Goal: Communication & Community: Answer question/provide support

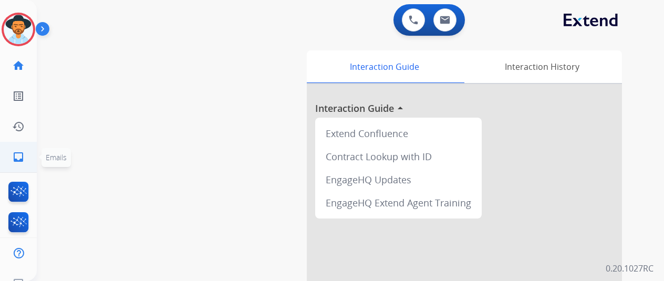
click at [32, 150] on link "inbox Emails" at bounding box center [18, 156] width 29 height 29
select select "**********"
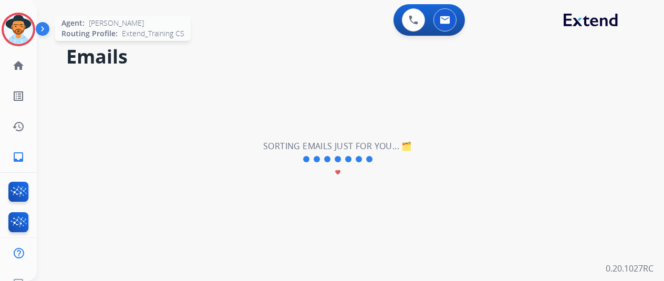
click at [22, 29] on img at bounding box center [18, 29] width 29 height 29
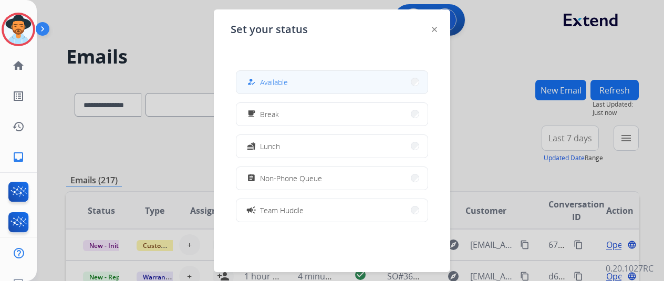
click at [345, 79] on button "how_to_reg Available" at bounding box center [331, 82] width 191 height 23
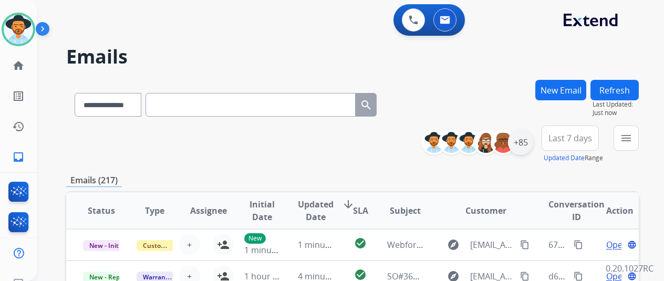
click at [533, 145] on div "+85" at bounding box center [520, 142] width 25 height 25
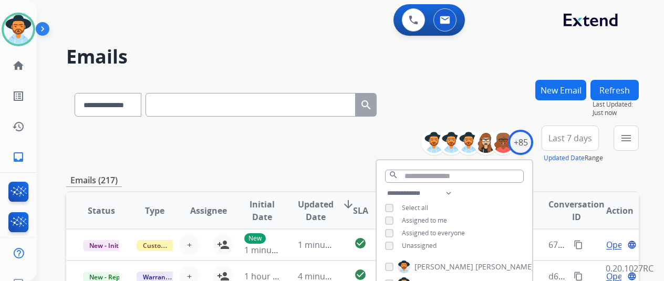
click at [420, 251] on div "**********" at bounding box center [454, 220] width 155 height 67
click at [420, 249] on div "**********" at bounding box center [454, 220] width 155 height 67
click at [421, 244] on span "Unassigned" at bounding box center [419, 245] width 35 height 9
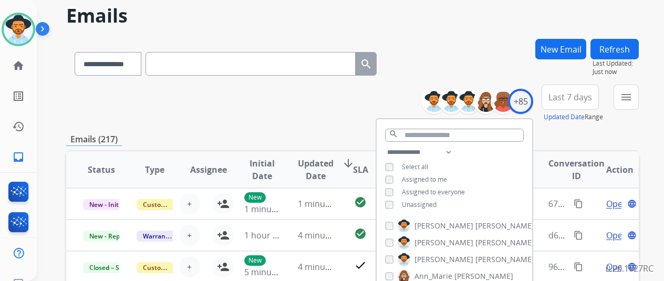
scroll to position [105, 0]
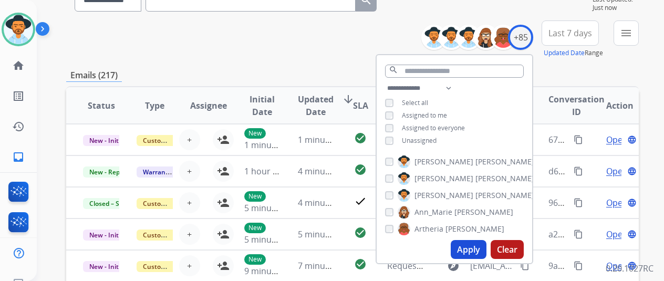
click at [485, 252] on button "Apply" at bounding box center [469, 249] width 36 height 19
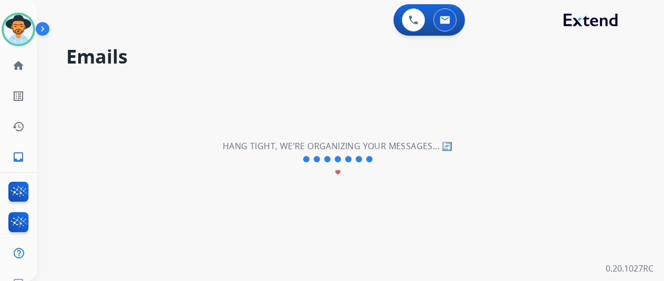
scroll to position [0, 0]
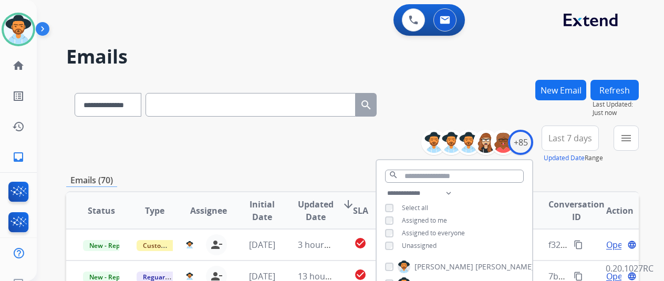
click at [257, 162] on div "**********" at bounding box center [352, 145] width 573 height 38
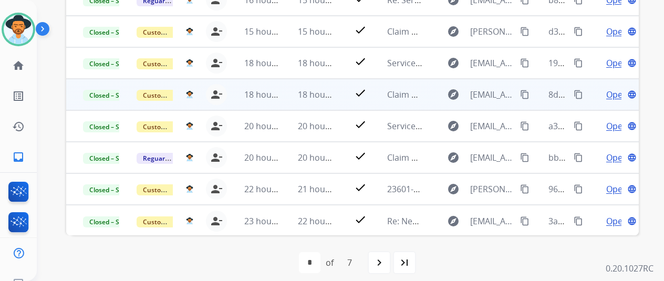
scroll to position [98, 0]
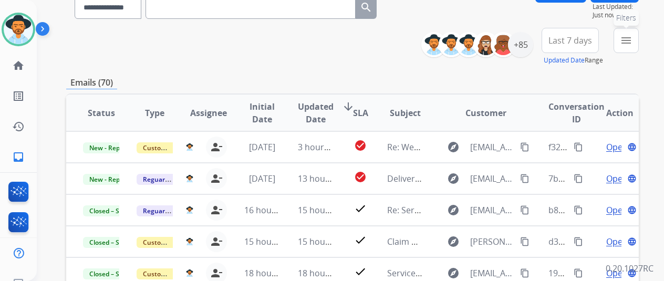
click at [632, 34] on mat-icon "menu" at bounding box center [626, 40] width 13 height 13
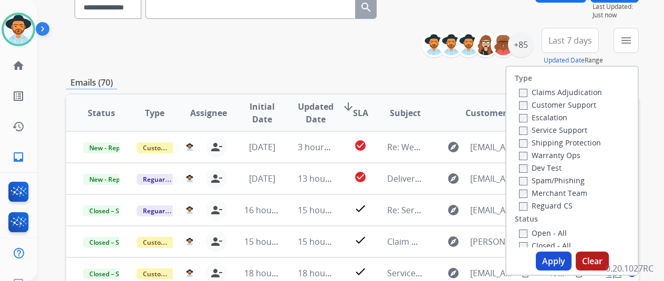
click at [538, 233] on label "Open - All" at bounding box center [543, 233] width 48 height 10
click at [554, 255] on button "Apply" at bounding box center [554, 261] width 36 height 19
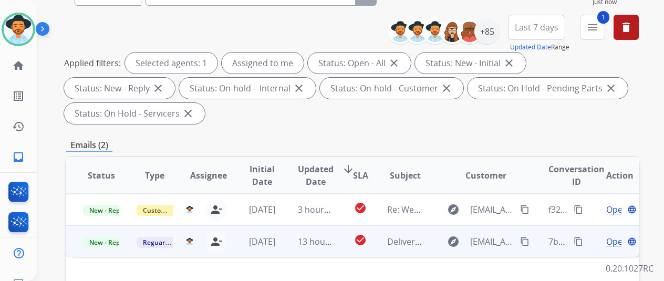
scroll to position [158, 0]
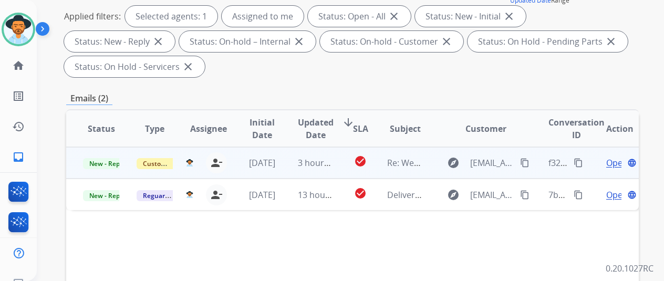
click at [611, 163] on span "Open" at bounding box center [617, 163] width 22 height 13
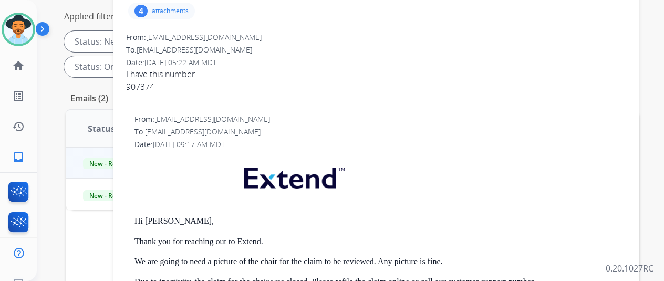
scroll to position [0, 0]
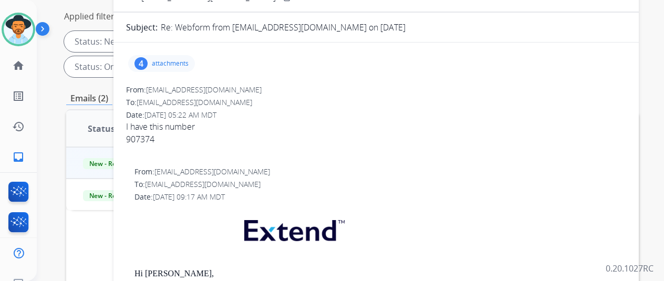
click at [172, 56] on div "4 attachments" at bounding box center [161, 63] width 67 height 17
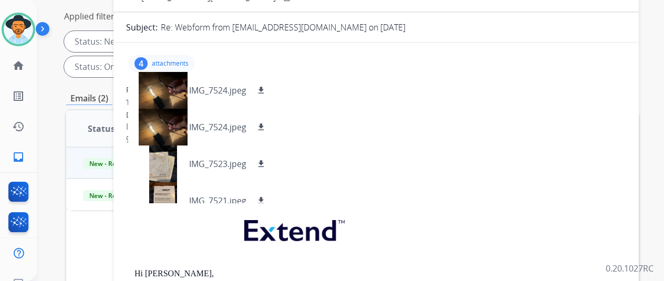
scroll to position [16, 0]
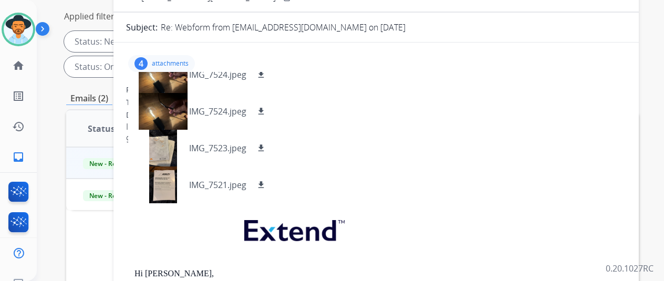
click at [181, 66] on p "attachments" at bounding box center [170, 63] width 37 height 8
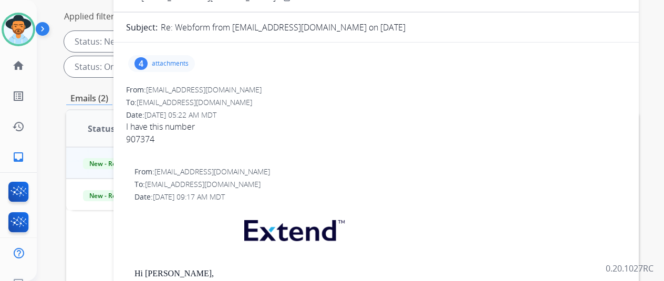
click at [160, 141] on div "907374" at bounding box center [376, 139] width 500 height 13
click at [338, 89] on div "From: linda919@hotmail.com" at bounding box center [376, 90] width 500 height 11
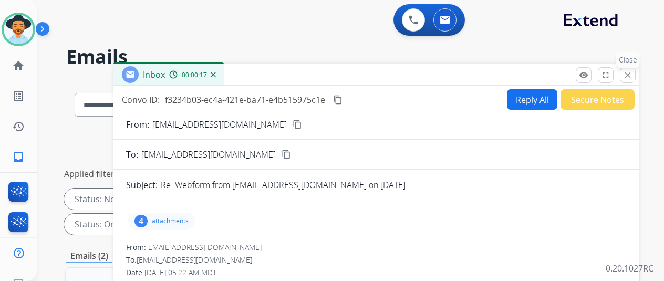
click at [632, 74] on mat-icon "close" at bounding box center [627, 74] width 9 height 9
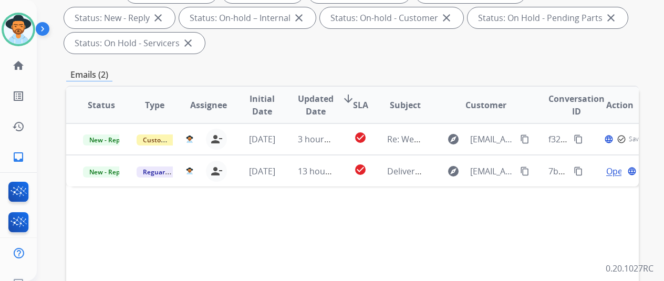
scroll to position [210, 0]
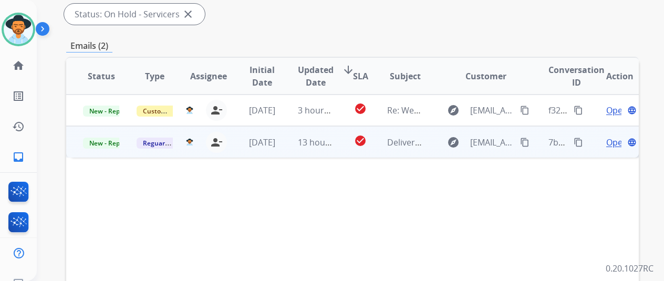
click at [622, 143] on div "Open language" at bounding box center [620, 142] width 36 height 13
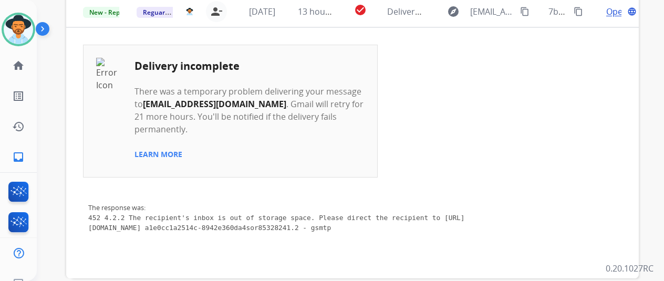
scroll to position [226, 0]
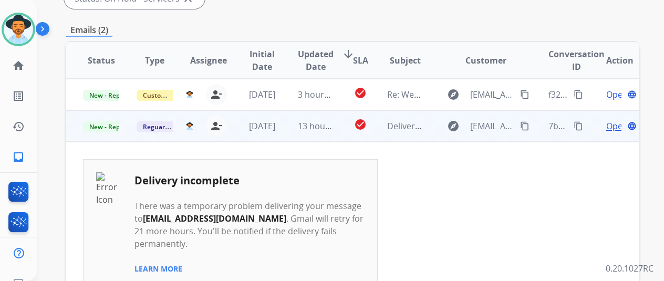
click at [613, 129] on span "Open" at bounding box center [617, 126] width 22 height 13
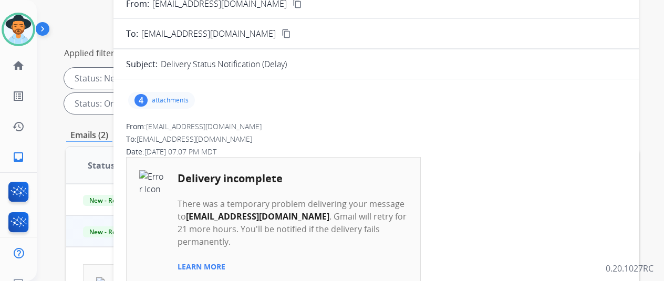
scroll to position [0, 0]
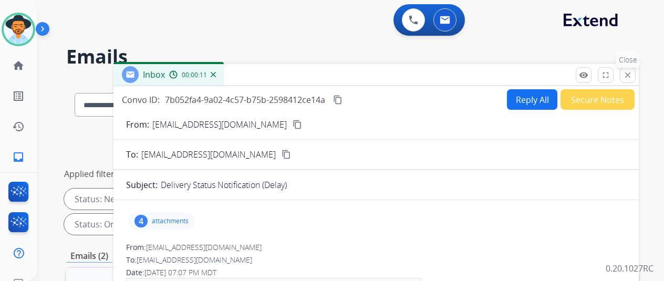
click at [632, 71] on mat-icon "close" at bounding box center [627, 74] width 9 height 9
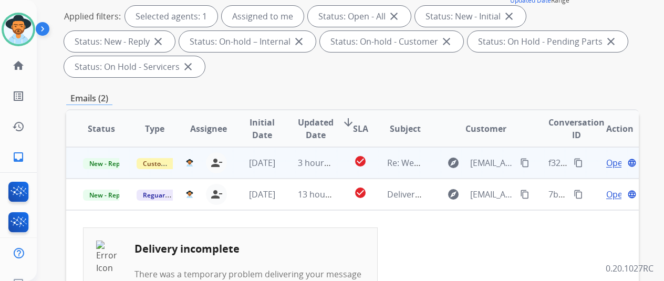
click at [608, 164] on span "Open" at bounding box center [617, 163] width 22 height 13
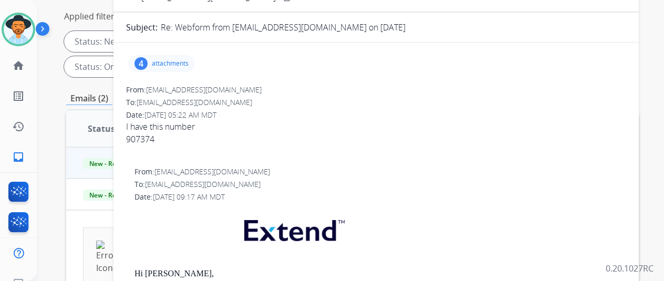
click at [183, 61] on p "attachments" at bounding box center [170, 63] width 37 height 8
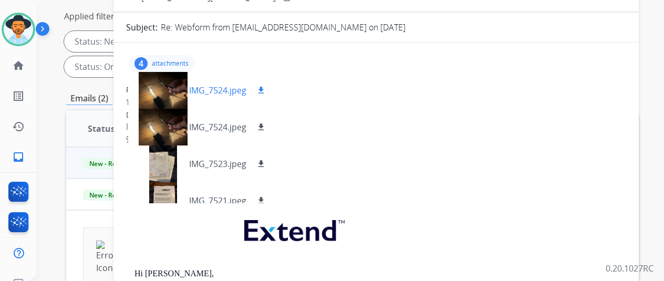
click at [220, 100] on div "IMG_7524.jpeg download" at bounding box center [202, 90] width 148 height 37
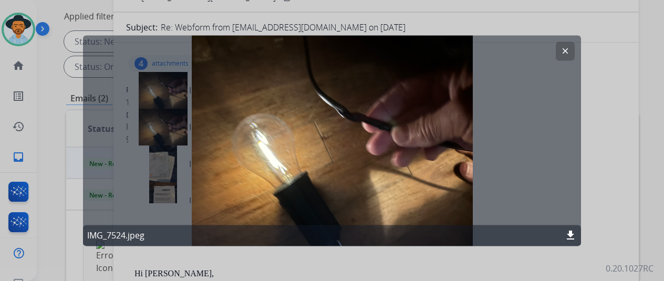
click at [556, 53] on div "clear" at bounding box center [565, 50] width 19 height 19
click at [558, 52] on button "clear" at bounding box center [565, 50] width 19 height 19
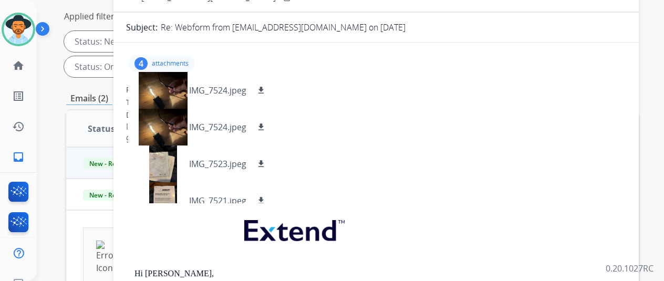
click at [189, 63] on p "attachments" at bounding box center [170, 63] width 37 height 8
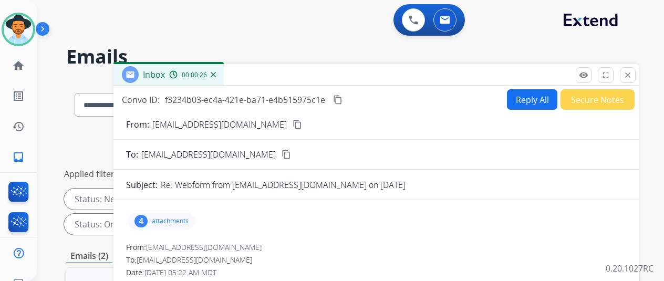
click at [291, 119] on button "content_copy" at bounding box center [297, 124] width 13 height 13
click at [523, 106] on button "Reply All" at bounding box center [532, 99] width 50 height 20
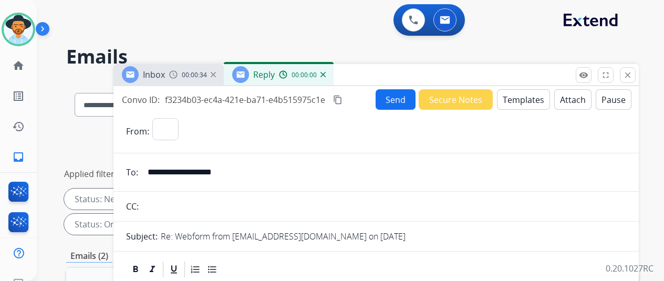
select select "**********"
click at [529, 106] on button "Templates" at bounding box center [523, 99] width 53 height 20
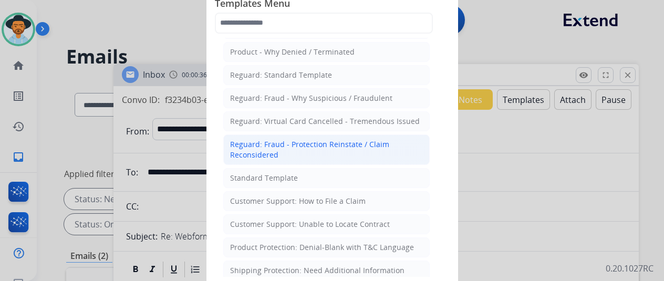
scroll to position [158, 0]
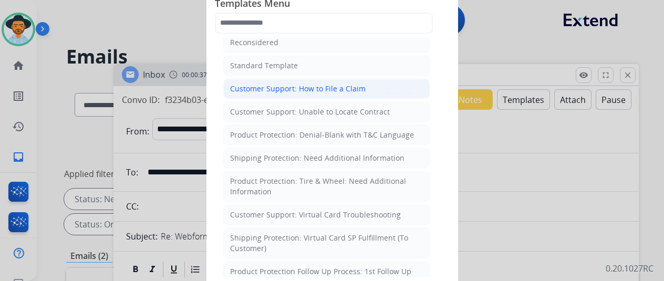
click at [331, 87] on div "Customer Support: How to File a Claim" at bounding box center [298, 89] width 136 height 11
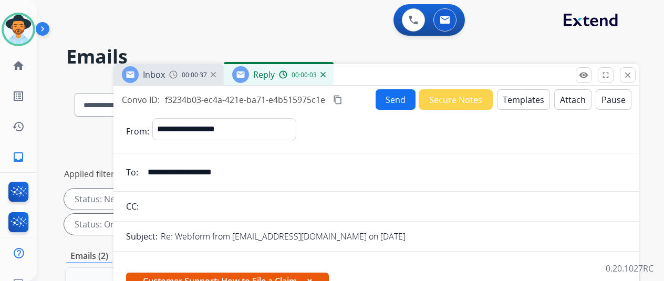
scroll to position [263, 0]
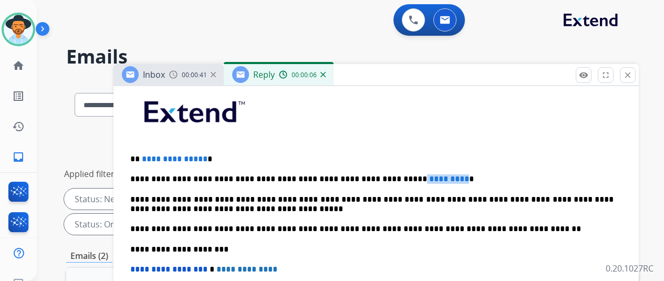
drag, startPoint x: 425, startPoint y: 177, endPoint x: 379, endPoint y: 178, distance: 46.2
click at [379, 178] on p "**********" at bounding box center [371, 178] width 483 height 9
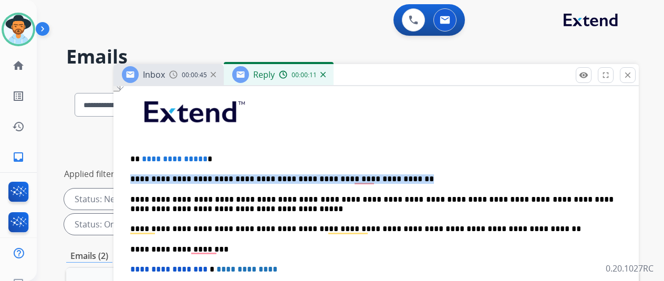
drag, startPoint x: 397, startPoint y: 175, endPoint x: 138, endPoint y: 170, distance: 258.5
click at [138, 170] on div "**********" at bounding box center [376, 244] width 500 height 321
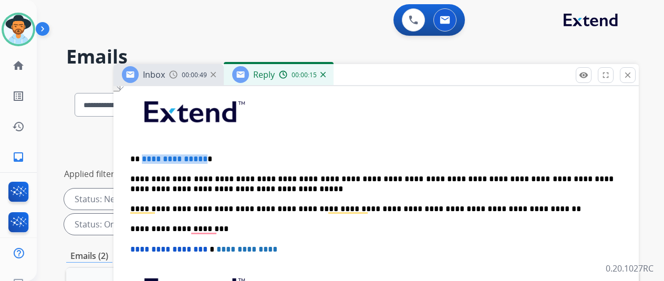
drag, startPoint x: 209, startPoint y: 155, endPoint x: 150, endPoint y: 157, distance: 59.4
click at [150, 157] on span "**********" at bounding box center [175, 159] width 66 height 8
click at [322, 191] on p "**********" at bounding box center [371, 183] width 483 height 19
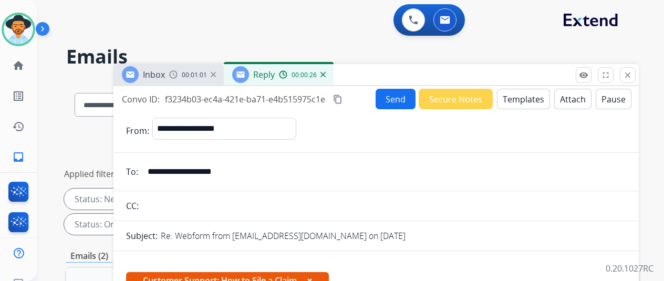
scroll to position [0, 0]
click at [396, 99] on button "Send" at bounding box center [396, 99] width 40 height 20
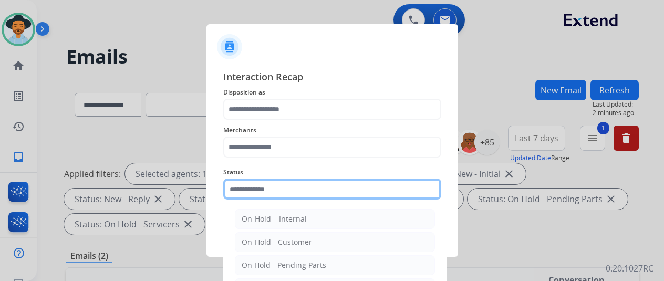
click at [345, 187] on input "text" at bounding box center [332, 189] width 218 height 21
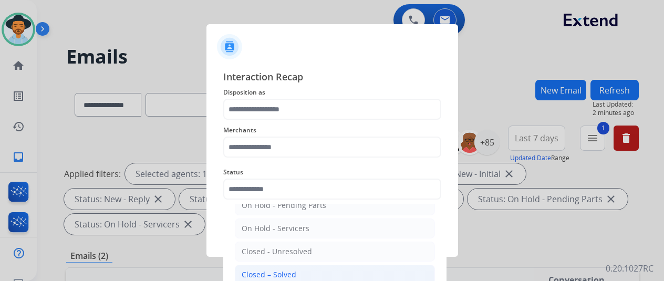
click at [298, 278] on li "Closed – Solved" at bounding box center [335, 275] width 200 height 20
type input "**********"
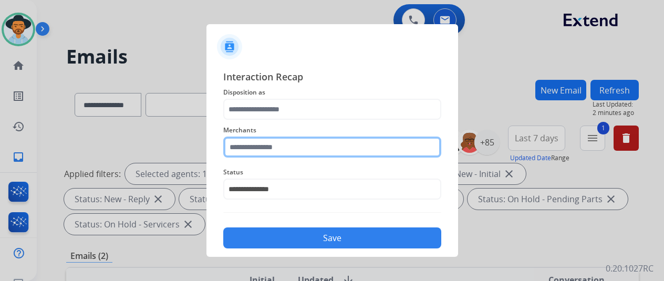
click at [303, 140] on input "text" at bounding box center [332, 147] width 218 height 21
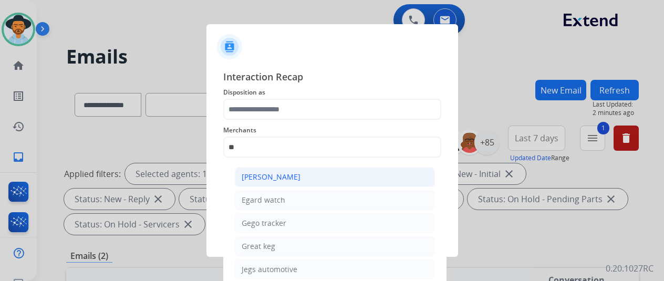
click at [296, 177] on div "[PERSON_NAME]" at bounding box center [271, 177] width 59 height 11
type input "**********"
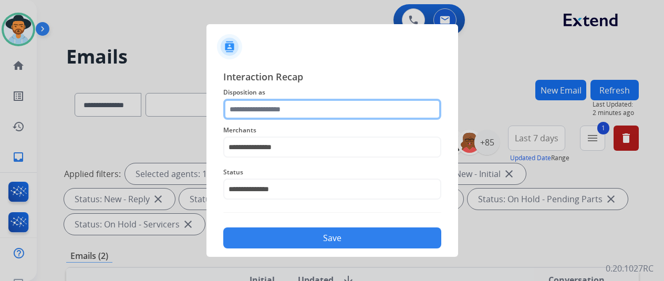
click at [304, 111] on input "text" at bounding box center [332, 109] width 218 height 21
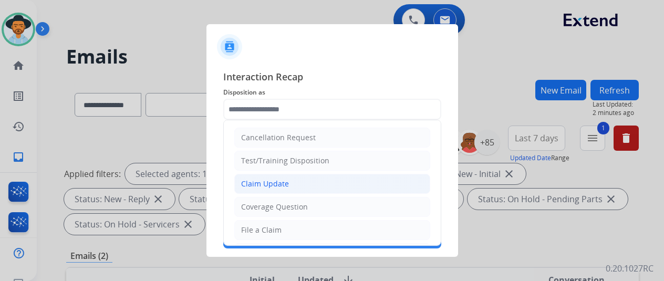
click at [299, 174] on li "Claim Update" at bounding box center [332, 184] width 196 height 20
type input "**********"
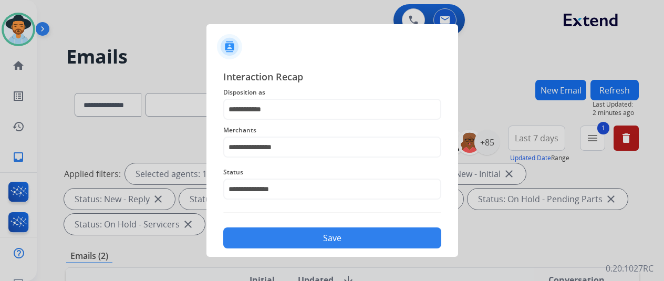
click at [305, 228] on button "Save" at bounding box center [332, 237] width 218 height 21
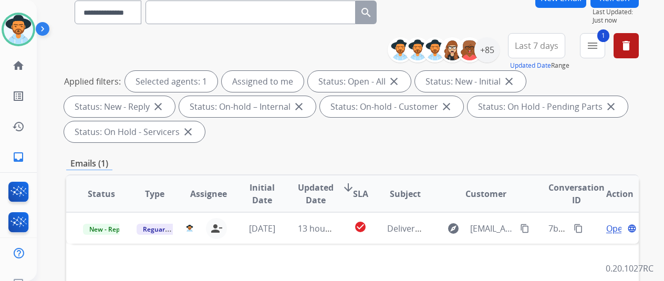
scroll to position [158, 0]
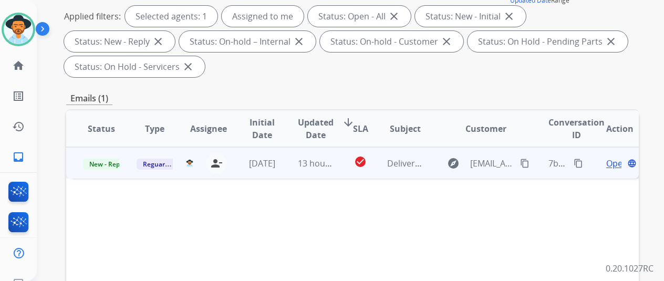
click at [608, 161] on span "Open" at bounding box center [617, 163] width 22 height 13
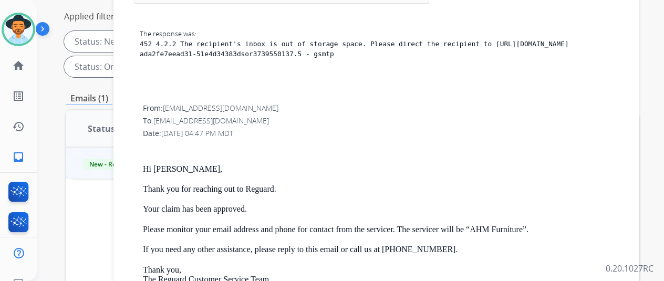
click at [165, 121] on span "[EMAIL_ADDRESS][DOMAIN_NAME]" at bounding box center [211, 121] width 116 height 10
click at [251, 124] on div "To: laurazavala.1969@gmail.com" at bounding box center [384, 121] width 483 height 11
drag, startPoint x: 262, startPoint y: 122, endPoint x: 163, endPoint y: 121, distance: 98.8
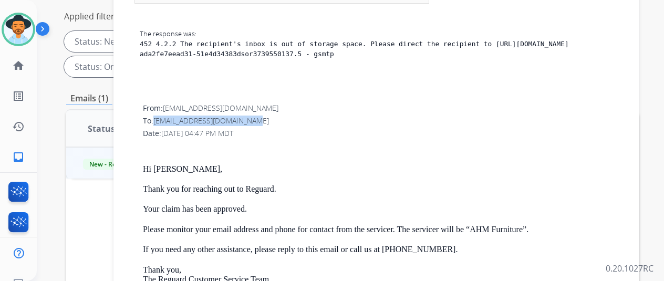
click at [163, 121] on div "To: laurazavala.1969@gmail.com" at bounding box center [384, 121] width 483 height 11
copy span "[EMAIL_ADDRESS][DOMAIN_NAME]"
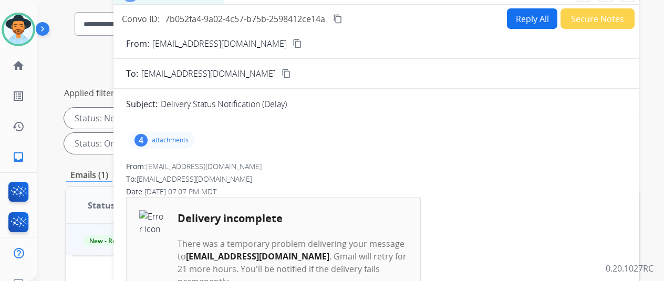
scroll to position [0, 0]
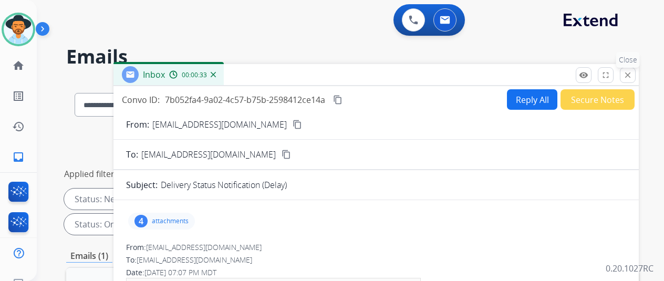
click at [632, 76] on mat-icon "close" at bounding box center [627, 74] width 9 height 9
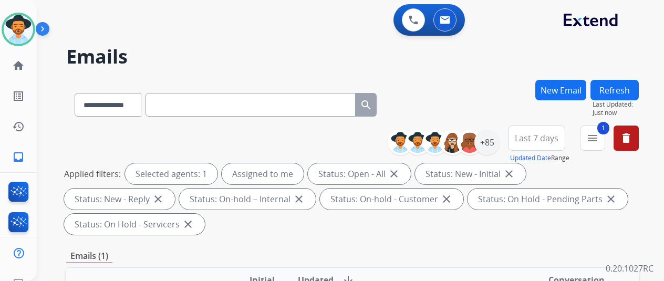
scroll to position [105, 0]
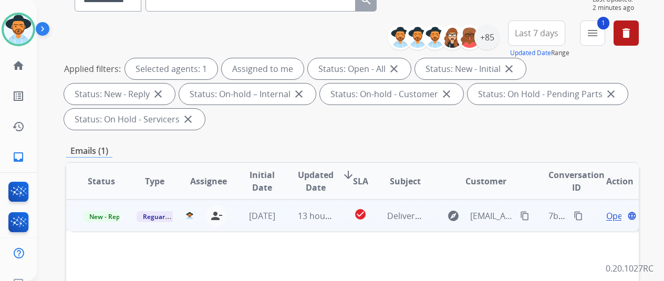
click at [616, 217] on span "Open" at bounding box center [617, 216] width 22 height 13
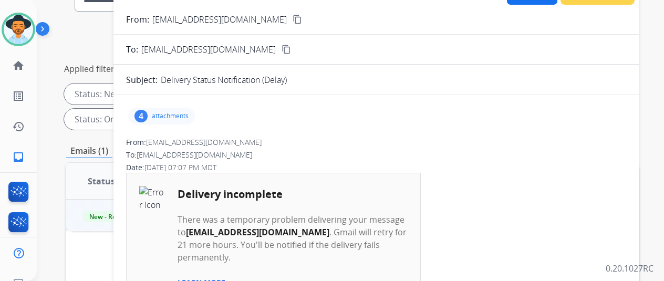
scroll to position [0, 0]
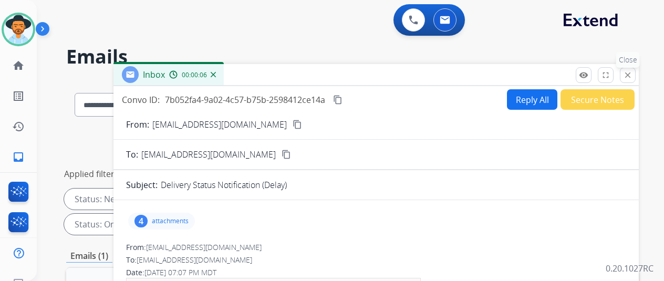
click at [632, 72] on mat-icon "close" at bounding box center [627, 74] width 9 height 9
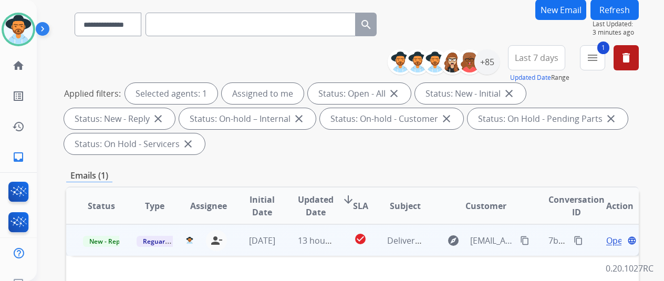
scroll to position [158, 0]
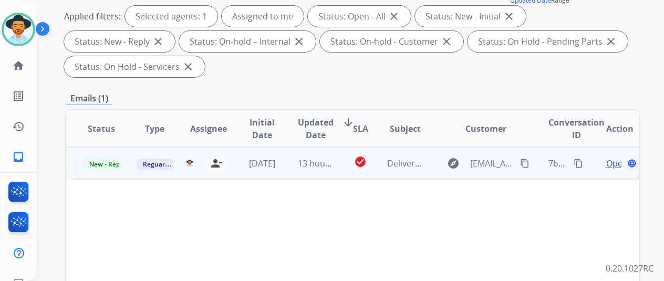
click at [613, 164] on span "Open" at bounding box center [617, 163] width 22 height 13
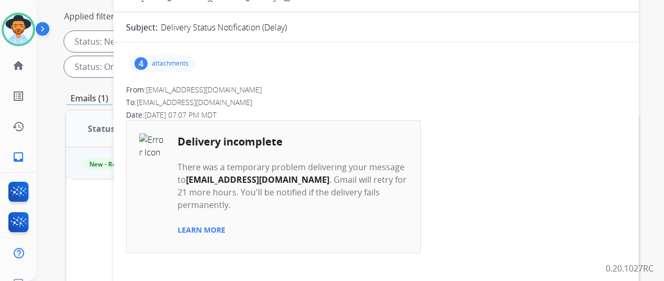
scroll to position [0, 0]
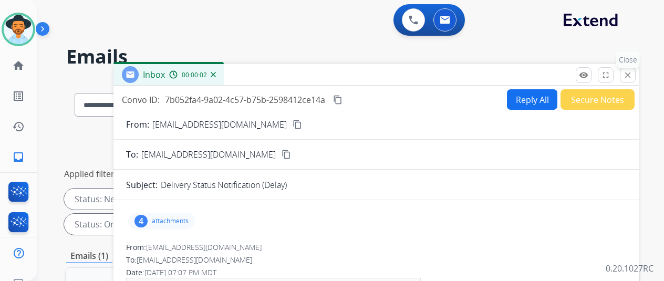
click at [632, 78] on mat-icon "close" at bounding box center [627, 74] width 9 height 9
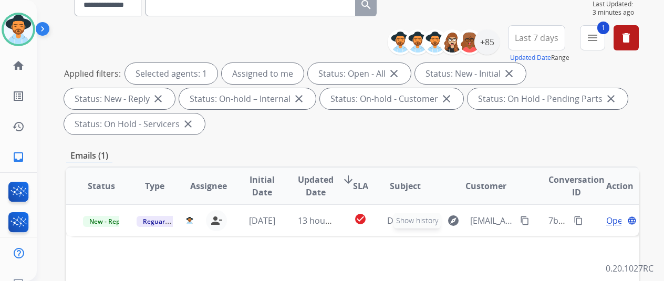
scroll to position [158, 0]
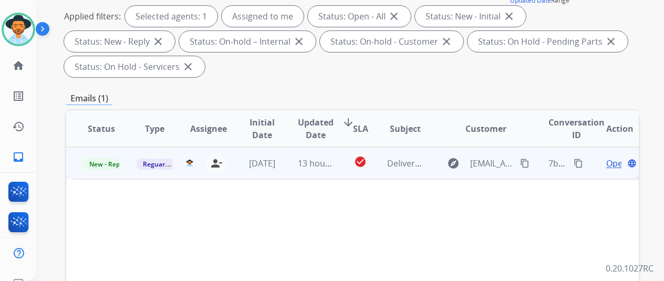
click at [611, 163] on span "Open" at bounding box center [617, 163] width 22 height 13
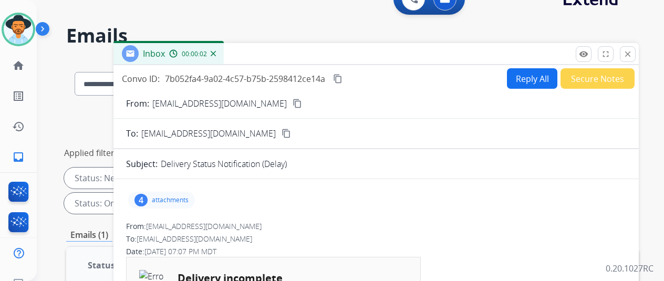
scroll to position [0, 0]
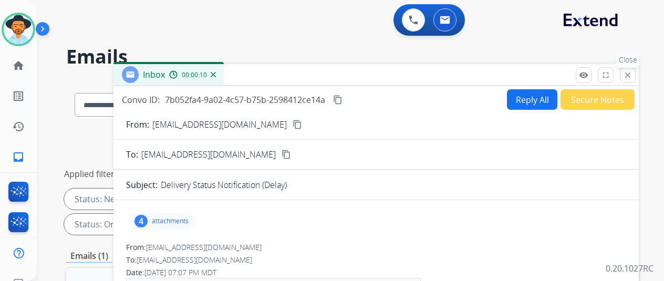
click at [636, 77] on button "close Close" at bounding box center [628, 75] width 16 height 16
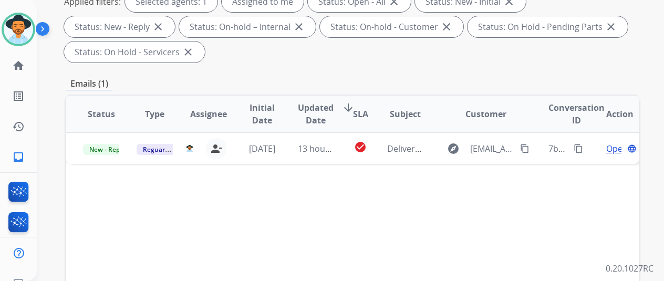
scroll to position [158, 0]
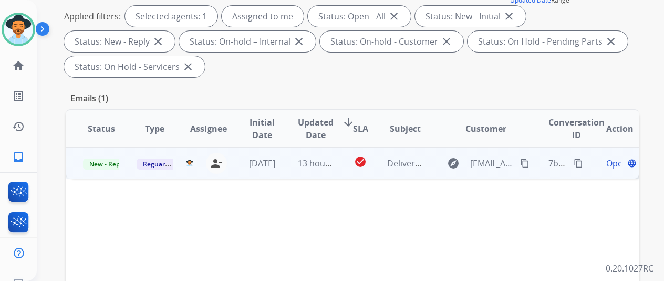
click at [609, 165] on span "Open" at bounding box center [617, 163] width 22 height 13
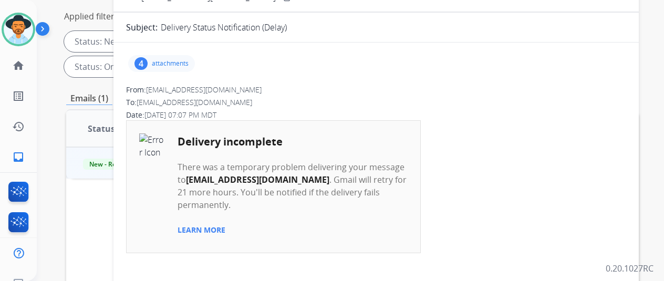
scroll to position [0, 0]
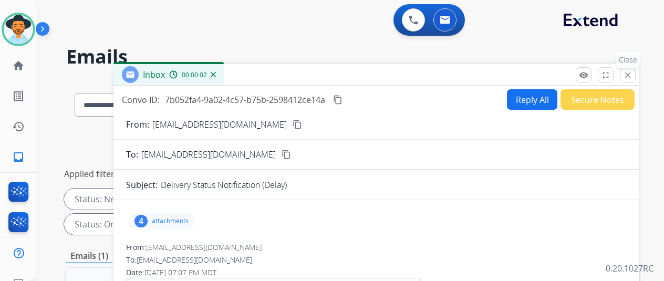
click at [632, 76] on mat-icon "close" at bounding box center [627, 74] width 9 height 9
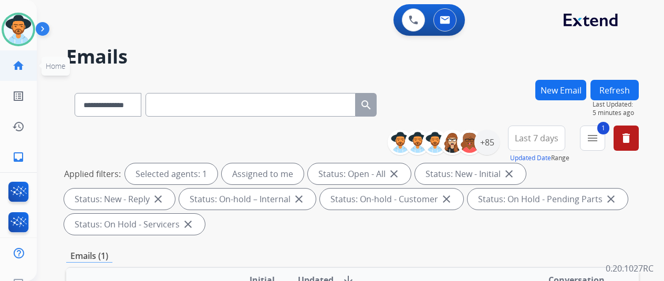
click at [23, 61] on mat-icon "home" at bounding box center [18, 65] width 13 height 13
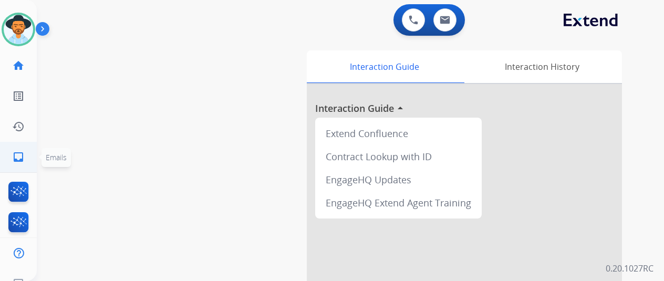
click at [27, 150] on link "inbox Emails" at bounding box center [18, 156] width 29 height 29
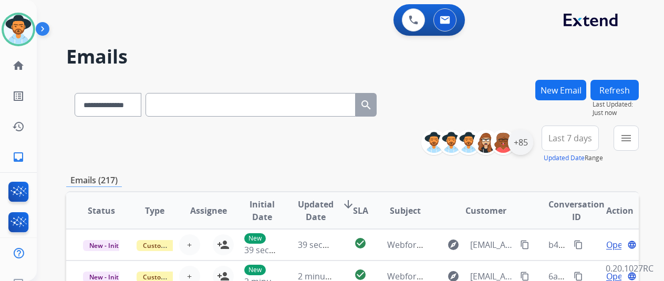
click at [533, 151] on div "+85" at bounding box center [520, 142] width 25 height 25
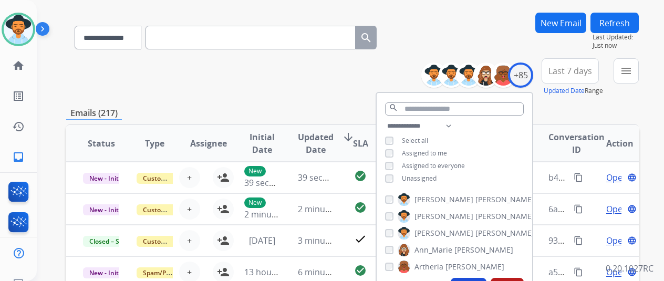
scroll to position [105, 0]
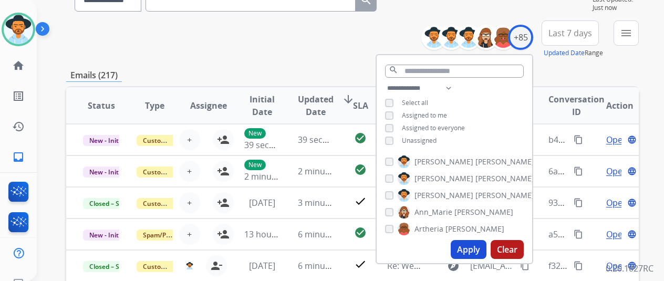
click at [425, 137] on span "Unassigned" at bounding box center [419, 140] width 35 height 9
click at [476, 243] on button "Apply" at bounding box center [469, 249] width 36 height 19
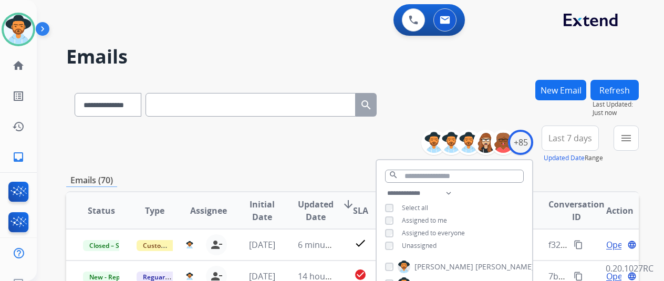
click at [319, 186] on div "Emails (70)" at bounding box center [352, 180] width 573 height 13
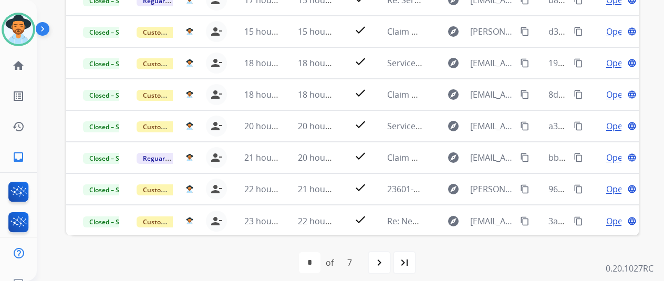
scroll to position [45, 0]
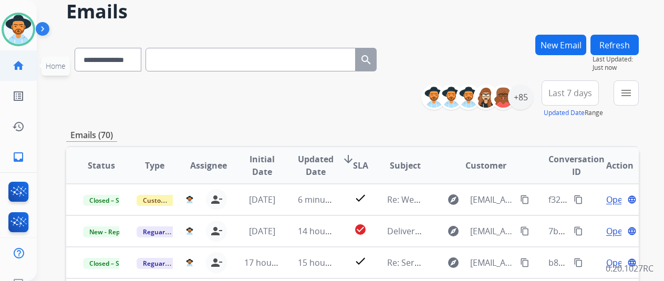
click at [17, 79] on link "home Home" at bounding box center [18, 65] width 29 height 29
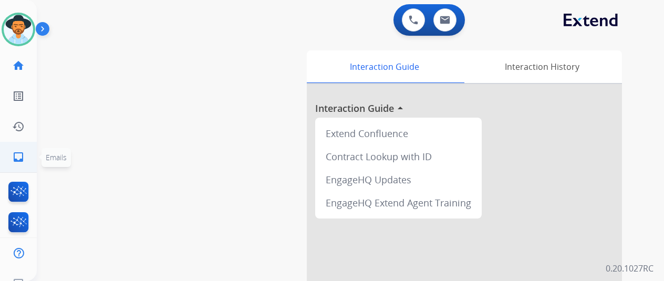
click at [19, 157] on mat-icon "inbox" at bounding box center [18, 157] width 13 height 13
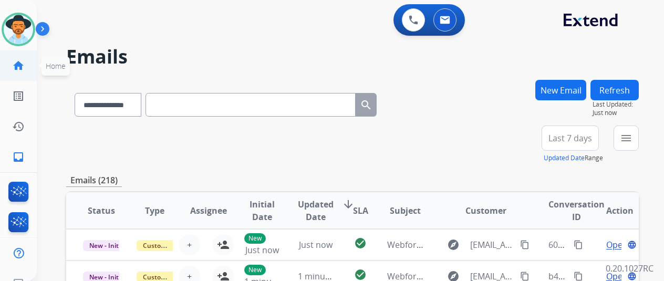
click at [9, 68] on link "home Home" at bounding box center [18, 65] width 29 height 29
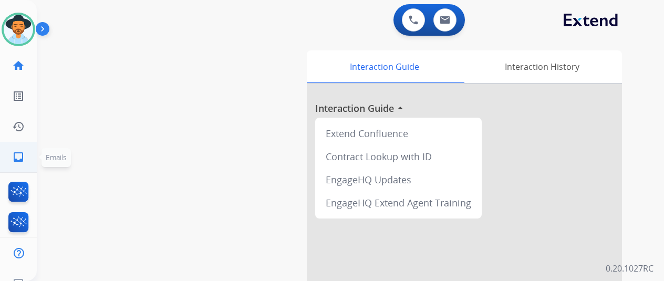
click at [24, 157] on mat-icon "inbox" at bounding box center [18, 157] width 13 height 13
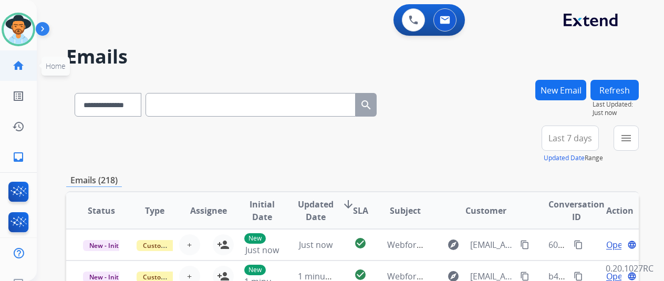
click at [18, 56] on link "home Home" at bounding box center [18, 65] width 29 height 29
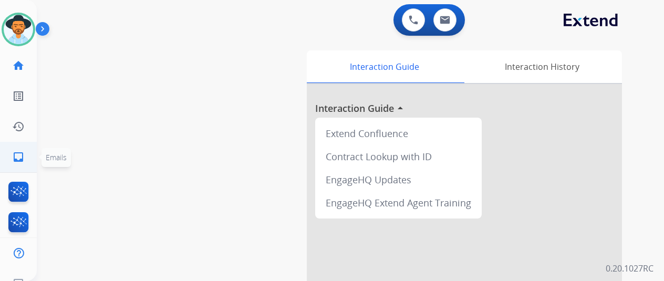
click at [28, 162] on link "inbox Emails" at bounding box center [18, 156] width 29 height 29
select select "**********"
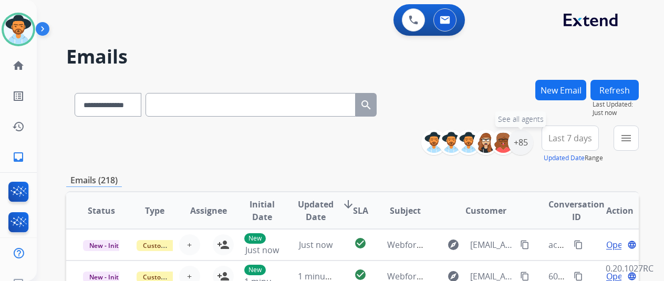
click at [530, 145] on div "+85" at bounding box center [520, 142] width 25 height 25
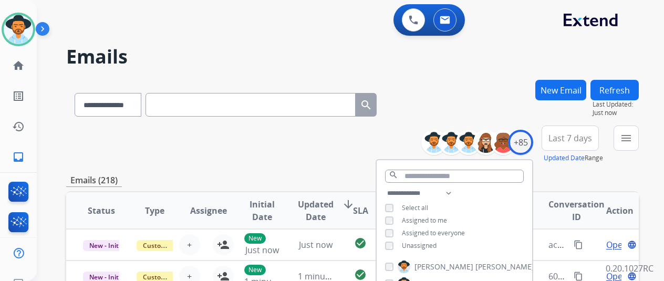
click at [424, 242] on span "Unassigned" at bounding box center [419, 245] width 35 height 9
click at [15, 69] on mat-icon "home" at bounding box center [18, 65] width 13 height 13
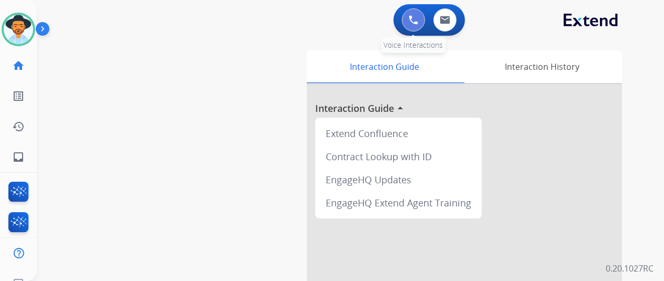
click at [416, 26] on button at bounding box center [413, 19] width 23 height 23
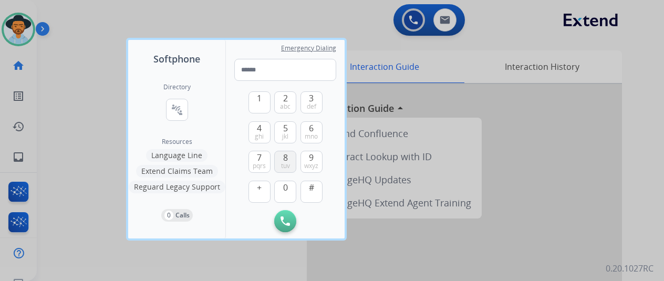
click at [289, 158] on button "8 tuv" at bounding box center [285, 162] width 22 height 22
click at [282, 181] on button "0" at bounding box center [285, 192] width 22 height 22
click at [258, 116] on div "1 2 abc 3 def 4 ghi 5 jkl 6 mno 7 pqrs 8 tuv 9 wxyz + 0 #" at bounding box center [285, 145] width 74 height 129
click at [258, 136] on span "ghi" at bounding box center [259, 136] width 9 height 8
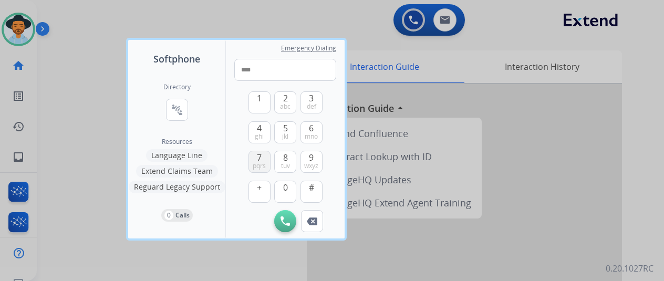
click at [258, 158] on span "7" at bounding box center [259, 157] width 5 height 13
click at [289, 191] on button "0" at bounding box center [285, 192] width 22 height 22
click at [307, 167] on span "wxyz" at bounding box center [311, 166] width 14 height 8
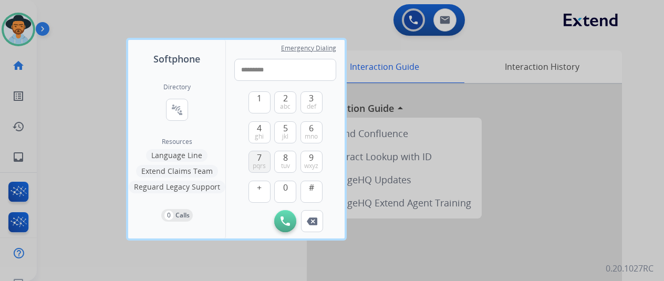
click at [267, 164] on button "7 pqrs" at bounding box center [259, 162] width 22 height 22
click at [302, 227] on button "Remove Number" at bounding box center [312, 221] width 22 height 22
click at [259, 165] on span "pqrs" at bounding box center [259, 166] width 13 height 8
type input "**********"
click at [296, 226] on div "Initiate Call Remove Number" at bounding box center [285, 221] width 102 height 22
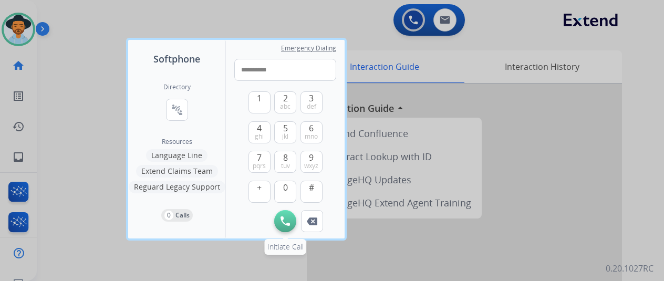
click at [290, 224] on button "Initiate Call" at bounding box center [285, 221] width 22 height 22
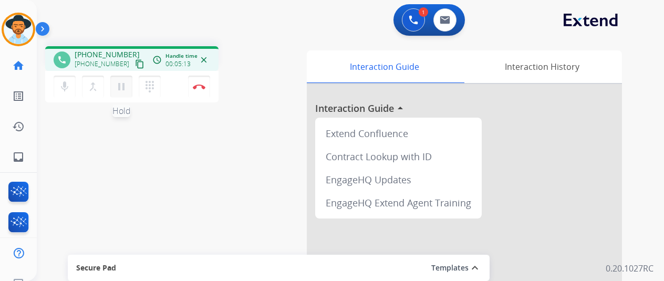
drag, startPoint x: 118, startPoint y: 88, endPoint x: 126, endPoint y: 88, distance: 7.9
click at [119, 88] on mat-icon "pause" at bounding box center [121, 86] width 13 height 13
click at [149, 88] on mat-icon "dialpad" at bounding box center [149, 86] width 13 height 13
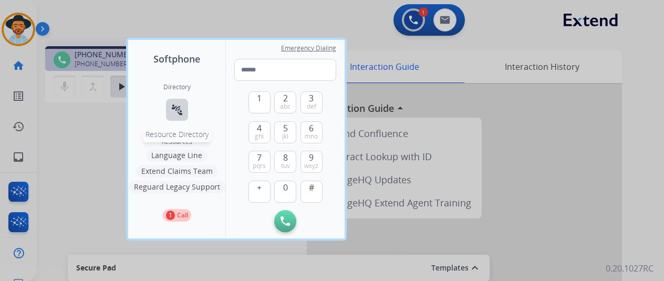
click at [170, 109] on button "connect_without_contact Resource Directory" at bounding box center [177, 110] width 22 height 22
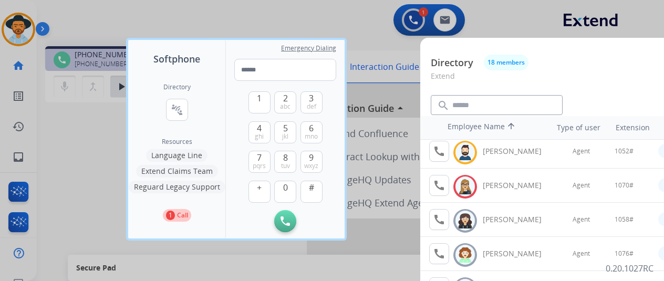
scroll to position [158, 0]
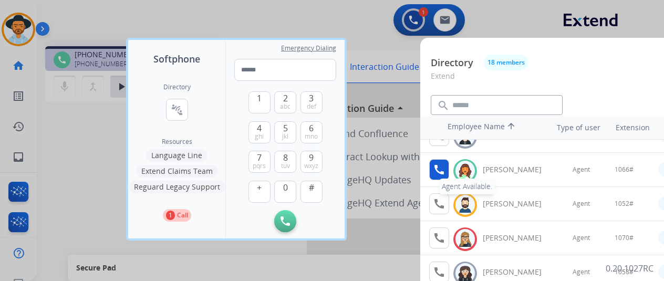
click at [434, 174] on mat-icon "call" at bounding box center [439, 169] width 13 height 13
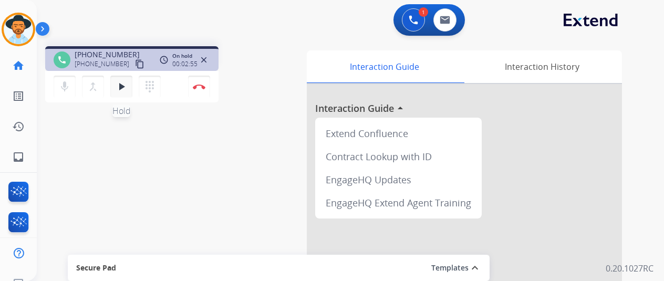
click at [126, 84] on mat-icon "play_arrow" at bounding box center [121, 86] width 13 height 13
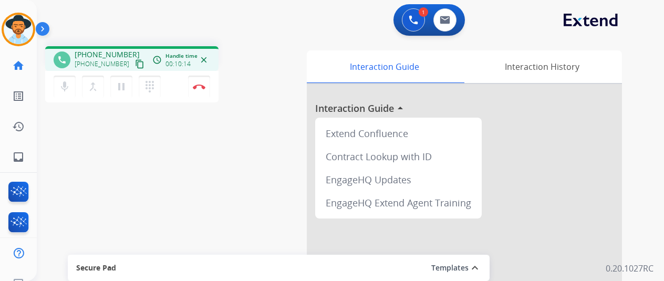
click at [175, 87] on div "mic Mute merge_type Bridge pause Hold dialpad Dialpad Disconnect" at bounding box center [131, 87] width 173 height 32
click at [171, 87] on div "mic Mute merge_type Bridge pause Hold dialpad Dialpad Disconnect" at bounding box center [131, 87] width 173 height 32
click at [170, 92] on div "mic Mute merge_type Bridge pause Hold dialpad Dialpad Disconnect" at bounding box center [131, 87] width 173 height 32
click at [208, 92] on button "Disconnect" at bounding box center [199, 87] width 22 height 22
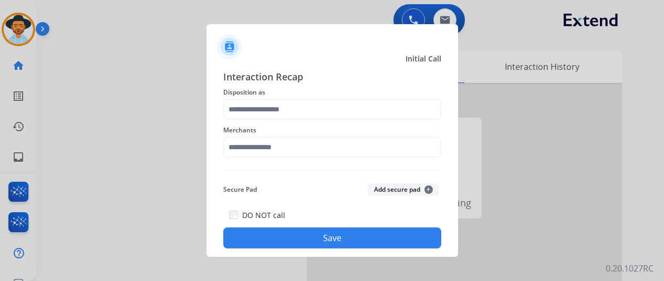
drag, startPoint x: 295, startPoint y: 249, endPoint x: 295, endPoint y: 244, distance: 5.3
click at [295, 249] on div "Interaction Recap Disposition as Merchants Secure Pad Add secure pad + DO NOT c…" at bounding box center [332, 159] width 252 height 196
click at [295, 244] on button "Save" at bounding box center [332, 237] width 218 height 21
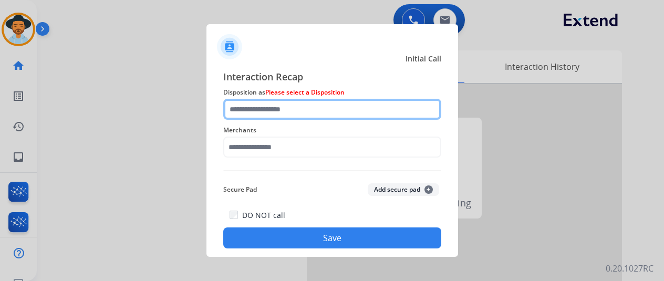
click at [328, 106] on input "text" at bounding box center [332, 109] width 218 height 21
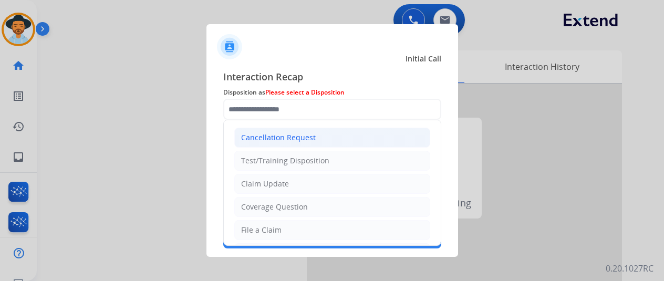
click at [305, 134] on div "Cancellation Request" at bounding box center [278, 137] width 75 height 11
type input "**********"
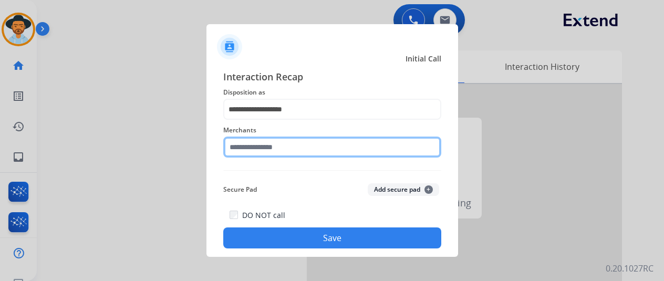
click at [299, 148] on input "text" at bounding box center [332, 147] width 218 height 21
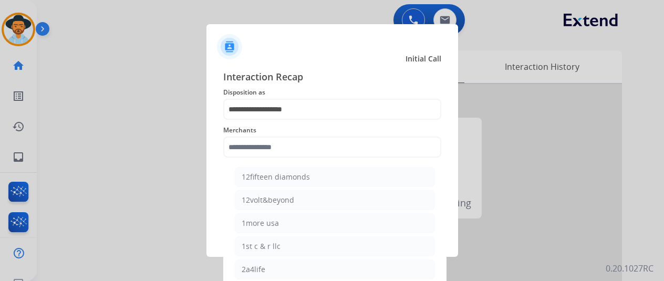
click at [297, 179] on div "12fifteen diamonds" at bounding box center [276, 177] width 68 height 11
type input "**********"
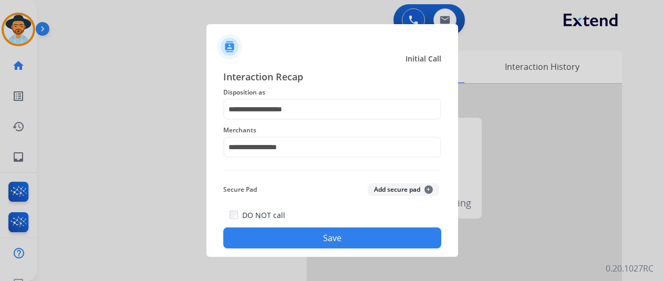
click at [302, 224] on div "DO NOT call Save" at bounding box center [332, 229] width 218 height 40
click at [304, 232] on button "Save" at bounding box center [332, 237] width 218 height 21
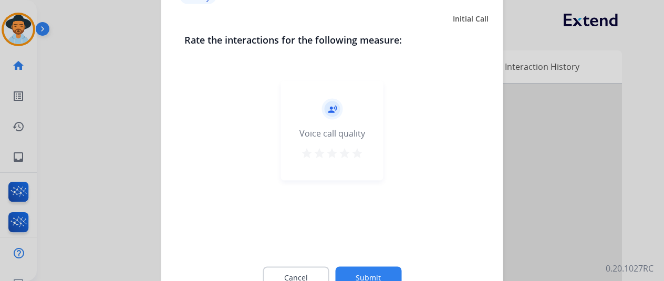
click at [304, 264] on div "Cancel Submit" at bounding box center [332, 277] width 296 height 47
click at [344, 270] on button "Submit" at bounding box center [368, 277] width 66 height 22
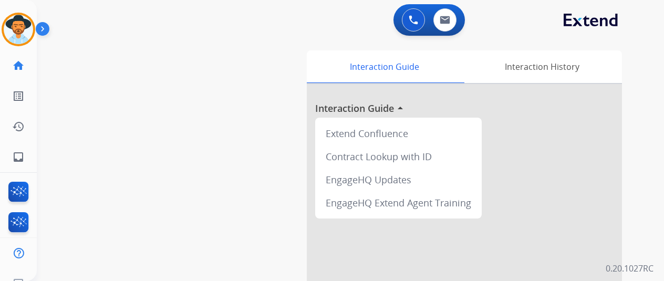
click at [344, 270] on div at bounding box center [464, 280] width 315 height 392
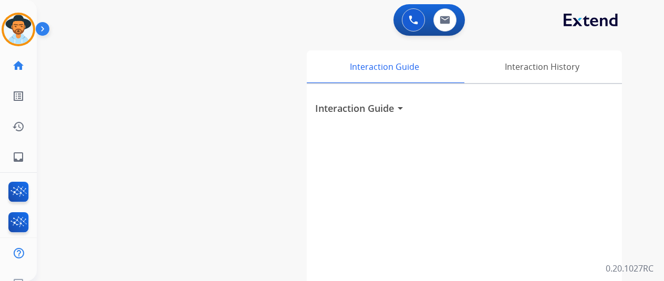
click at [363, 112] on h3 "Interaction Guide" at bounding box center [354, 108] width 79 height 15
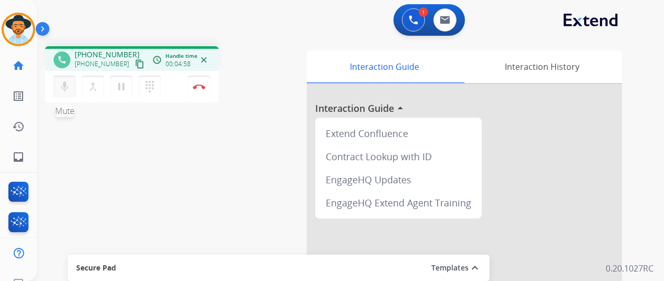
click at [71, 86] on button "mic Mute" at bounding box center [65, 87] width 22 height 22
click at [126, 91] on mat-icon "pause" at bounding box center [121, 86] width 13 height 13
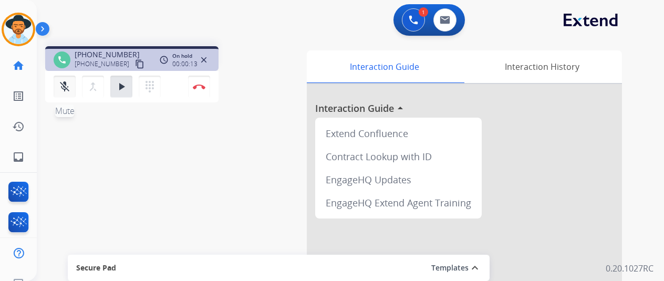
click at [57, 94] on button "mic_off Mute" at bounding box center [65, 87] width 22 height 22
click at [118, 90] on mat-icon "play_arrow" at bounding box center [121, 86] width 13 height 13
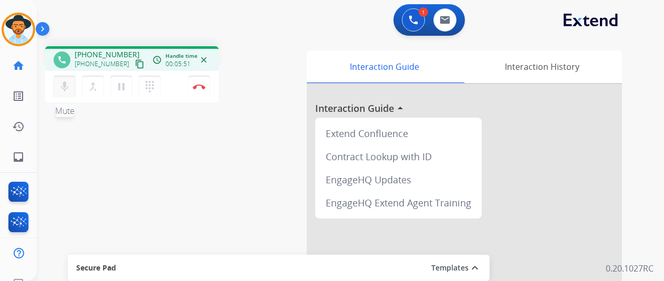
click at [72, 87] on button "mic Mute" at bounding box center [65, 87] width 22 height 22
click at [114, 84] on button "pause Hold" at bounding box center [121, 87] width 22 height 22
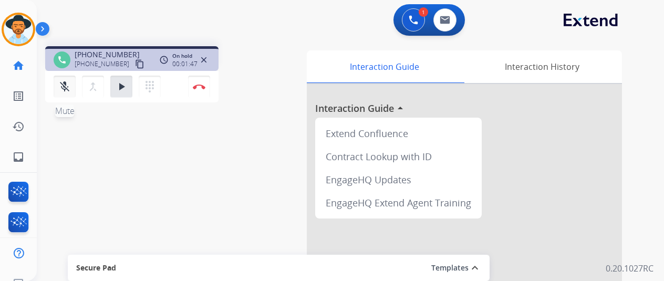
click at [75, 88] on div "mic_off Mute merge_type Bridge play_arrow Hold dialpad Dialpad" at bounding box center [110, 87] width 113 height 22
click at [83, 65] on span "+16104177394" at bounding box center [102, 64] width 55 height 8
click at [69, 84] on mat-icon "mic_off" at bounding box center [64, 86] width 13 height 13
click at [114, 92] on button "play_arrow Hold" at bounding box center [121, 87] width 22 height 22
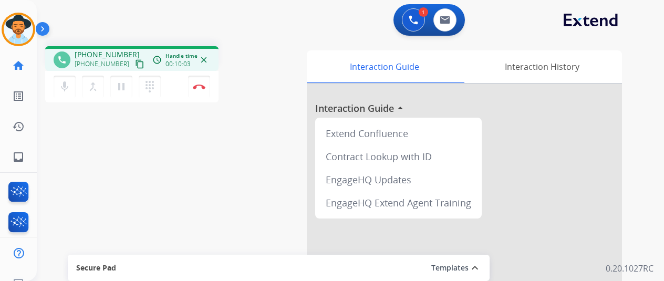
click at [171, 156] on div "phone +16104177394 +16104177394 content_copy access_time Call metrics Queue 00:…" at bounding box center [338, 257] width 602 height 438
click at [168, 89] on div "mic Mute merge_type Bridge pause Hold dialpad Dialpad Disconnect" at bounding box center [131, 87] width 173 height 32
click at [173, 97] on div "mic Mute merge_type Bridge pause Hold dialpad Dialpad Disconnect" at bounding box center [131, 87] width 173 height 32
click at [191, 91] on button "Disconnect" at bounding box center [199, 87] width 22 height 22
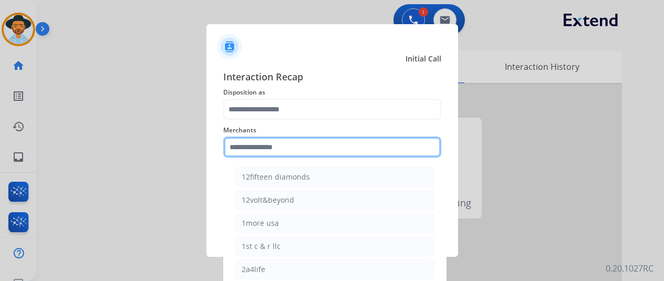
click at [334, 150] on input "text" at bounding box center [332, 147] width 218 height 21
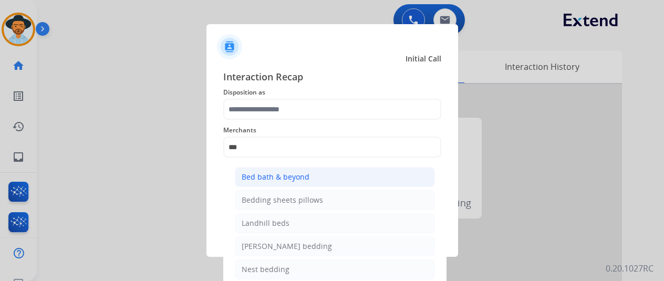
click at [323, 186] on li "Bed bath & beyond" at bounding box center [335, 177] width 200 height 20
type input "**********"
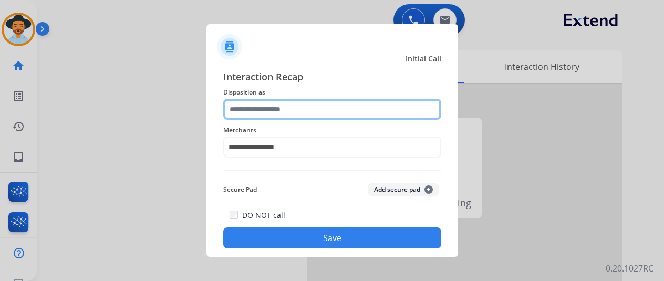
click at [311, 115] on input "text" at bounding box center [332, 109] width 218 height 21
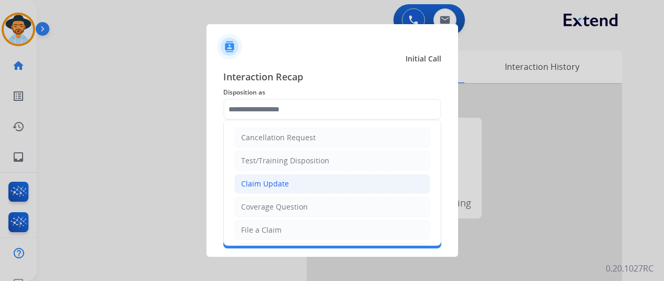
click at [295, 182] on li "Claim Update" at bounding box center [332, 184] width 196 height 20
type input "**********"
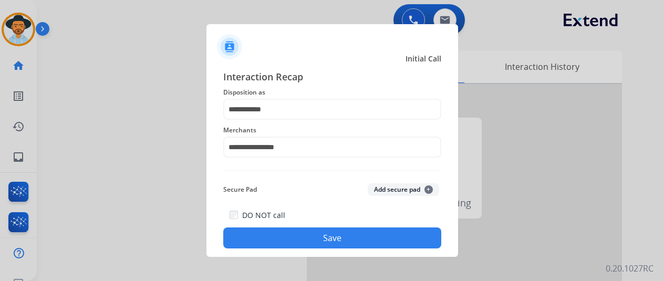
click at [329, 238] on button "Save" at bounding box center [332, 237] width 218 height 21
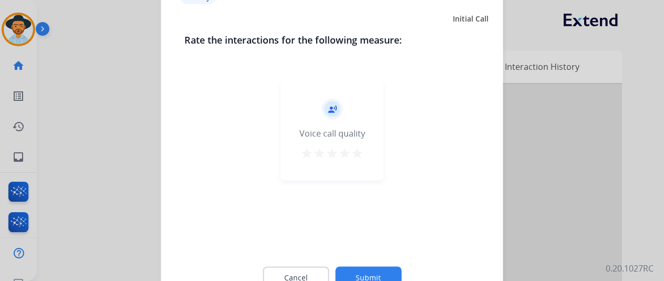
click at [376, 279] on button "Submit" at bounding box center [368, 277] width 66 height 22
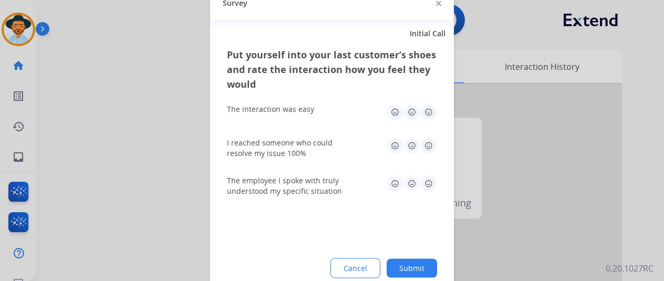
click at [376, 279] on div "Put yourself into your last customer’s shoes and rate the interaction how you f…" at bounding box center [332, 171] width 244 height 248
click at [422, 263] on button "Submit" at bounding box center [412, 267] width 50 height 19
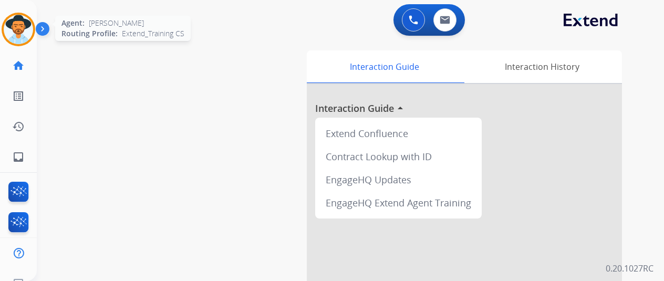
drag, startPoint x: 17, startPoint y: 31, endPoint x: 28, endPoint y: 37, distance: 12.7
click at [17, 31] on img at bounding box center [18, 29] width 29 height 29
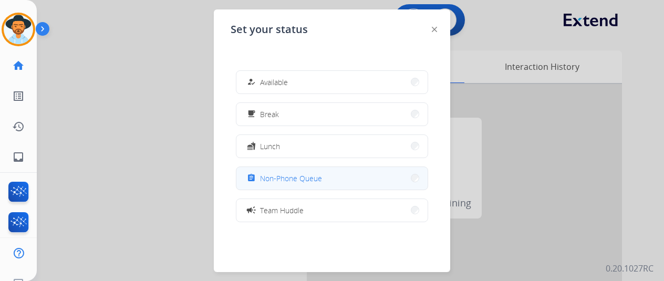
click at [307, 185] on button "assignment Non-Phone Queue" at bounding box center [331, 178] width 191 height 23
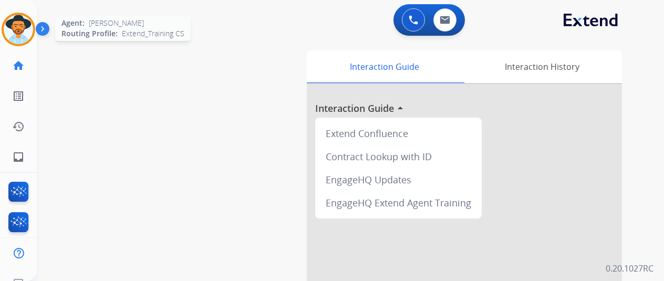
click at [8, 18] on img at bounding box center [18, 29] width 29 height 29
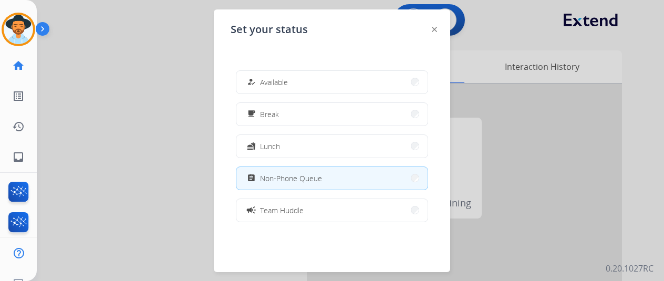
click at [288, 69] on div "how_to_reg Available free_breakfast Break fastfood Lunch assignment Non-Phone Q…" at bounding box center [332, 146] width 203 height 168
click at [296, 79] on button "how_to_reg Available" at bounding box center [331, 82] width 191 height 23
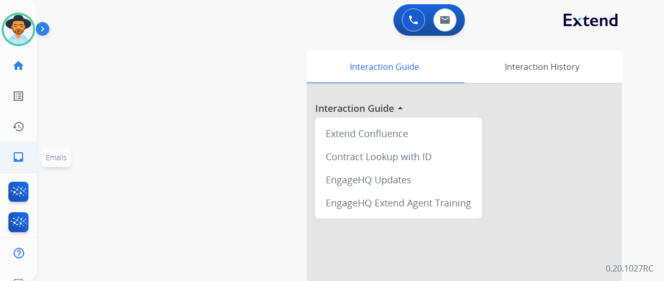
click at [21, 151] on link "inbox Emails" at bounding box center [18, 156] width 29 height 29
select select "**********"
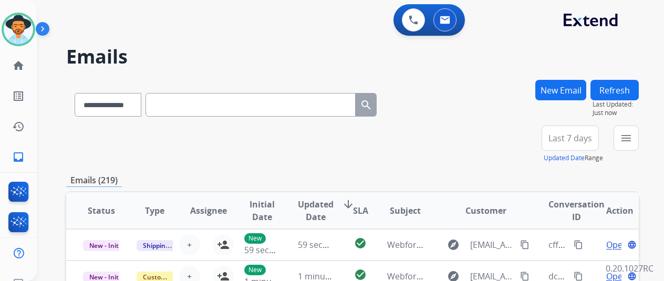
click at [559, 91] on button "New Email" at bounding box center [560, 90] width 51 height 20
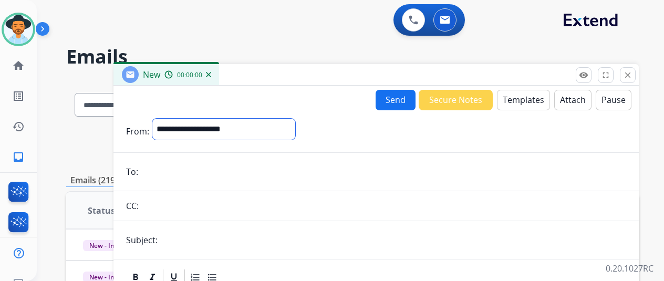
click at [295, 122] on select "**********" at bounding box center [223, 129] width 143 height 21
click at [160, 119] on select "**********" at bounding box center [223, 129] width 143 height 21
click at [267, 126] on select "**********" at bounding box center [223, 129] width 143 height 21
select select "**********"
click at [160, 119] on select "**********" at bounding box center [223, 129] width 143 height 21
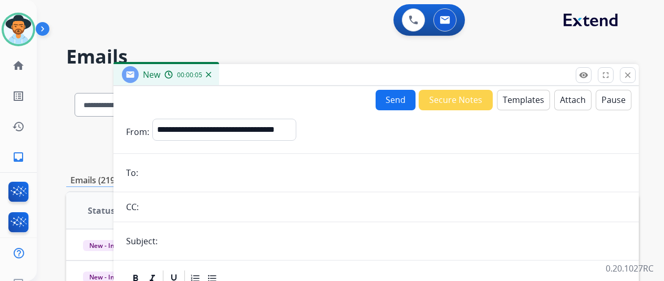
click at [529, 100] on button "Templates" at bounding box center [523, 100] width 53 height 20
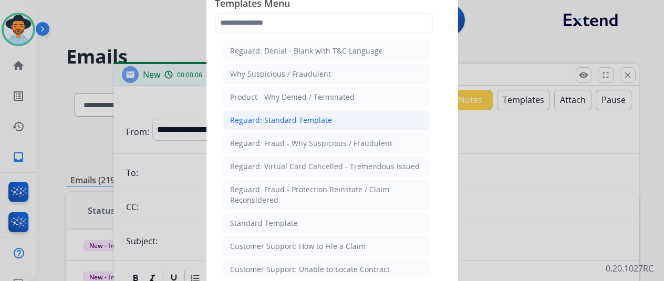
click at [290, 122] on div "Reguard: Standard Template" at bounding box center [281, 120] width 102 height 11
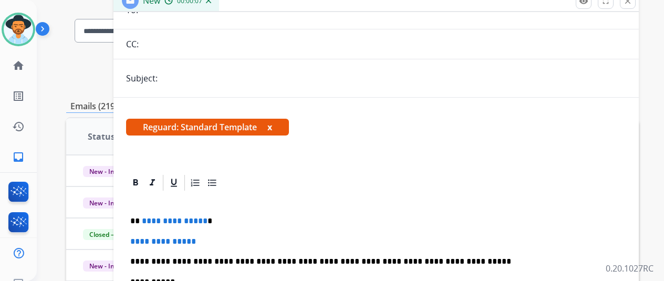
scroll to position [105, 0]
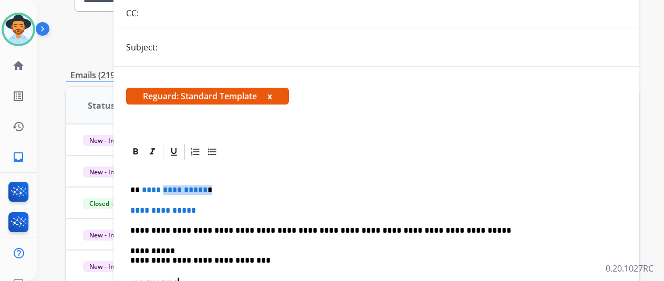
drag, startPoint x: 211, startPoint y: 193, endPoint x: 168, endPoint y: 193, distance: 43.1
click at [168, 193] on p "**********" at bounding box center [371, 189] width 483 height 9
click at [189, 193] on span "**********" at bounding box center [175, 190] width 66 height 8
drag, startPoint x: 210, startPoint y: 190, endPoint x: 150, endPoint y: 187, distance: 59.9
click at [150, 187] on p "**********" at bounding box center [371, 189] width 483 height 9
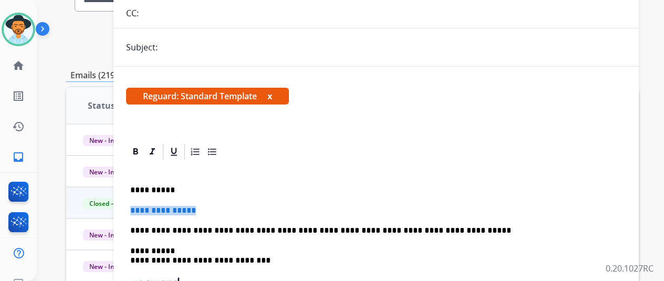
drag, startPoint x: 234, startPoint y: 209, endPoint x: 102, endPoint y: 210, distance: 131.8
click at [102, 210] on div "**********" at bounding box center [352, 234] width 573 height 518
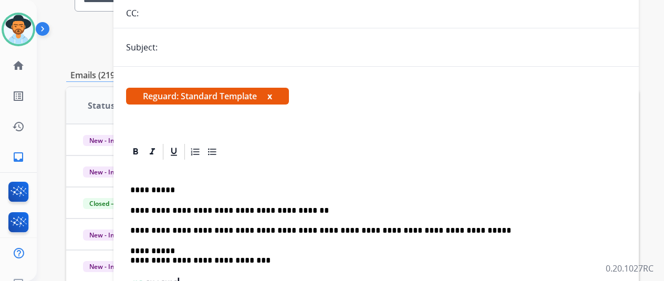
click at [346, 211] on p "**********" at bounding box center [371, 210] width 483 height 9
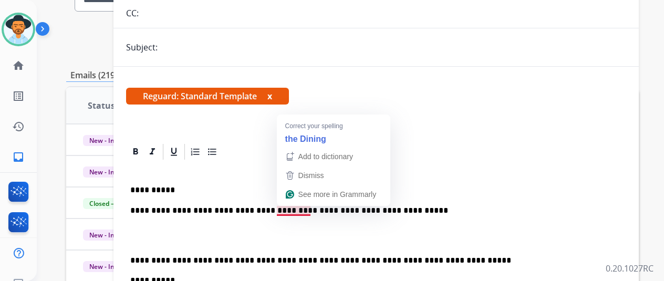
click at [295, 211] on p "**********" at bounding box center [371, 210] width 483 height 9
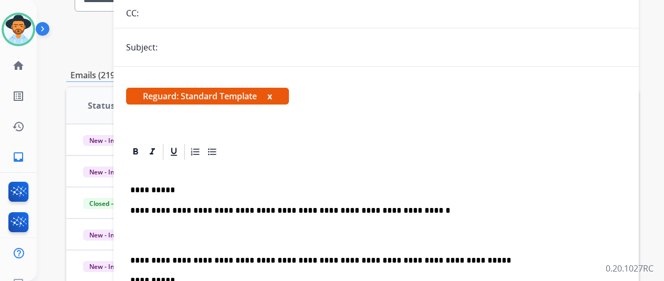
click at [348, 235] on p "To enrich screen reader interactions, please activate Accessibility in Grammarl…" at bounding box center [376, 235] width 492 height 19
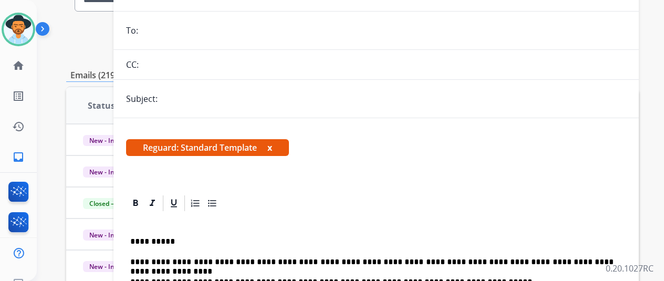
scroll to position [0, 0]
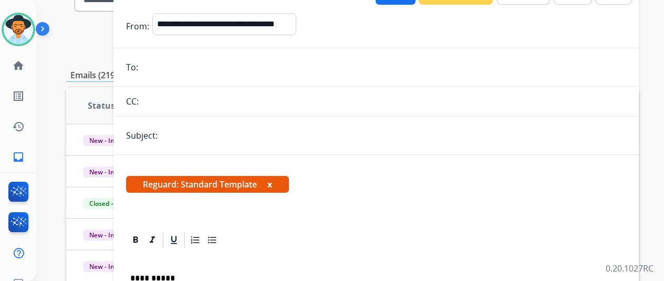
click at [243, 139] on input "text" at bounding box center [393, 135] width 465 height 21
type input "**********"
click at [280, 92] on input "text" at bounding box center [384, 101] width 484 height 21
click at [283, 75] on input "email" at bounding box center [383, 67] width 485 height 21
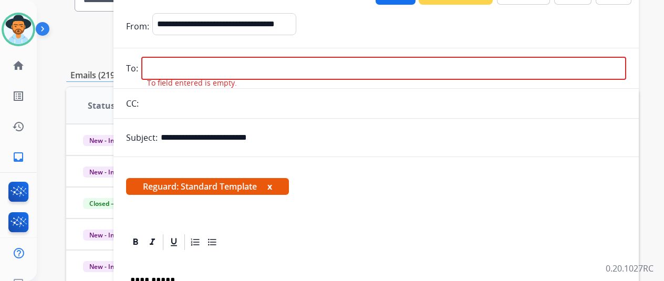
click at [272, 77] on input "email" at bounding box center [383, 68] width 485 height 23
paste input "**********"
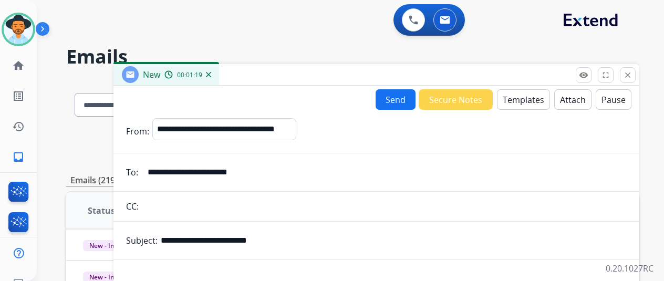
type input "**********"
click at [404, 95] on button "Send" at bounding box center [396, 99] width 40 height 20
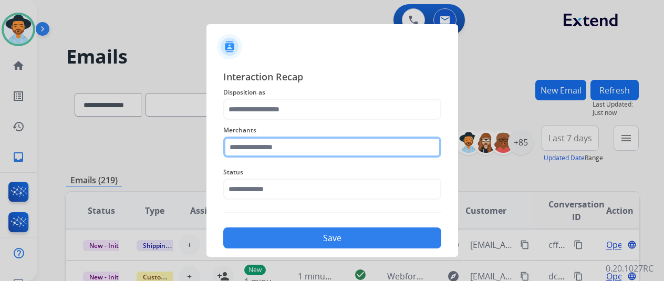
click at [345, 148] on input "text" at bounding box center [332, 147] width 218 height 21
type input "*"
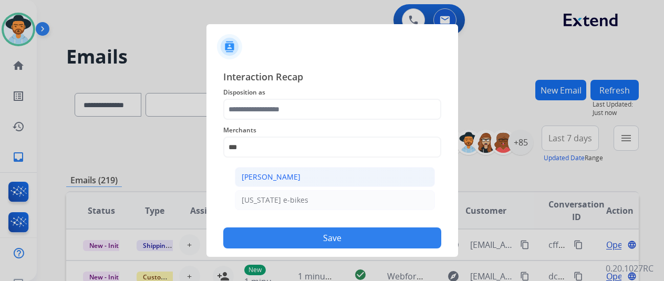
click at [333, 174] on li "[PERSON_NAME]" at bounding box center [335, 177] width 200 height 20
type input "**********"
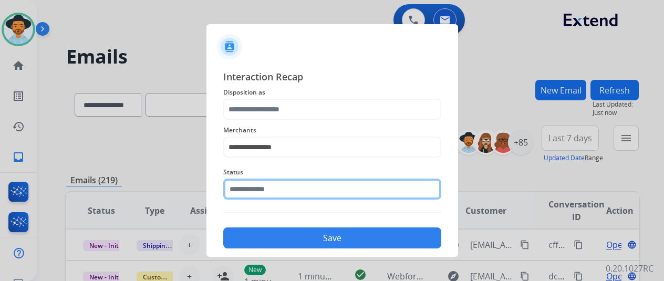
click at [324, 191] on input "text" at bounding box center [332, 189] width 218 height 21
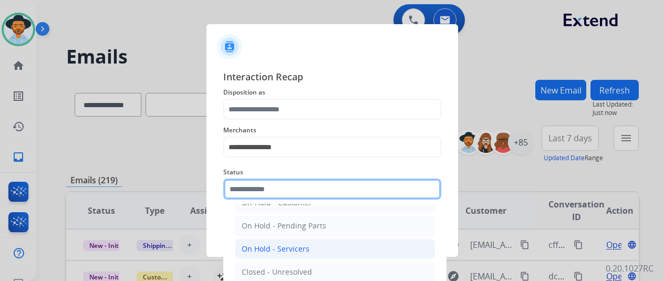
scroll to position [60, 0]
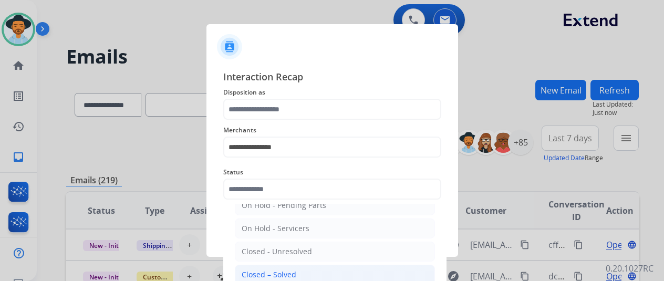
click at [307, 265] on li "Closed – Solved" at bounding box center [335, 275] width 200 height 20
type input "**********"
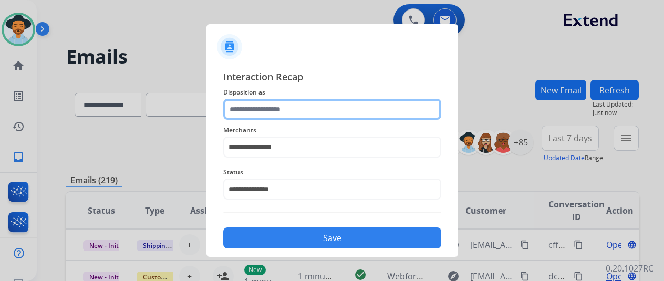
click at [306, 109] on input "text" at bounding box center [332, 109] width 218 height 21
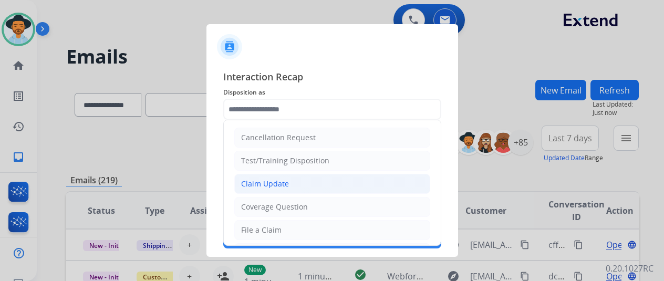
click at [286, 183] on div "Claim Update" at bounding box center [265, 184] width 48 height 11
type input "**********"
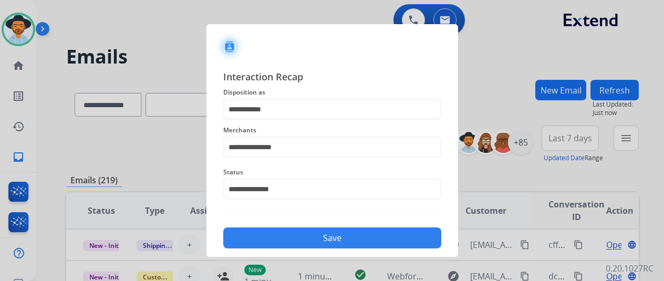
click at [298, 235] on button "Save" at bounding box center [332, 237] width 218 height 21
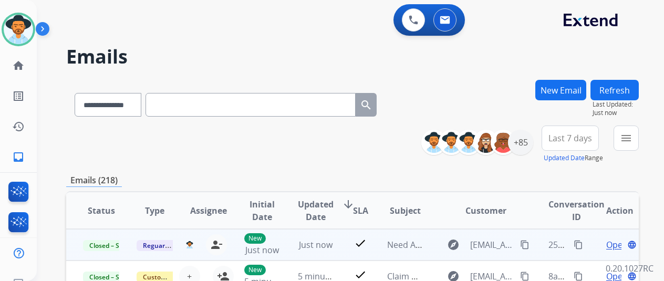
click at [578, 245] on mat-icon "content_copy" at bounding box center [578, 244] width 9 height 9
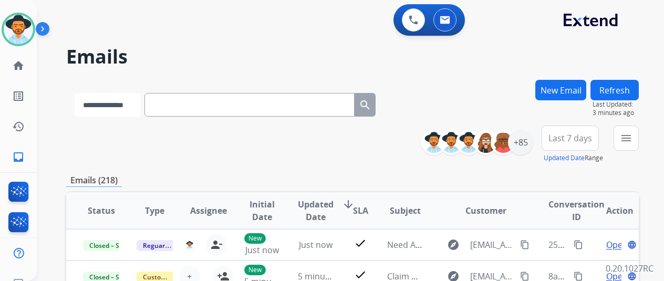
drag, startPoint x: 123, startPoint y: 99, endPoint x: 123, endPoint y: 115, distance: 15.2
click at [123, 99] on select "**********" at bounding box center [108, 105] width 66 height 24
select select "**********"
click at [75, 93] on select "**********" at bounding box center [108, 105] width 66 height 24
click at [219, 102] on input "text" at bounding box center [250, 105] width 210 height 24
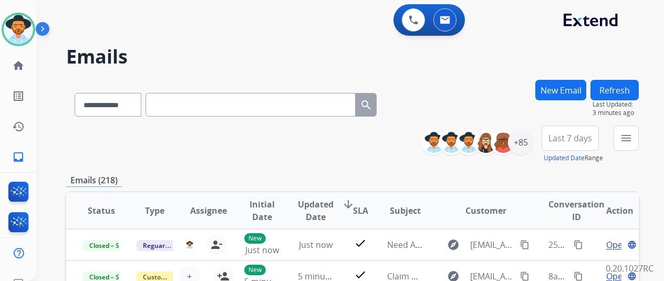
type input "*"
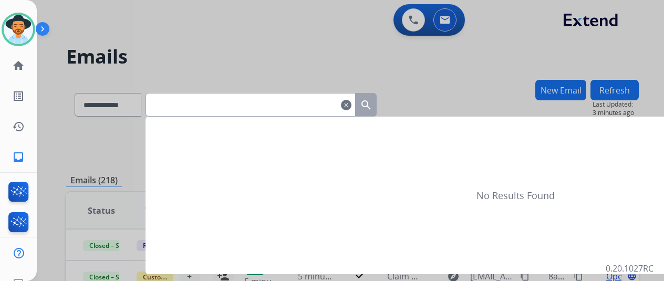
paste input "**********"
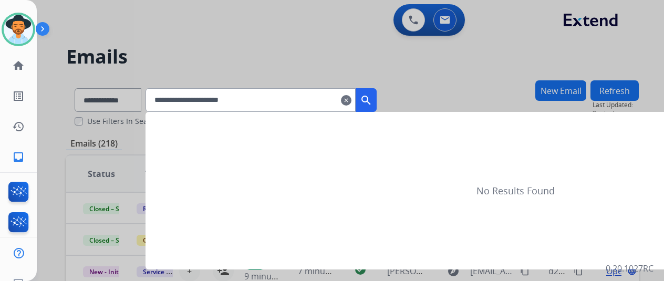
type input "**********"
click at [372, 101] on mat-icon "search" at bounding box center [366, 100] width 13 height 13
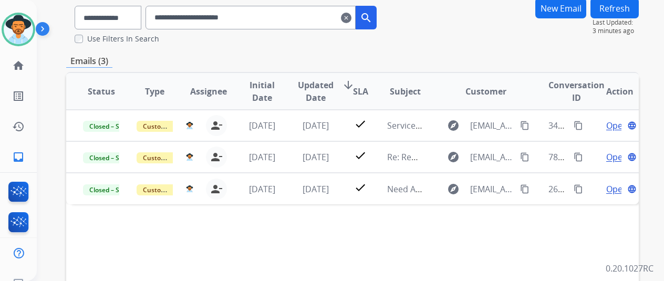
scroll to position [158, 0]
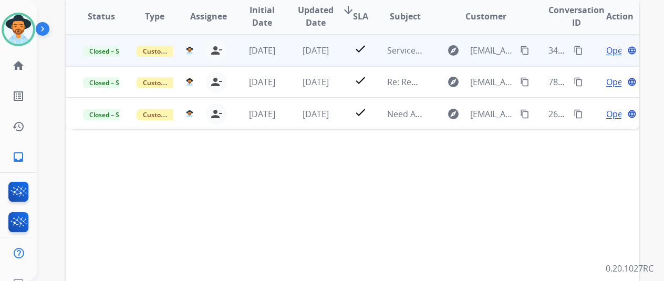
click at [610, 53] on span "Open" at bounding box center [617, 50] width 22 height 13
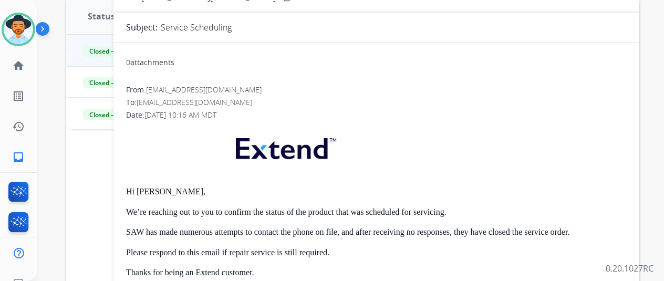
scroll to position [0, 0]
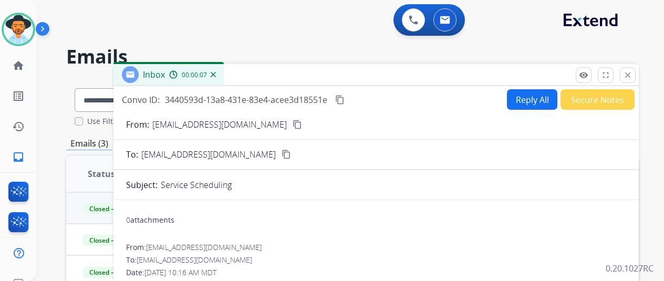
click at [636, 66] on div "Inbox 00:00:07" at bounding box center [375, 75] width 525 height 22
click at [632, 70] on mat-icon "close" at bounding box center [627, 74] width 9 height 9
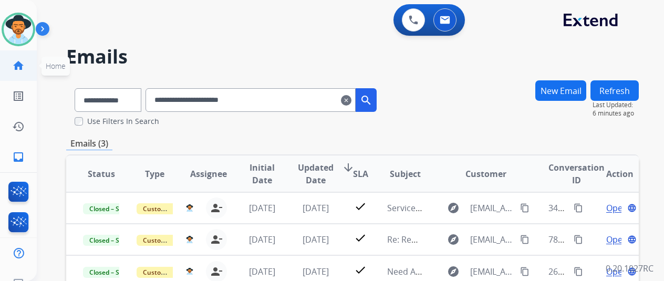
click at [17, 67] on mat-icon "home" at bounding box center [18, 65] width 13 height 13
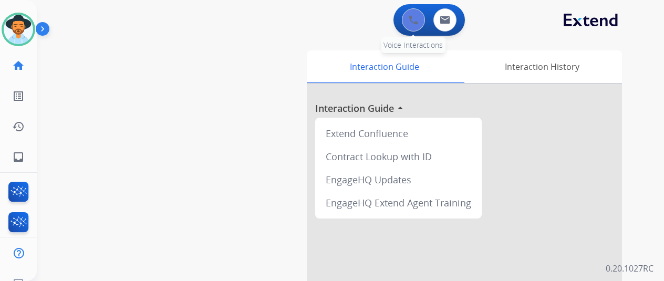
click at [418, 19] on img at bounding box center [413, 19] width 9 height 9
click at [425, 6] on div "0 Voice Interactions 0 Email Interactions" at bounding box center [428, 20] width 71 height 32
click at [418, 15] on img at bounding box center [413, 19] width 9 height 9
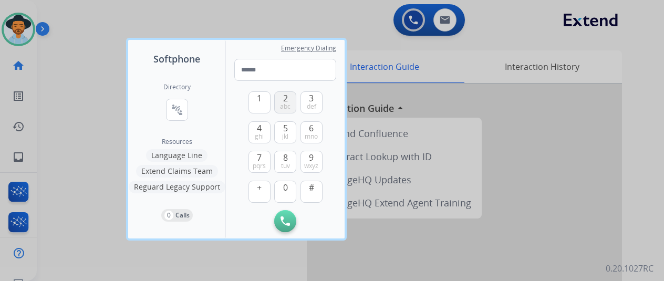
drag, startPoint x: 318, startPoint y: 101, endPoint x: 280, endPoint y: 106, distance: 38.1
click at [317, 102] on button "3 def" at bounding box center [311, 102] width 22 height 22
click at [267, 106] on button "1" at bounding box center [259, 102] width 22 height 22
click at [287, 160] on span "8" at bounding box center [285, 157] width 5 height 13
drag, startPoint x: 318, startPoint y: 106, endPoint x: 273, endPoint y: 106, distance: 45.7
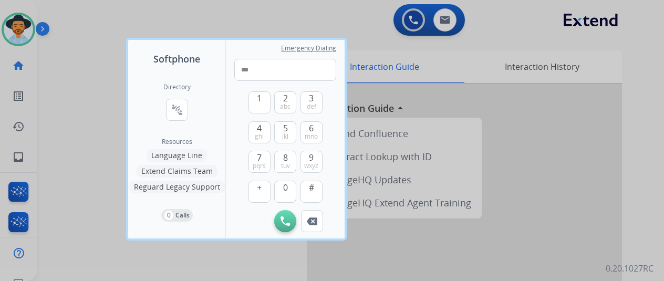
click at [317, 106] on button "3 def" at bounding box center [311, 102] width 22 height 22
click at [269, 104] on button "1" at bounding box center [259, 102] width 22 height 22
click at [267, 127] on button "4 ghi" at bounding box center [259, 132] width 22 height 22
click at [288, 187] on button "0" at bounding box center [285, 192] width 22 height 22
click at [288, 169] on span "tuv" at bounding box center [285, 166] width 9 height 8
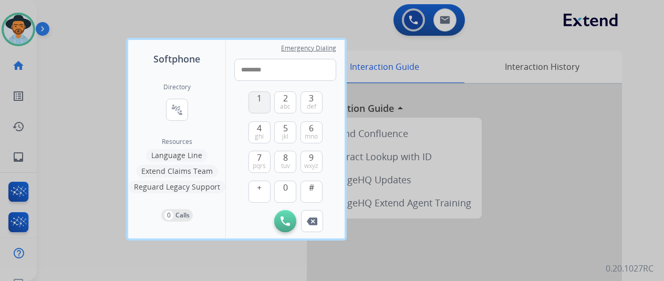
click at [262, 105] on button "1" at bounding box center [259, 102] width 22 height 22
click at [262, 157] on button "7 pqrs" at bounding box center [259, 162] width 22 height 22
type input "**********"
click at [290, 224] on button "Initiate Call" at bounding box center [285, 221] width 22 height 22
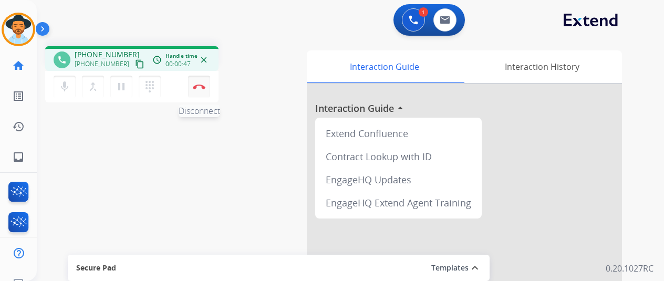
click at [208, 81] on button "Disconnect" at bounding box center [199, 87] width 22 height 22
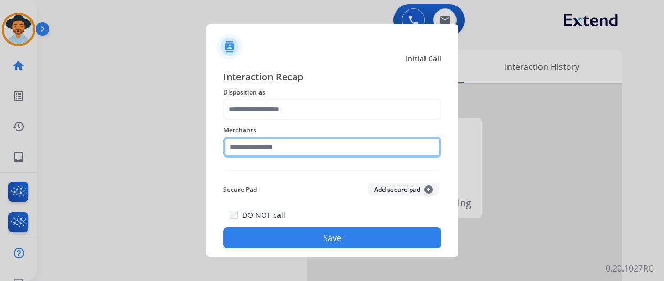
click at [291, 139] on input "text" at bounding box center [332, 147] width 218 height 21
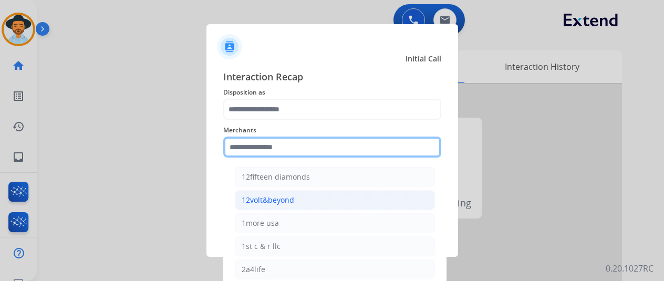
scroll to position [105, 0]
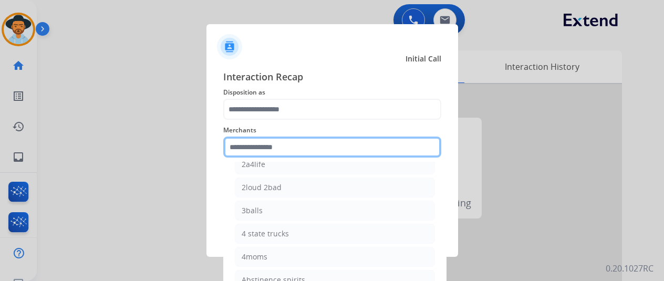
click at [289, 145] on input "text" at bounding box center [332, 147] width 218 height 21
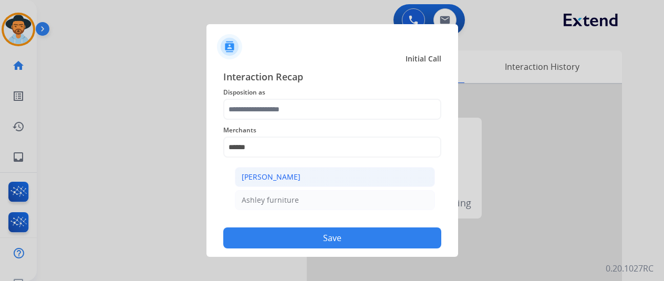
click at [271, 180] on div "[PERSON_NAME]" at bounding box center [271, 177] width 59 height 11
type input "**********"
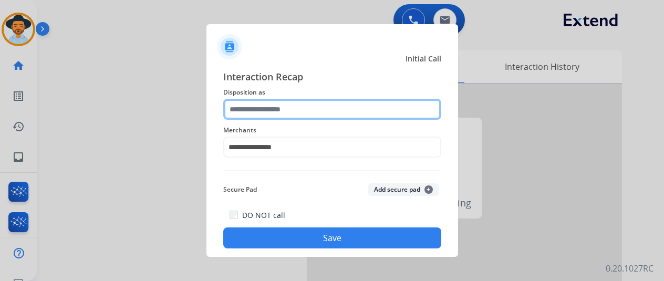
click at [295, 108] on input "text" at bounding box center [332, 109] width 218 height 21
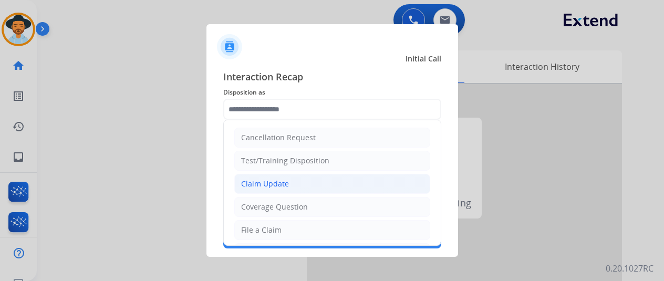
click at [281, 179] on div "Claim Update" at bounding box center [265, 184] width 48 height 11
type input "**********"
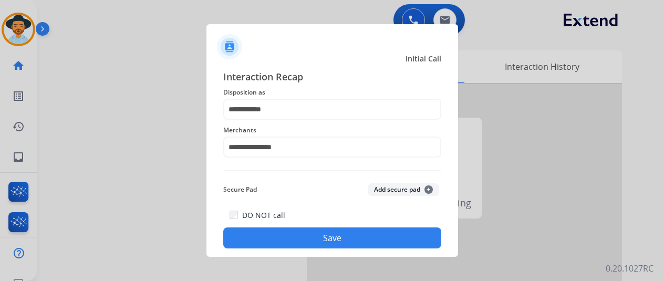
click at [300, 230] on button "Save" at bounding box center [332, 237] width 218 height 21
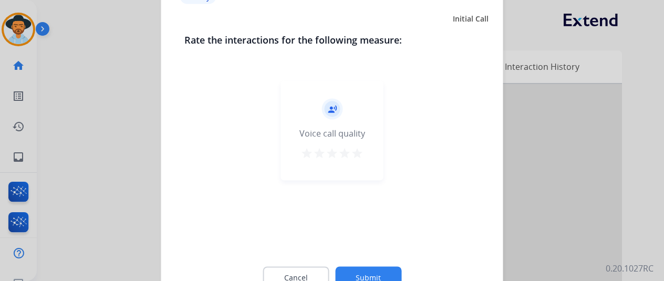
click at [380, 279] on button "Submit" at bounding box center [368, 277] width 66 height 22
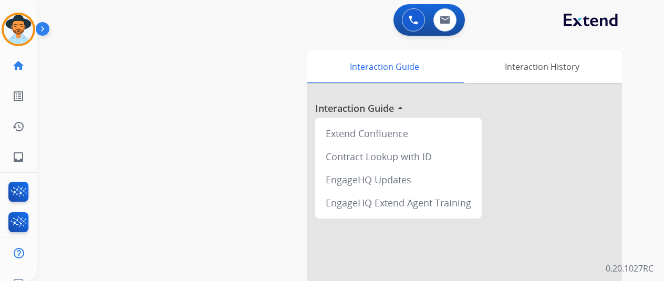
click at [379, 273] on div at bounding box center [464, 280] width 315 height 392
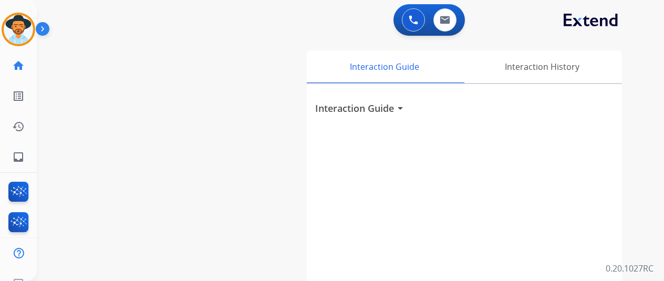
click at [407, 110] on mat-icon "arrow_drop_down" at bounding box center [400, 108] width 13 height 13
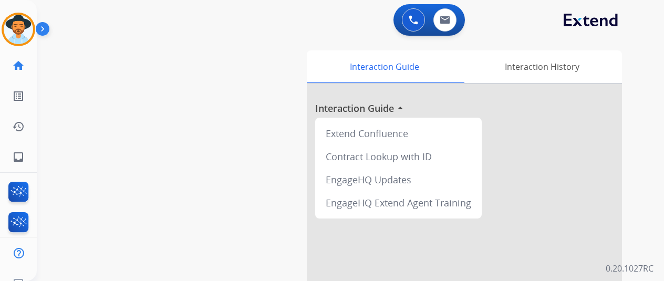
click at [184, 160] on div "swap_horiz Break voice bridge close_fullscreen Connect 3-Way Call merge_type Se…" at bounding box center [338, 257] width 602 height 438
click at [14, 158] on mat-icon "inbox" at bounding box center [18, 157] width 13 height 13
select select "**********"
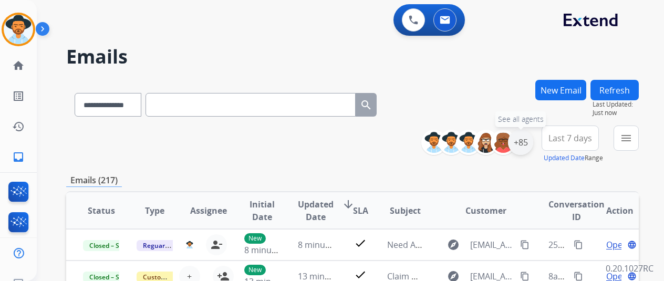
click at [533, 144] on div "+85" at bounding box center [520, 142] width 25 height 25
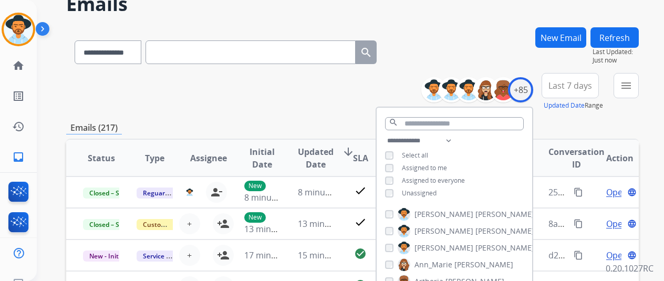
click at [428, 189] on span "Unassigned" at bounding box center [419, 193] width 35 height 9
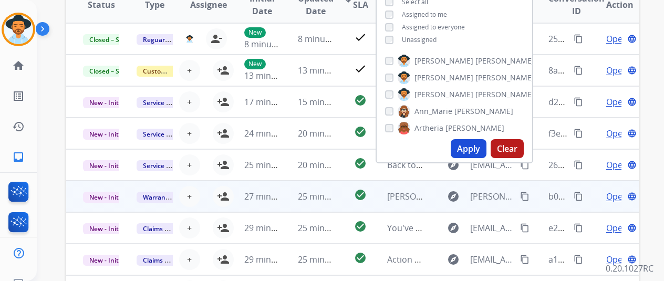
scroll to position [210, 0]
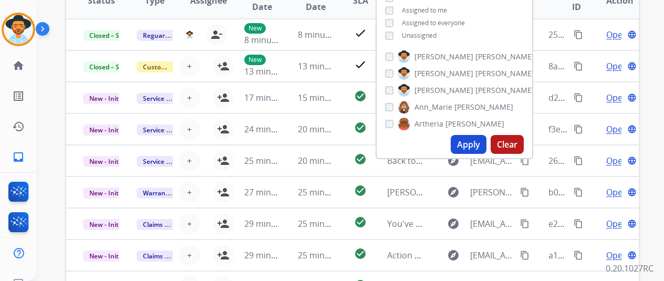
click at [470, 144] on button "Apply" at bounding box center [469, 144] width 36 height 19
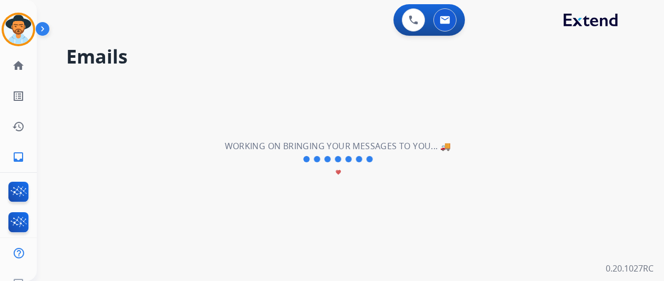
scroll to position [0, 0]
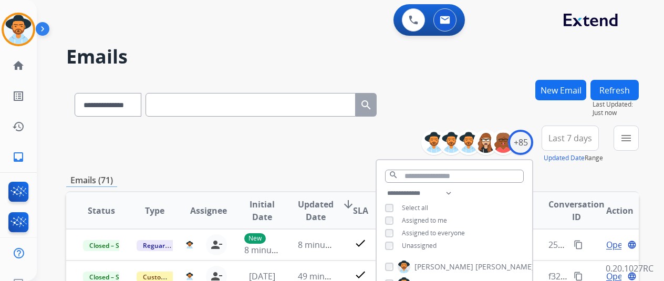
click at [263, 153] on div "**********" at bounding box center [352, 145] width 573 height 38
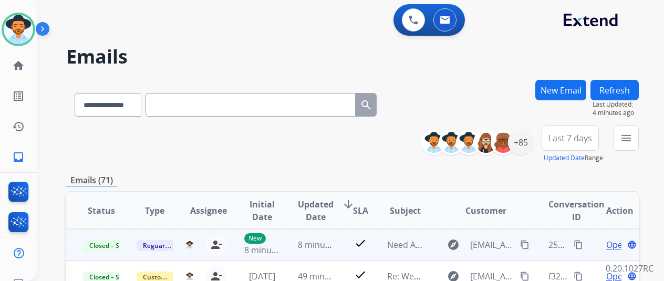
click at [616, 242] on span "Open" at bounding box center [617, 244] width 22 height 13
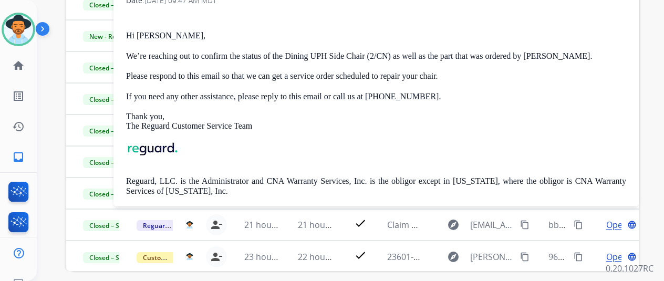
scroll to position [255, 0]
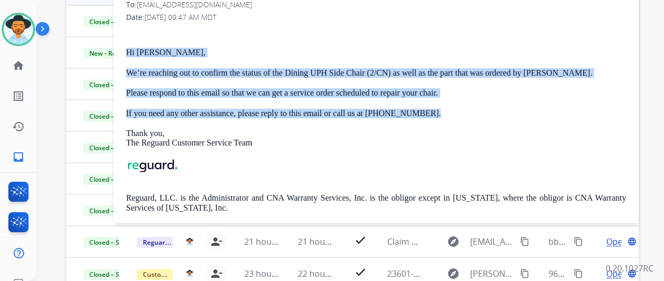
drag, startPoint x: 134, startPoint y: 49, endPoint x: 456, endPoint y: 108, distance: 326.8
click at [456, 108] on div "Hi Robert, We’re reaching out to confirm the status of the Dining UPH Side Chai…" at bounding box center [376, 129] width 500 height 202
copy div "Hi Robert, We’re reaching out to confirm the status of the Dining UPH Side Chai…"
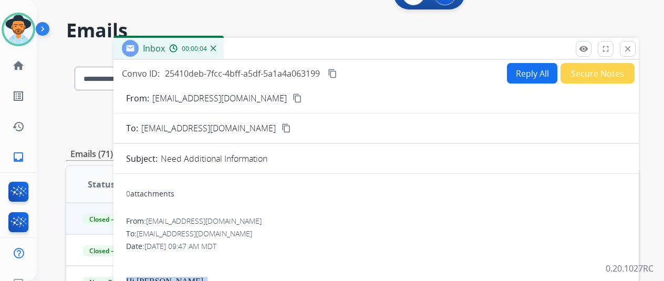
scroll to position [0, 0]
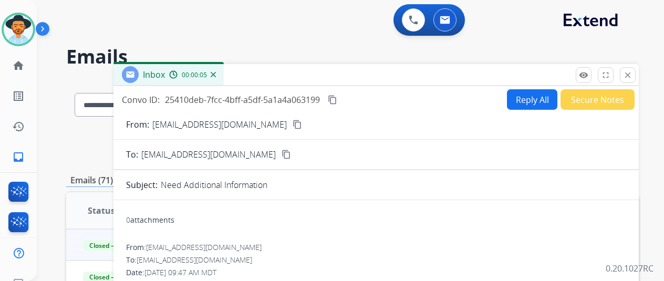
drag, startPoint x: 630, startPoint y: 70, endPoint x: 609, endPoint y: 88, distance: 27.6
click at [631, 70] on button "close Close" at bounding box center [628, 75] width 16 height 16
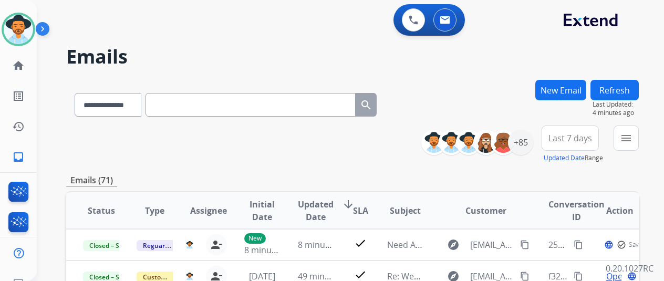
click at [564, 139] on span "Last 7 days" at bounding box center [570, 138] width 44 height 4
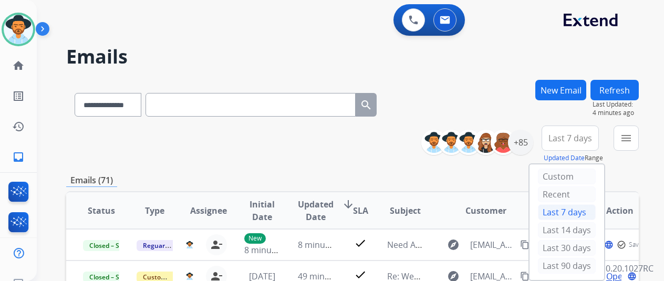
click at [564, 92] on button "New Email" at bounding box center [560, 90] width 51 height 20
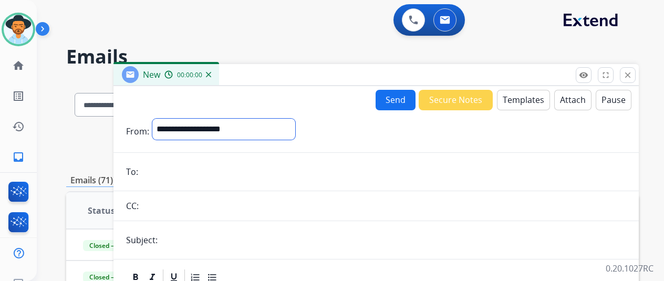
click at [231, 127] on select "**********" at bounding box center [223, 129] width 143 height 21
select select "**********"
click at [160, 119] on select "**********" at bounding box center [223, 129] width 143 height 21
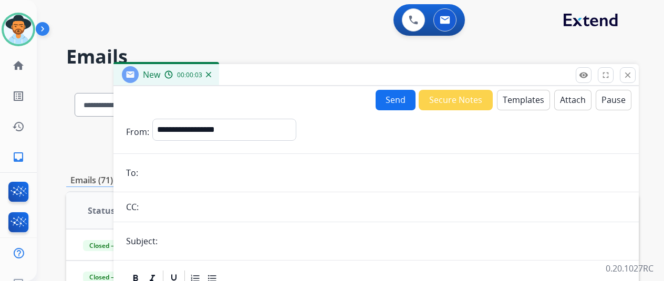
drag, startPoint x: 268, startPoint y: 171, endPoint x: 318, endPoint y: 164, distance: 50.4
click at [268, 171] on input "email" at bounding box center [383, 172] width 485 height 21
click at [522, 99] on button "Templates" at bounding box center [523, 100] width 53 height 20
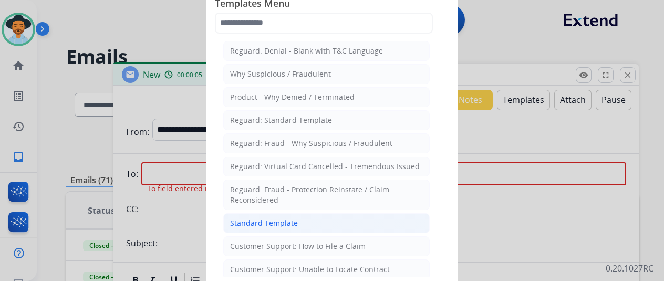
click at [293, 218] on div "Standard Template" at bounding box center [264, 223] width 68 height 11
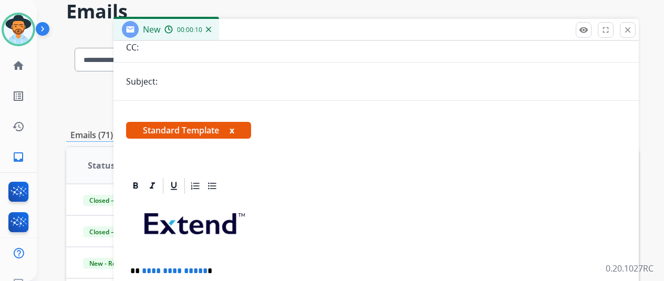
scroll to position [86, 0]
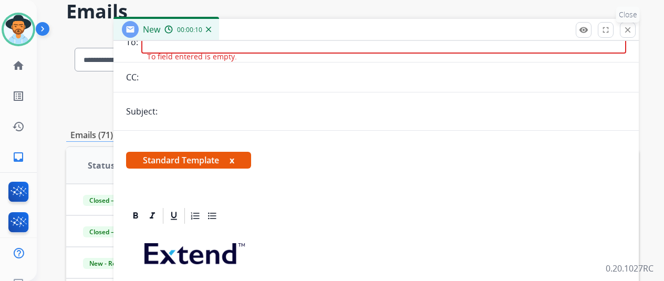
click at [632, 26] on mat-icon "close" at bounding box center [627, 29] width 9 height 9
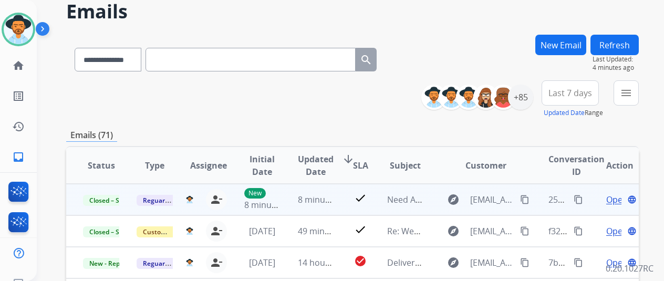
click at [609, 195] on span "Open" at bounding box center [617, 199] width 22 height 13
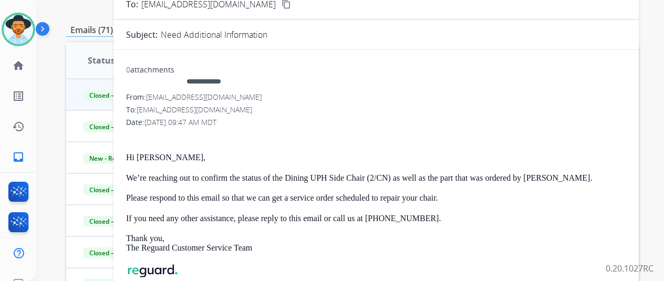
scroll to position [0, 0]
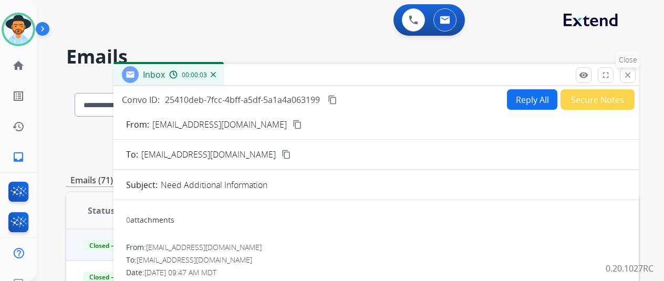
click at [632, 75] on mat-icon "close" at bounding box center [627, 74] width 9 height 9
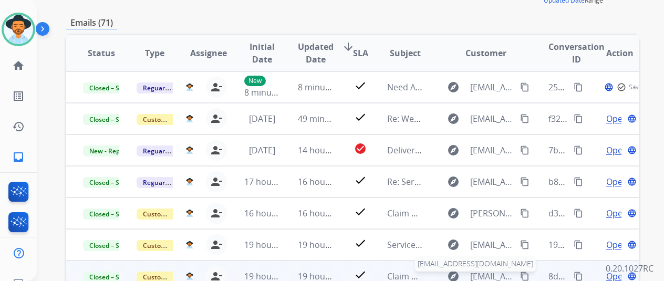
scroll to position [105, 0]
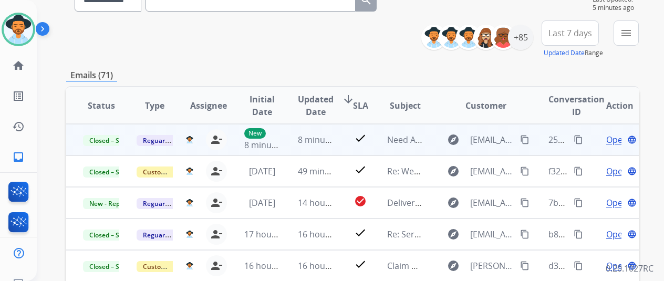
click at [617, 139] on span "Open" at bounding box center [617, 139] width 22 height 13
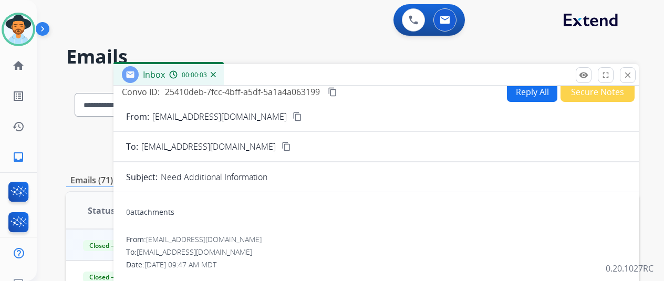
scroll to position [0, 0]
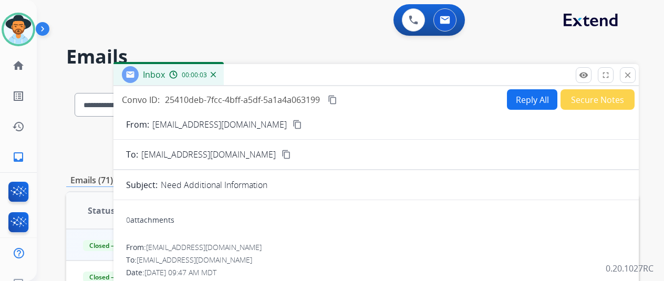
click at [543, 106] on button "Reply All" at bounding box center [532, 99] width 50 height 20
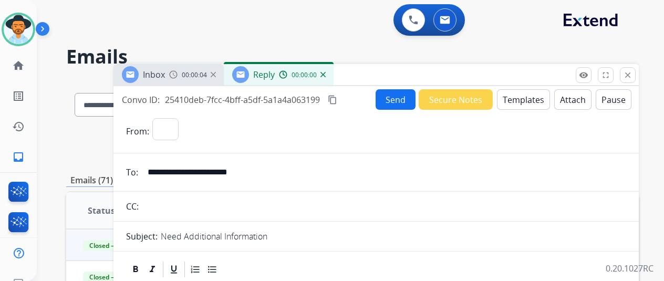
select select "**********"
click at [632, 76] on mat-icon "close" at bounding box center [627, 74] width 9 height 9
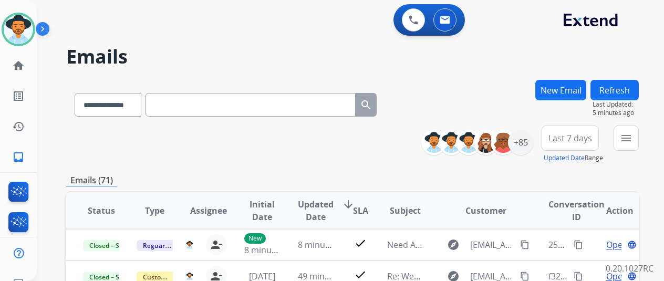
click at [255, 105] on input "text" at bounding box center [250, 105] width 210 height 24
click at [573, 88] on button "New Email" at bounding box center [560, 90] width 51 height 20
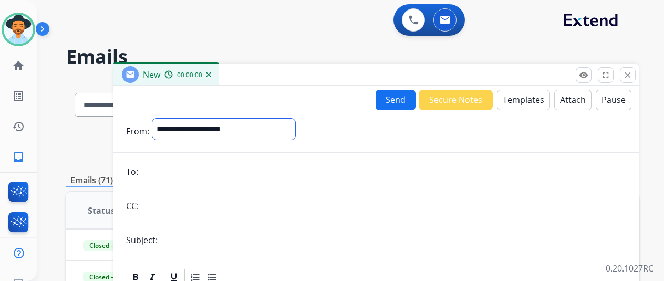
click at [212, 128] on select "**********" at bounding box center [223, 129] width 143 height 21
select select "**********"
click at [160, 119] on select "**********" at bounding box center [223, 129] width 143 height 21
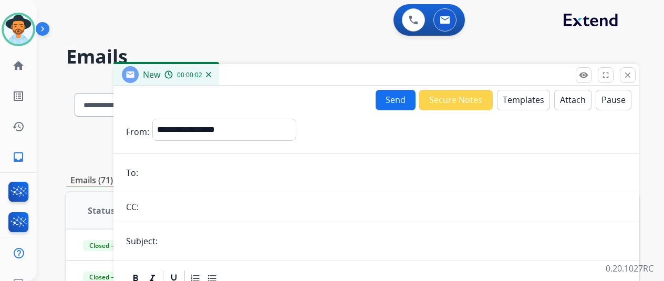
click at [290, 174] on input "email" at bounding box center [383, 172] width 485 height 21
click at [542, 103] on button "Templates" at bounding box center [523, 100] width 53 height 20
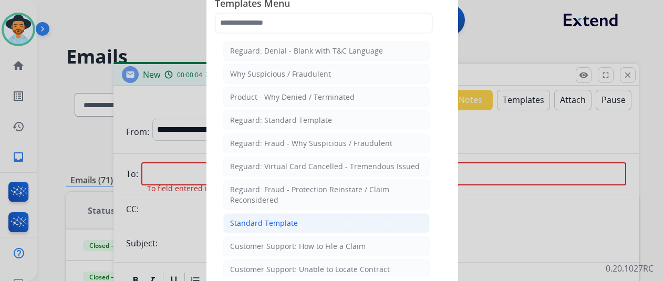
click at [309, 214] on li "Standard Template" at bounding box center [326, 223] width 206 height 20
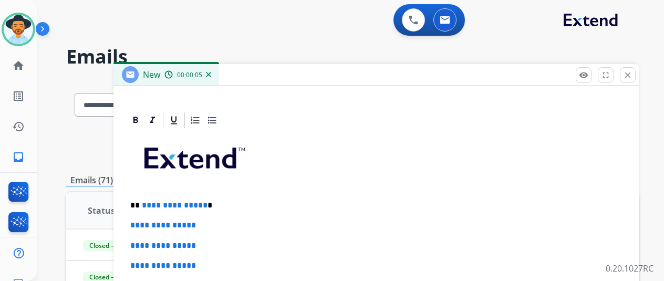
scroll to position [244, 0]
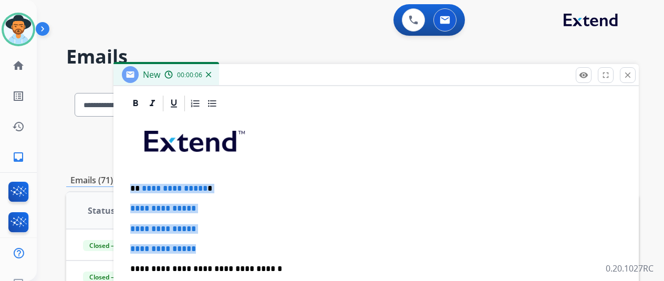
drag, startPoint x: 225, startPoint y: 244, endPoint x: 129, endPoint y: 180, distance: 116.0
click at [129, 180] on div "**********" at bounding box center [375, 283] width 525 height 378
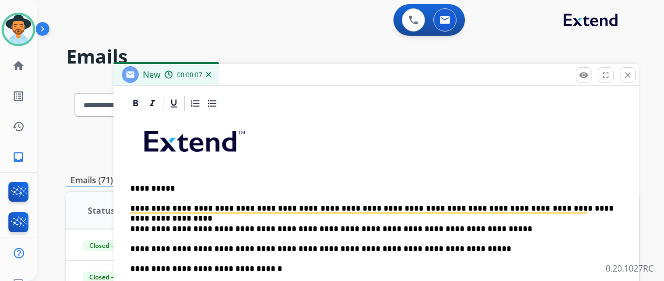
click at [391, 188] on p "**********" at bounding box center [371, 188] width 483 height 9
click at [478, 232] on p "**********" at bounding box center [371, 228] width 483 height 9
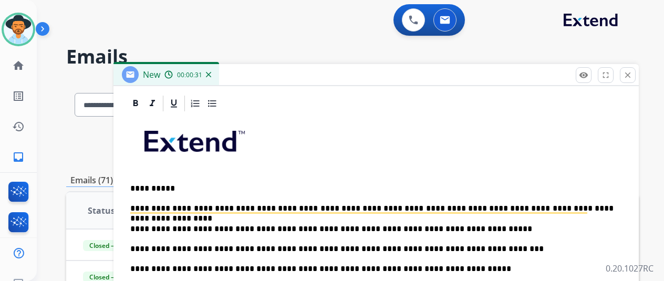
click at [173, 185] on p "**********" at bounding box center [371, 188] width 483 height 9
drag, startPoint x: 171, startPoint y: 185, endPoint x: 149, endPoint y: 185, distance: 22.1
click at [149, 185] on p "**********" at bounding box center [371, 188] width 483 height 9
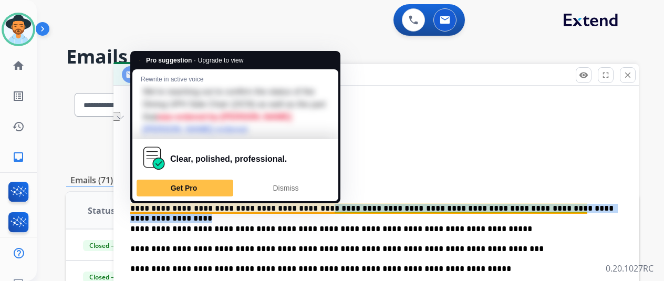
drag, startPoint x: 604, startPoint y: 207, endPoint x: 298, endPoint y: 203, distance: 305.2
click at [298, 204] on p "**********" at bounding box center [371, 208] width 483 height 9
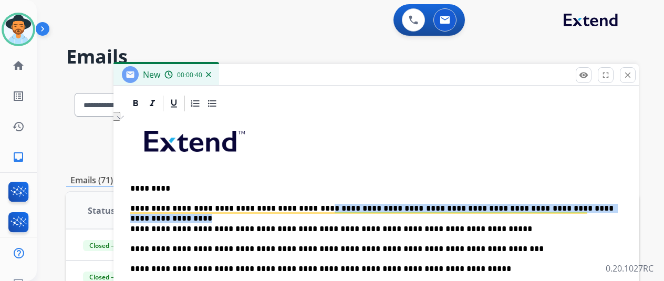
click at [608, 207] on p "**********" at bounding box center [371, 208] width 483 height 9
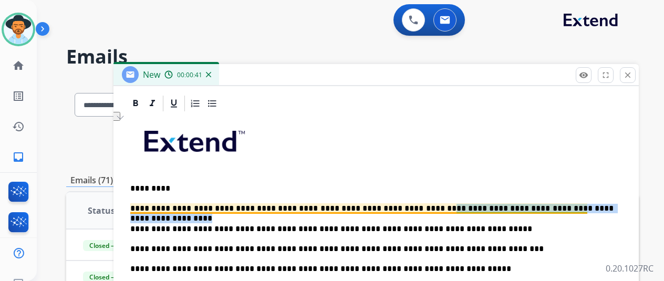
drag, startPoint x: 604, startPoint y: 204, endPoint x: 407, endPoint y: 207, distance: 197.0
click at [407, 207] on p "**********" at bounding box center [371, 208] width 483 height 9
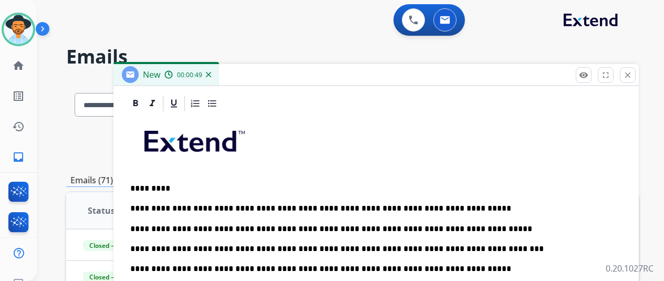
click at [300, 209] on p "**********" at bounding box center [371, 208] width 483 height 9
drag, startPoint x: 297, startPoint y: 208, endPoint x: 402, endPoint y: 206, distance: 105.1
click at [402, 206] on p "**********" at bounding box center [371, 208] width 483 height 9
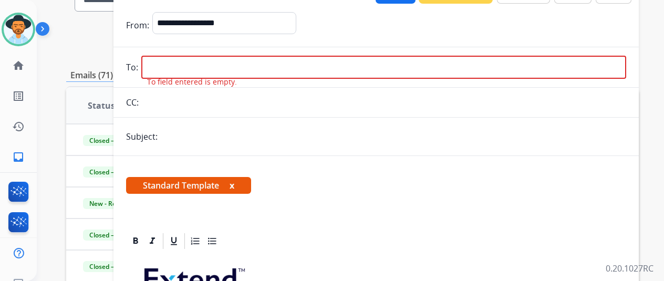
scroll to position [0, 0]
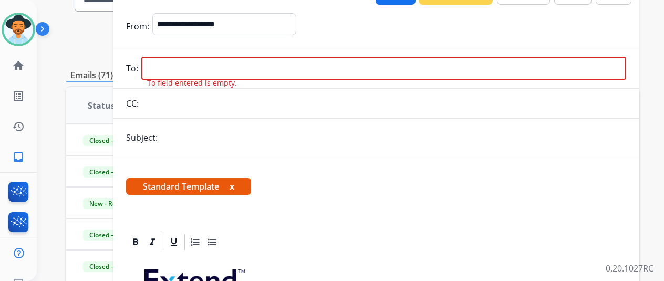
drag, startPoint x: 182, startPoint y: 69, endPoint x: 375, endPoint y: 91, distance: 194.5
click at [182, 69] on input "email" at bounding box center [383, 68] width 485 height 23
drag, startPoint x: 196, startPoint y: 64, endPoint x: 196, endPoint y: 80, distance: 16.3
click at [196, 64] on input "email" at bounding box center [383, 68] width 485 height 23
paste input "**********"
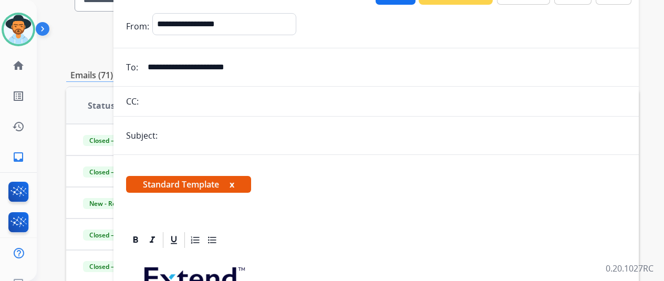
type input "**********"
click at [176, 136] on input "text" at bounding box center [393, 135] width 465 height 21
type input "**********"
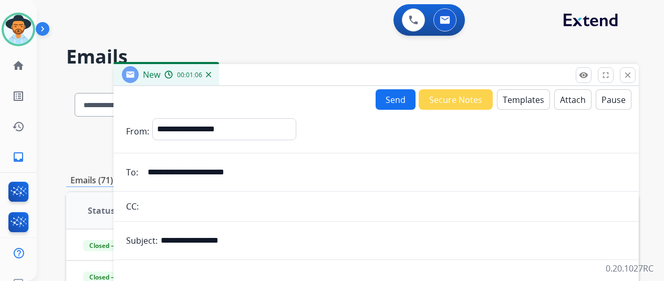
click at [404, 95] on button "Send" at bounding box center [396, 99] width 40 height 20
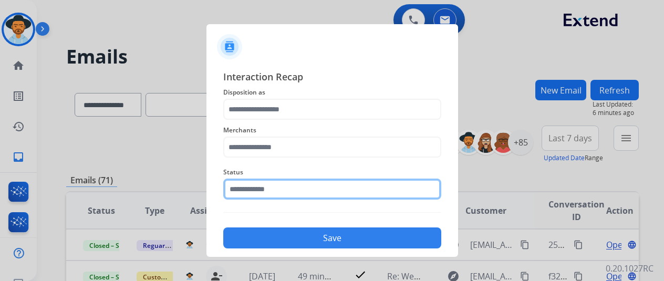
click at [305, 189] on input "text" at bounding box center [332, 189] width 218 height 21
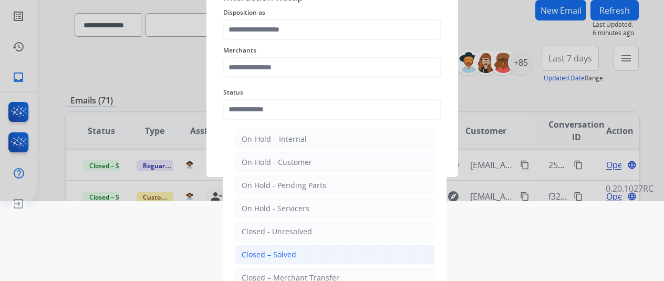
click at [320, 245] on li "Closed – Solved" at bounding box center [335, 255] width 200 height 20
type input "**********"
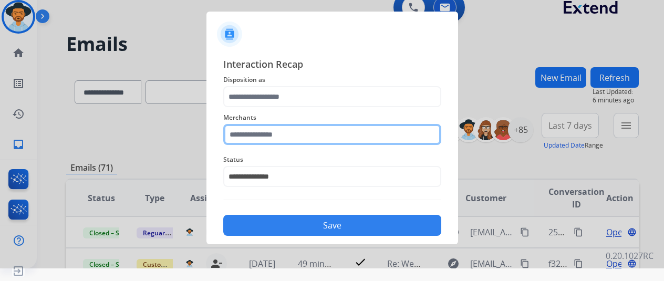
click at [359, 136] on div "Merchants" at bounding box center [332, 128] width 218 height 42
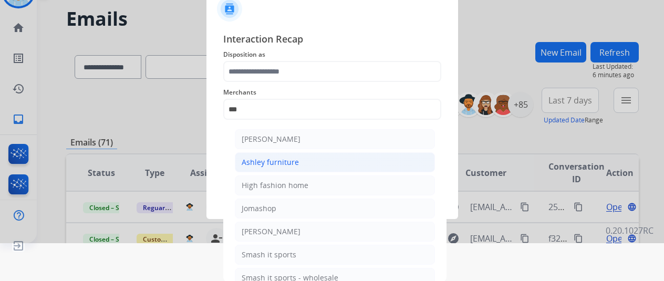
click at [288, 163] on div "Ashley furniture" at bounding box center [270, 162] width 57 height 11
type input "**********"
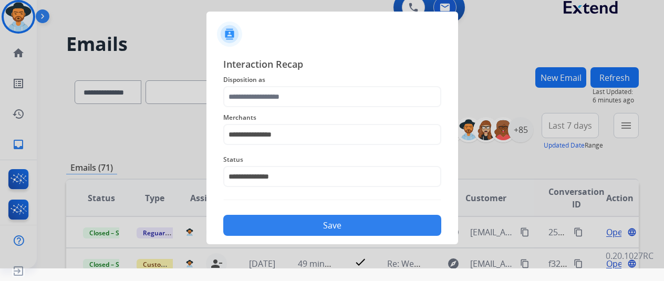
scroll to position [13, 0]
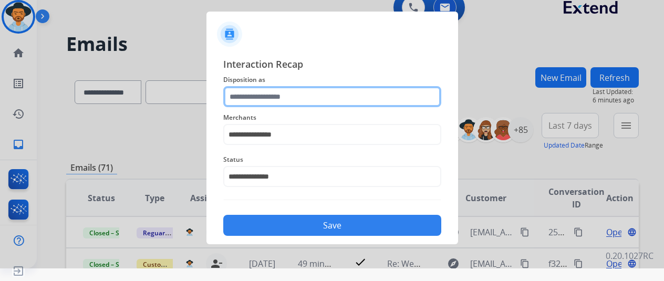
click at [289, 98] on input "text" at bounding box center [332, 96] width 218 height 21
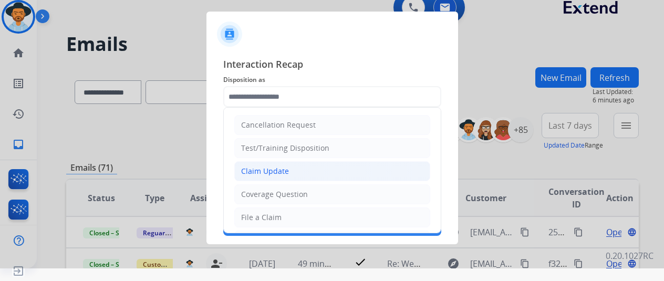
click at [277, 175] on div "Claim Update" at bounding box center [265, 171] width 48 height 11
type input "**********"
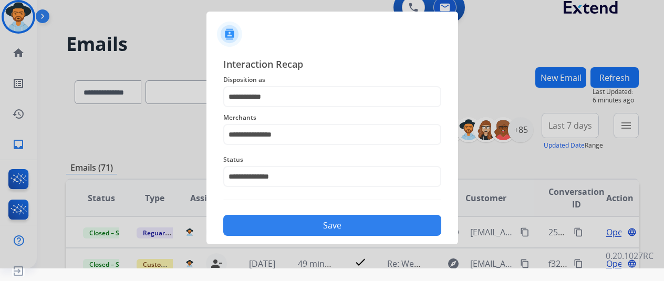
click at [341, 221] on button "Save" at bounding box center [332, 225] width 218 height 21
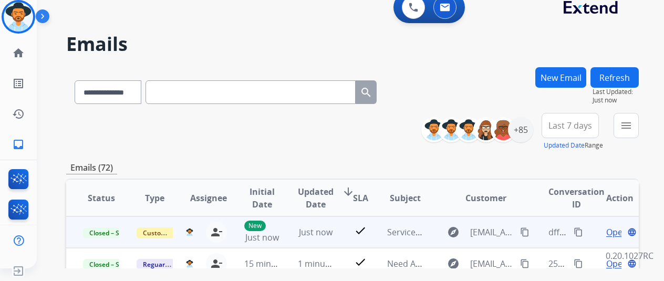
click at [577, 234] on mat-icon "content_copy" at bounding box center [578, 231] width 9 height 9
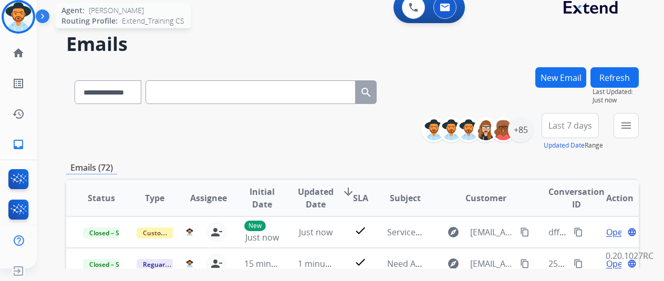
click at [10, 18] on img at bounding box center [18, 16] width 29 height 29
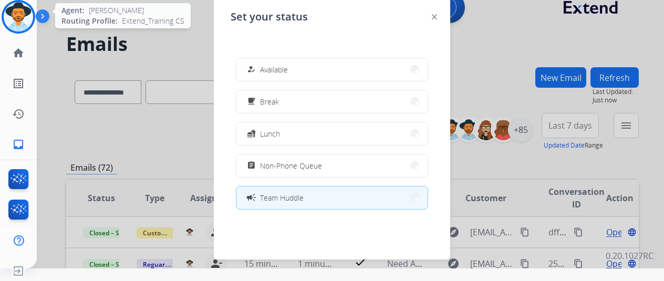
click at [10, 18] on img at bounding box center [18, 16] width 29 height 29
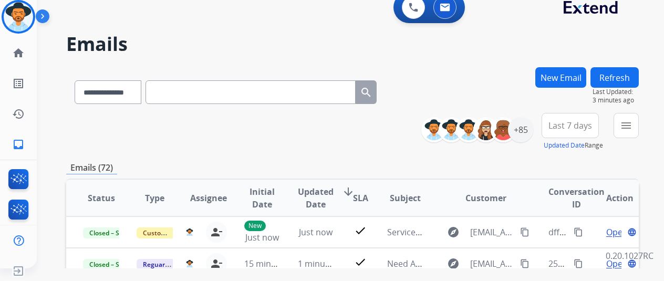
scroll to position [1, 0]
drag, startPoint x: 75, startPoint y: 91, endPoint x: 82, endPoint y: 90, distance: 7.4
click at [75, 91] on select "**********" at bounding box center [108, 92] width 66 height 24
click at [75, 80] on select "**********" at bounding box center [108, 92] width 66 height 24
click at [106, 97] on select "**********" at bounding box center [108, 92] width 66 height 24
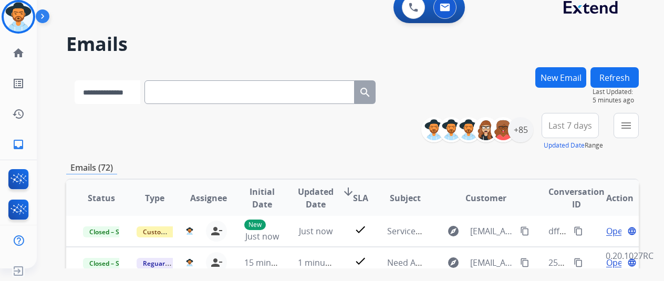
click at [75, 80] on select "**********" at bounding box center [108, 92] width 66 height 24
click at [109, 101] on select "**********" at bounding box center [108, 92] width 66 height 24
select select "**********"
click at [75, 80] on select "**********" at bounding box center [108, 92] width 66 height 24
click at [193, 80] on input "text" at bounding box center [250, 92] width 210 height 24
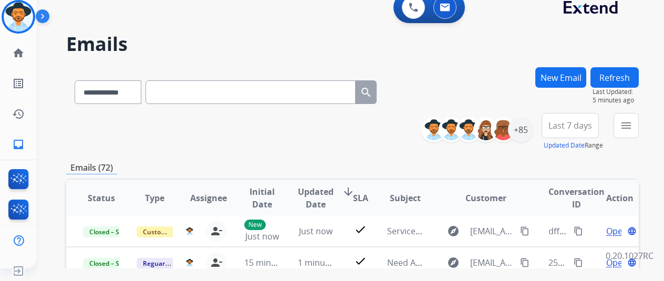
paste input "**********"
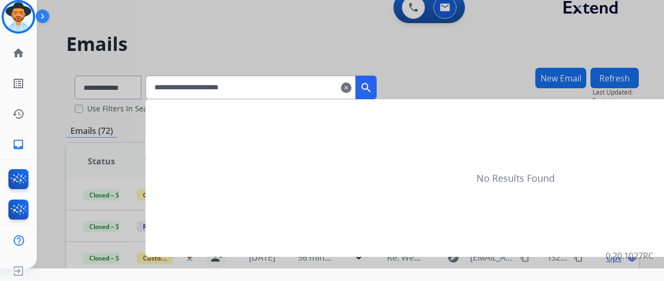
type input "**********"
click at [372, 91] on mat-icon "search" at bounding box center [366, 87] width 13 height 13
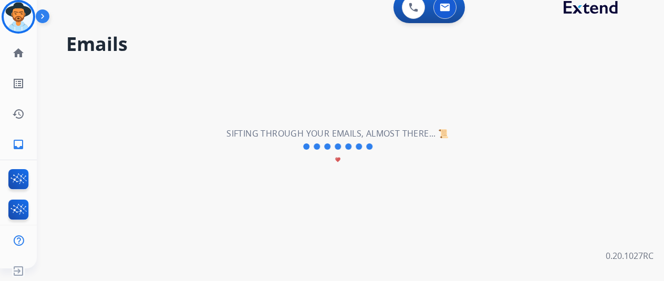
scroll to position [0, 0]
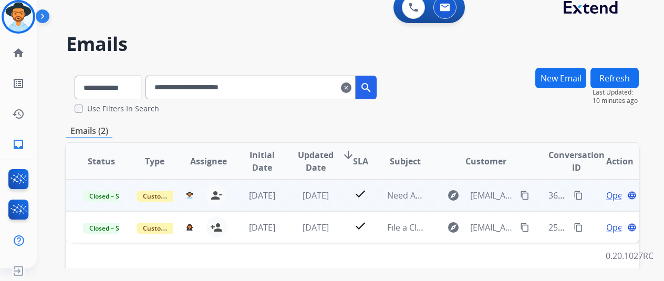
click at [616, 195] on span "Open" at bounding box center [617, 195] width 22 height 13
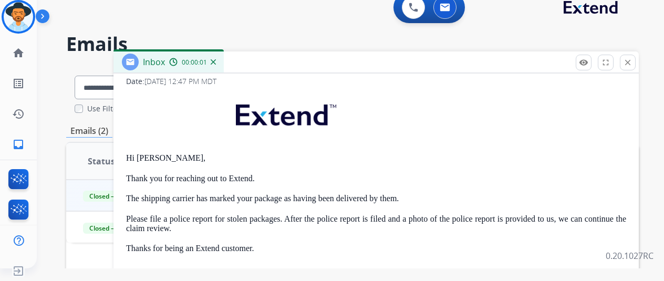
scroll to position [190, 0]
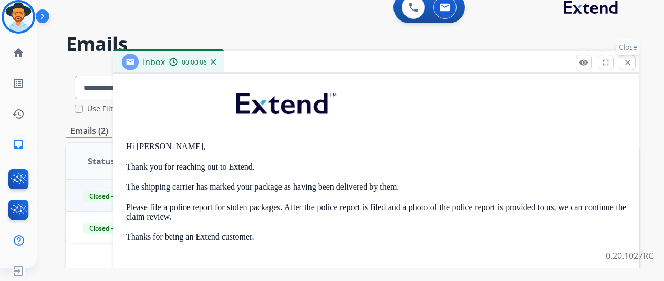
click at [632, 59] on mat-icon "close" at bounding box center [627, 62] width 9 height 9
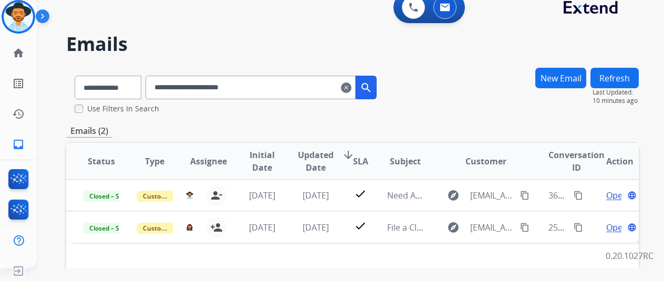
click at [580, 84] on button "New Email" at bounding box center [560, 78] width 51 height 20
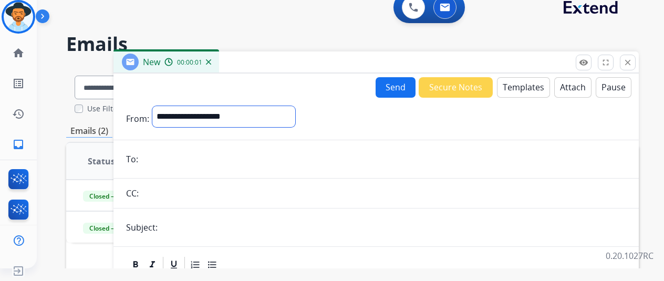
click at [207, 116] on select "**********" at bounding box center [223, 116] width 143 height 21
select select "**********"
click at [160, 106] on select "**********" at bounding box center [223, 116] width 143 height 21
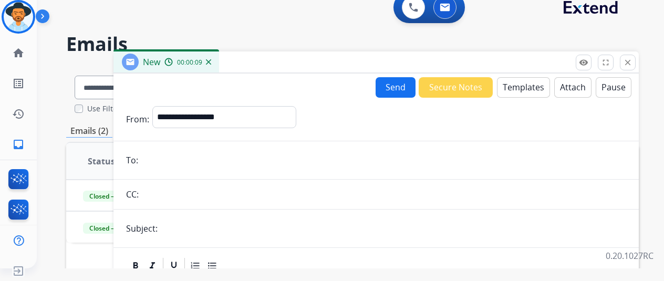
click at [227, 145] on form "**********" at bounding box center [375, 265] width 525 height 335
click at [215, 164] on input "email" at bounding box center [383, 160] width 485 height 21
paste input "**********"
type input "**********"
click at [212, 223] on input "text" at bounding box center [393, 228] width 465 height 21
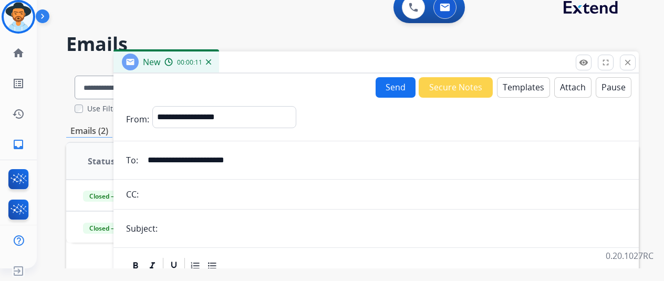
type input "**********"
click at [538, 81] on button "Templates" at bounding box center [523, 87] width 53 height 20
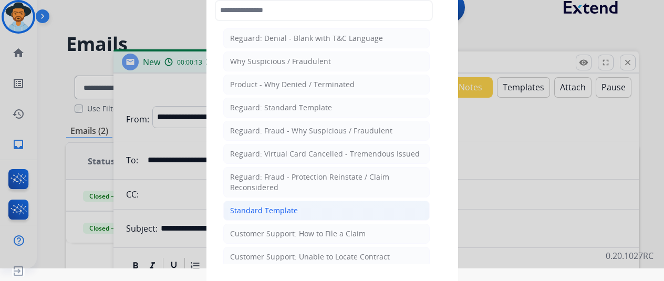
click at [334, 207] on li "Standard Template" at bounding box center [326, 211] width 206 height 20
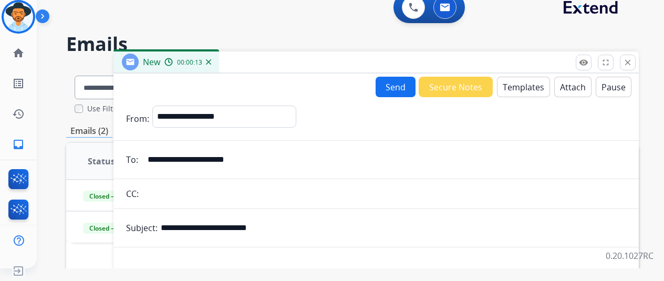
scroll to position [271, 0]
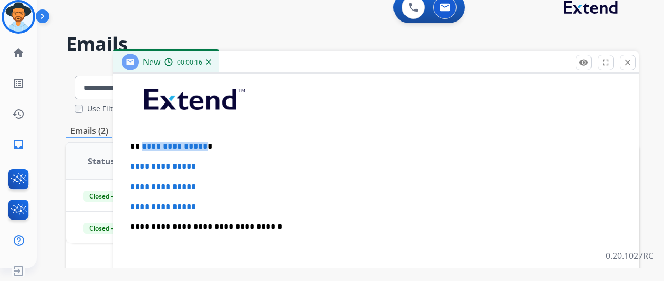
drag, startPoint x: 209, startPoint y: 145, endPoint x: 148, endPoint y: 143, distance: 60.4
click at [148, 143] on p "**********" at bounding box center [371, 146] width 483 height 9
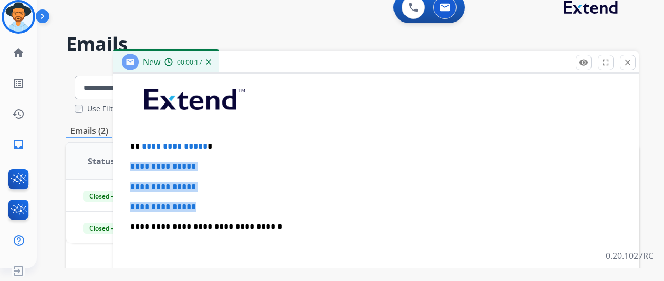
drag, startPoint x: 227, startPoint y: 204, endPoint x: 115, endPoint y: 161, distance: 120.9
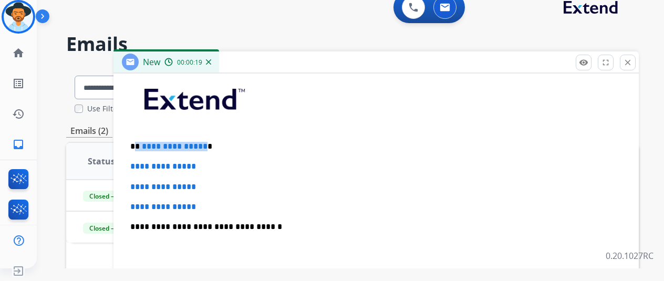
drag, startPoint x: 210, startPoint y: 144, endPoint x: 145, endPoint y: 143, distance: 65.1
click at [145, 143] on p "**********" at bounding box center [371, 146] width 483 height 9
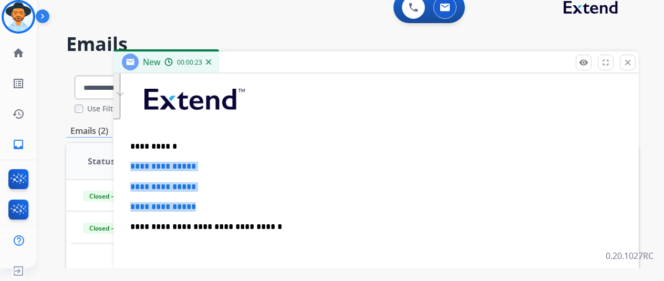
drag, startPoint x: 224, startPoint y: 208, endPoint x: 132, endPoint y: 165, distance: 101.0
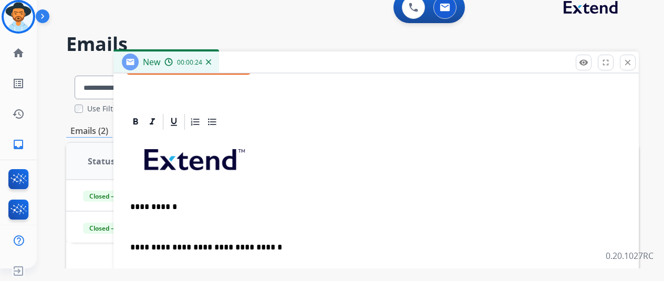
scroll to position [231, 0]
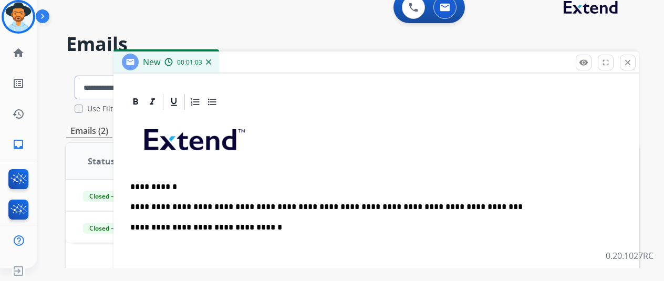
click at [480, 202] on p "**********" at bounding box center [371, 206] width 483 height 9
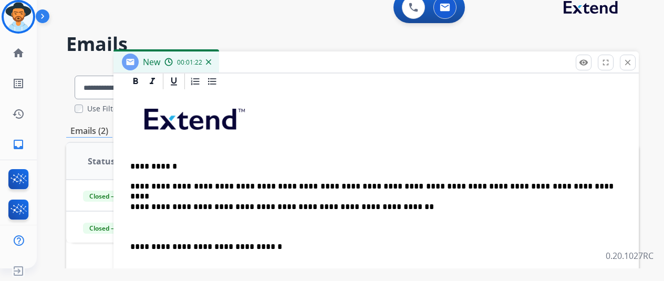
scroll to position [271, 0]
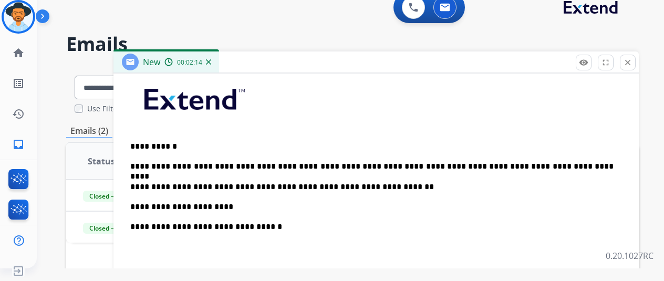
click at [266, 200] on div "**********" at bounding box center [376, 251] width 500 height 361
drag, startPoint x: 241, startPoint y: 201, endPoint x: 164, endPoint y: 200, distance: 76.7
click at [164, 200] on div "**********" at bounding box center [376, 251] width 500 height 361
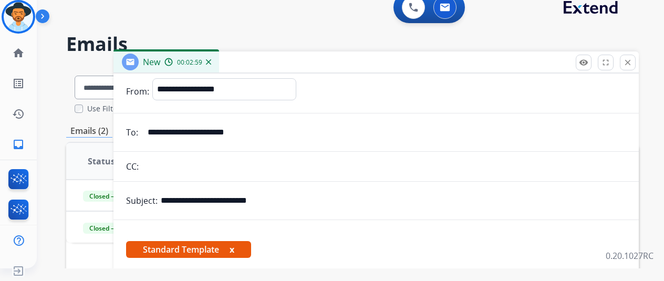
scroll to position [0, 0]
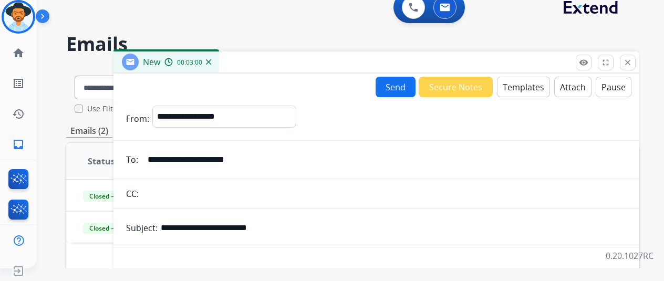
click at [409, 95] on button "Send" at bounding box center [396, 87] width 40 height 20
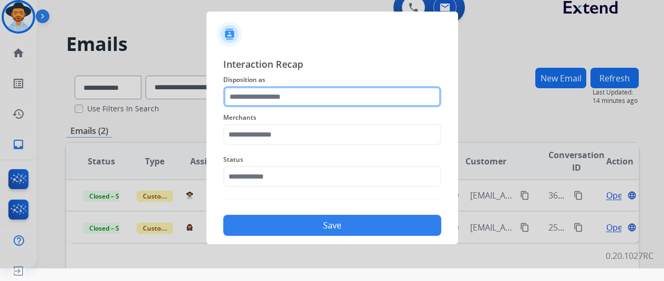
click at [381, 94] on input "text" at bounding box center [332, 96] width 218 height 21
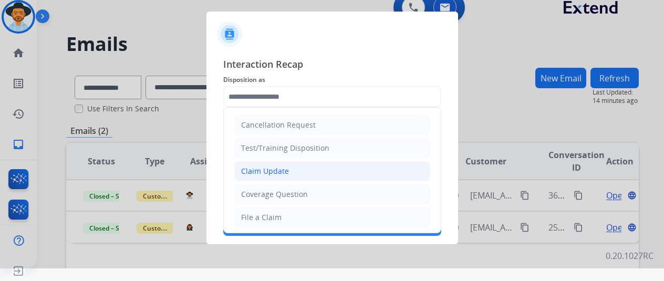
click at [341, 164] on li "Claim Update" at bounding box center [332, 171] width 196 height 20
type input "**********"
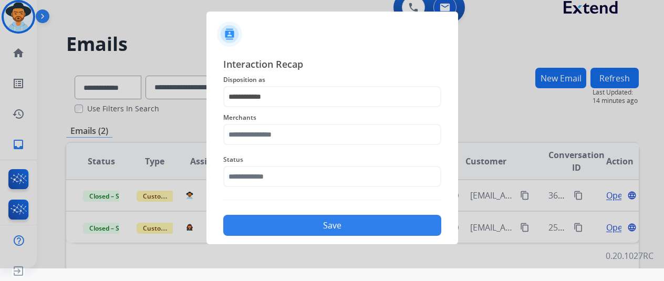
click at [337, 122] on span "Merchants" at bounding box center [332, 117] width 218 height 13
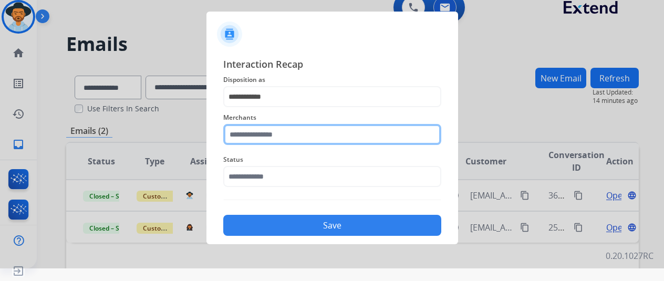
click at [337, 137] on input "text" at bounding box center [332, 134] width 218 height 21
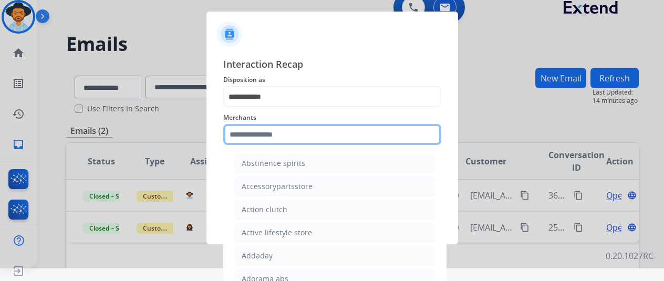
scroll to position [210, 0]
click at [365, 133] on input "text" at bounding box center [332, 134] width 218 height 21
type input "*"
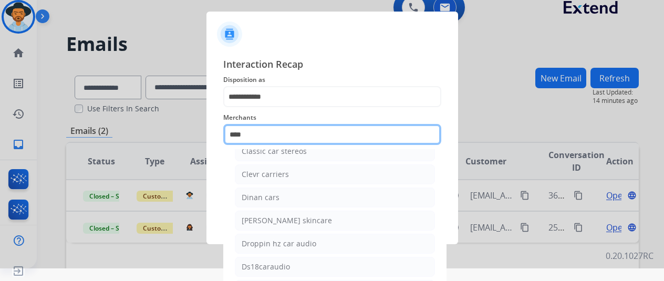
scroll to position [0, 0]
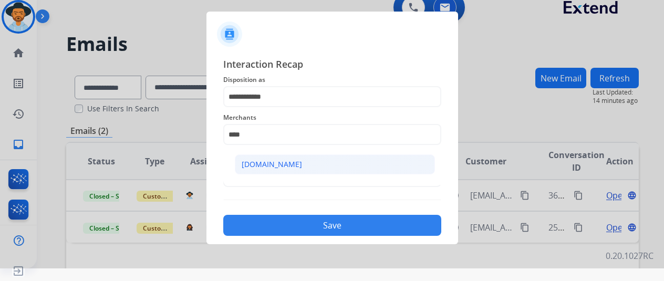
click at [325, 164] on li "[DOMAIN_NAME]" at bounding box center [335, 164] width 200 height 20
type input "**********"
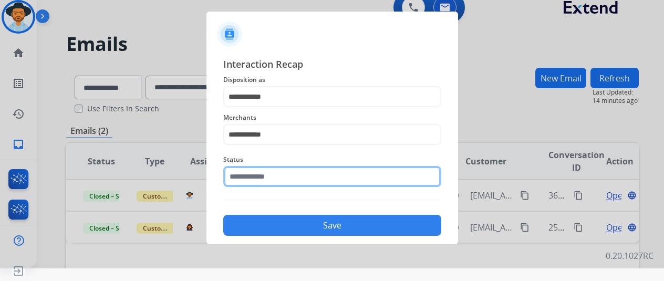
click at [328, 169] on input "text" at bounding box center [332, 176] width 218 height 21
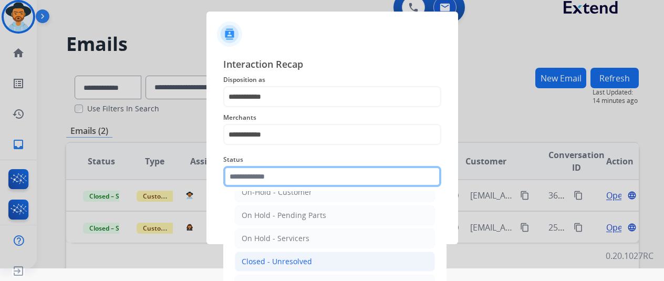
scroll to position [53, 0]
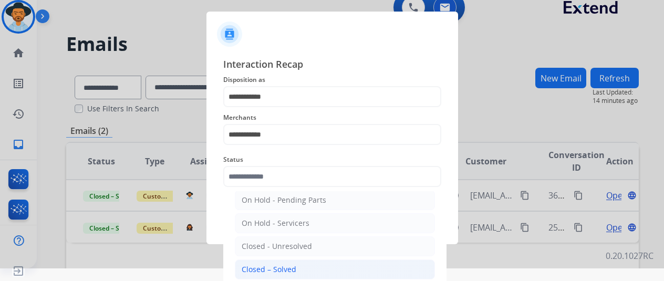
click at [357, 259] on li "Closed – Solved" at bounding box center [335, 269] width 200 height 20
type input "**********"
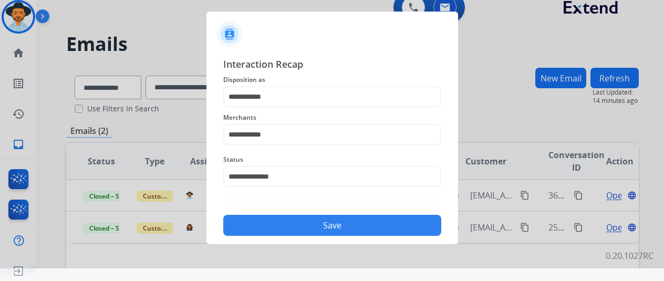
click at [379, 217] on button "Save" at bounding box center [332, 225] width 218 height 21
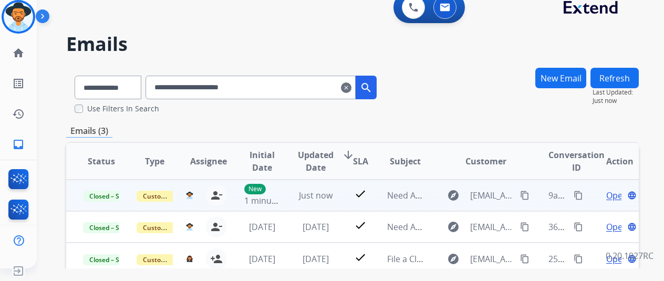
click at [577, 194] on mat-icon "content_copy" at bounding box center [578, 195] width 9 height 9
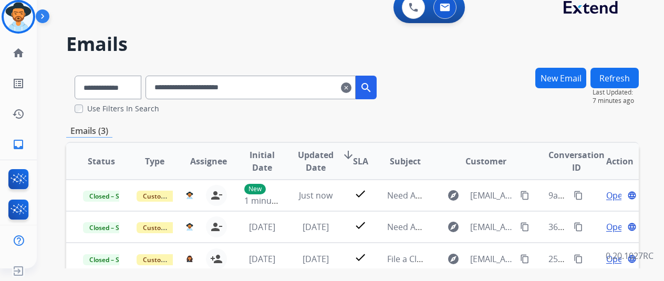
click at [351, 88] on mat-icon "clear" at bounding box center [346, 87] width 11 height 13
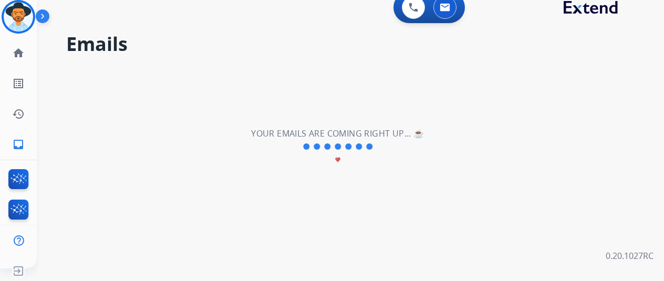
select select "**********"
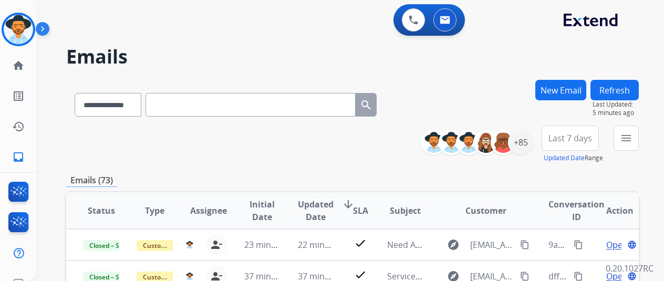
select select "**********"
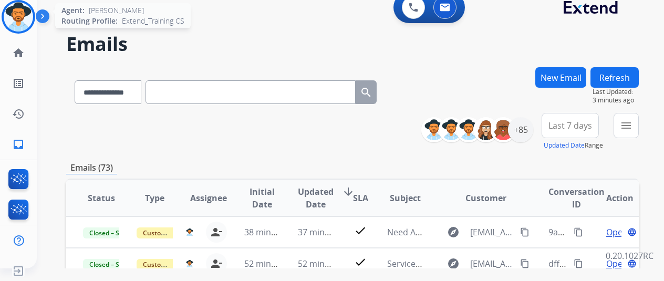
click at [16, 32] on div at bounding box center [19, 17] width 34 height 34
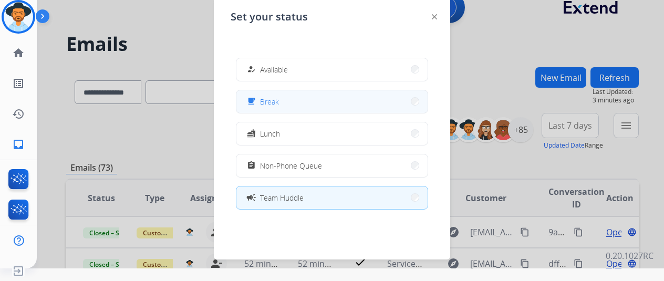
click at [263, 108] on button "free_breakfast Break" at bounding box center [331, 101] width 191 height 23
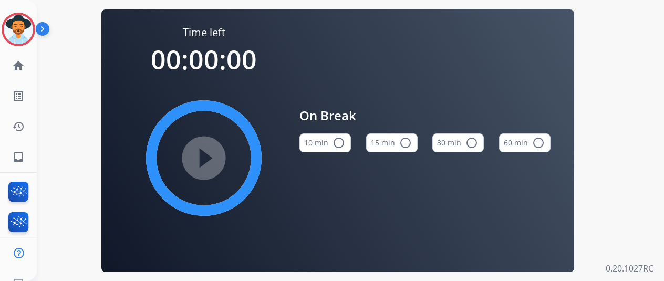
click at [410, 140] on button "15 min radio_button_unchecked" at bounding box center [391, 142] width 51 height 19
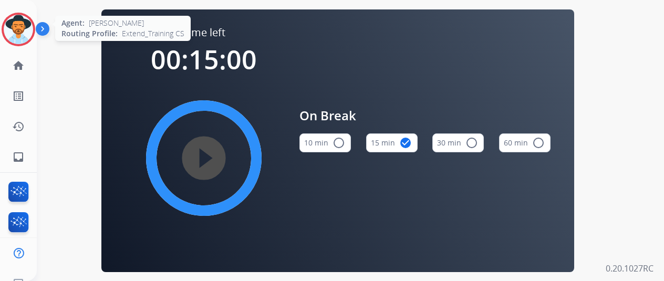
click at [11, 34] on img at bounding box center [18, 29] width 29 height 29
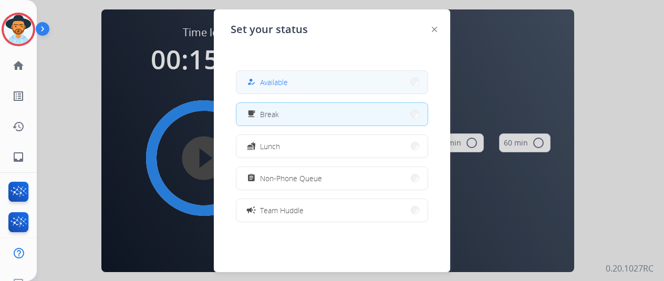
click at [301, 91] on button "how_to_reg Available" at bounding box center [331, 82] width 191 height 23
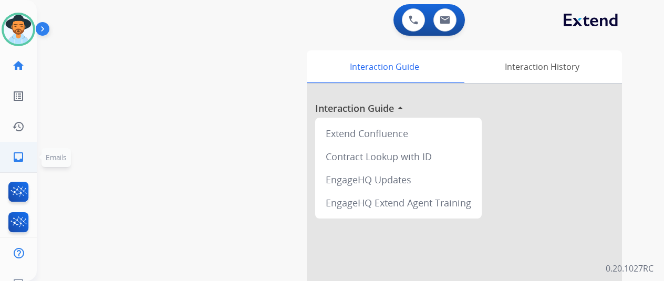
click at [29, 158] on link "inbox Emails" at bounding box center [18, 156] width 29 height 29
select select "**********"
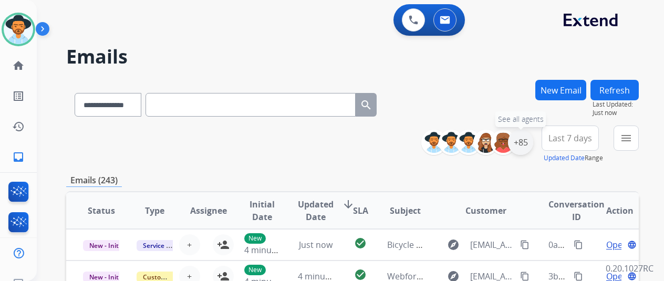
click at [533, 138] on div "+85" at bounding box center [520, 142] width 25 height 25
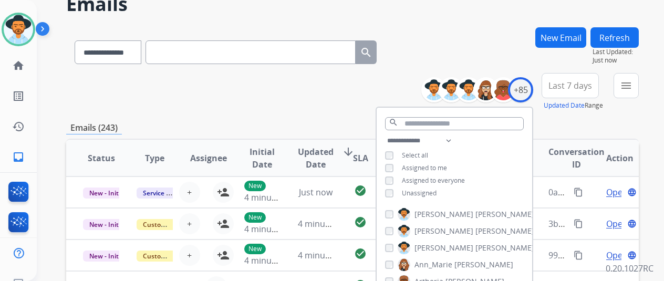
drag, startPoint x: 426, startPoint y: 189, endPoint x: 440, endPoint y: 189, distance: 13.1
click at [426, 189] on span "Unassigned" at bounding box center [419, 193] width 35 height 9
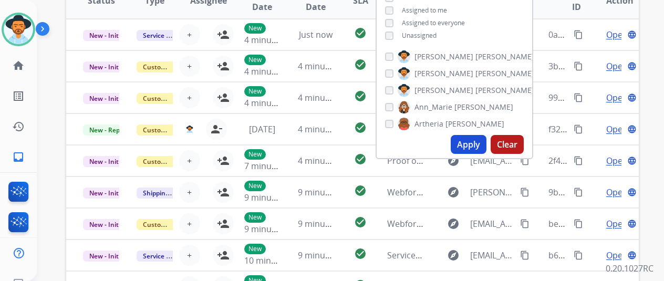
click at [481, 149] on button "Apply" at bounding box center [469, 144] width 36 height 19
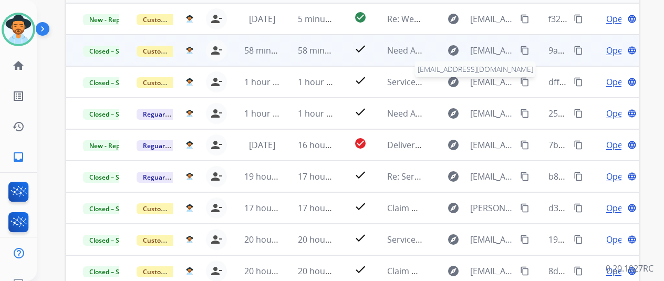
scroll to position [210, 0]
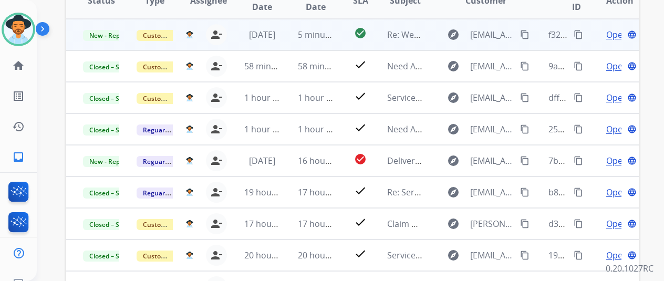
click at [614, 38] on span "Open" at bounding box center [617, 34] width 22 height 13
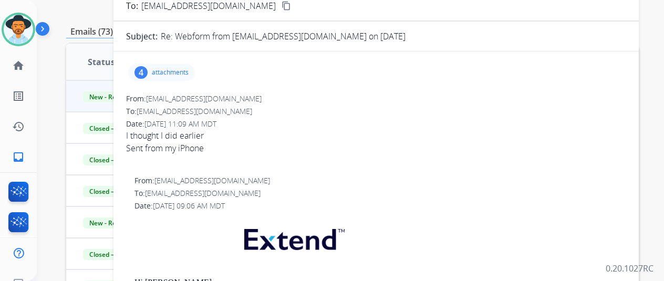
scroll to position [105, 0]
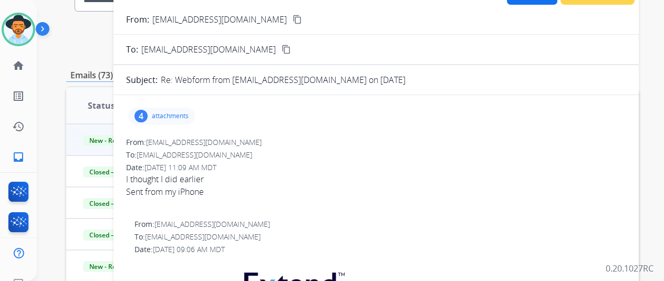
click at [293, 22] on mat-icon "content_copy" at bounding box center [297, 19] width 9 height 9
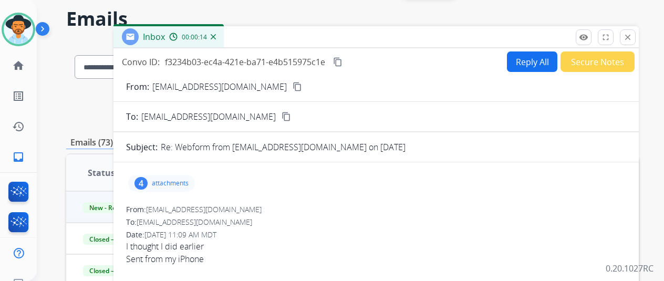
scroll to position [0, 0]
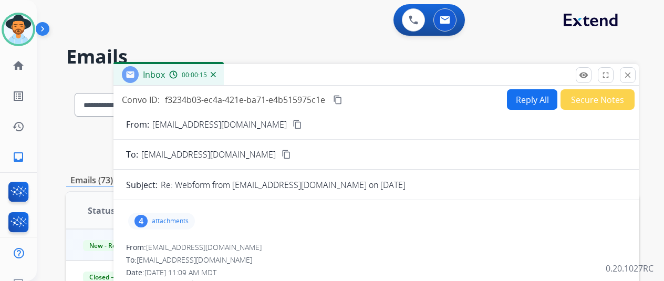
click at [556, 99] on button "Reply All" at bounding box center [532, 99] width 50 height 20
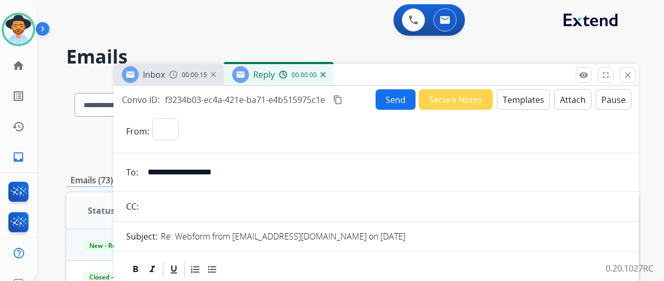
select select "**********"
click at [547, 92] on button "Templates" at bounding box center [523, 99] width 53 height 20
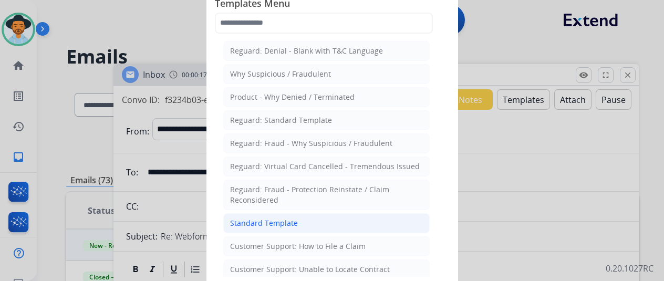
click at [281, 213] on li "Standard Template" at bounding box center [326, 223] width 206 height 20
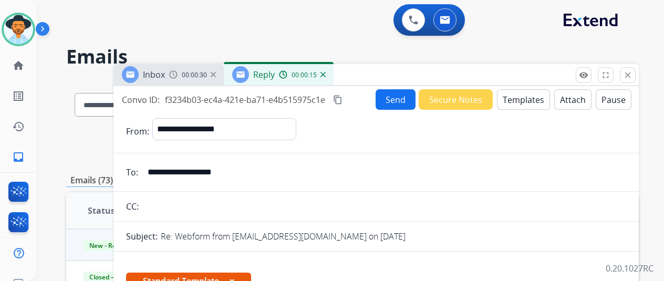
click at [544, 101] on button "Templates" at bounding box center [523, 99] width 53 height 20
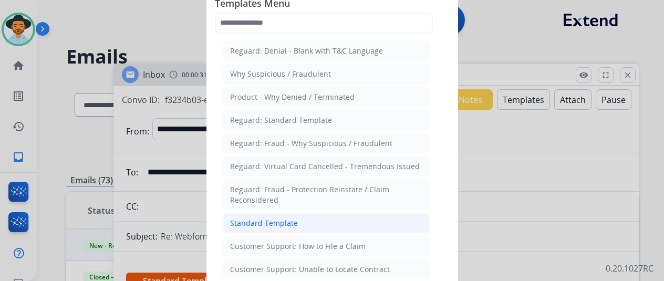
click at [289, 219] on div "Standard Template" at bounding box center [264, 223] width 68 height 11
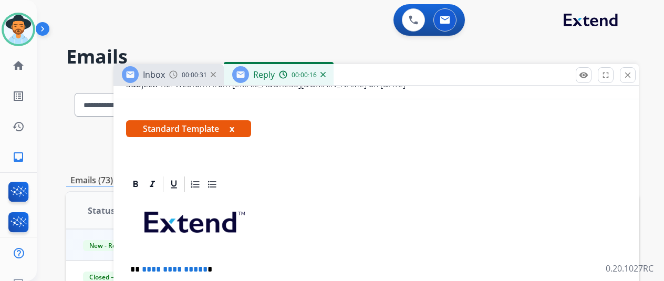
scroll to position [263, 0]
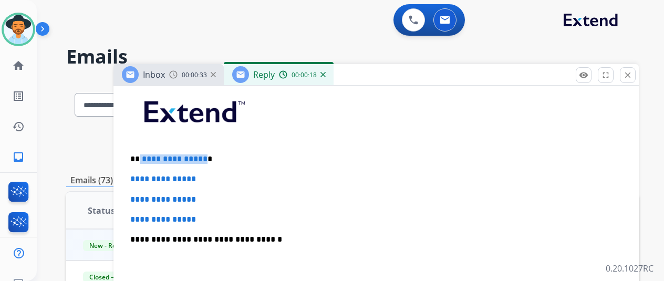
drag, startPoint x: 209, startPoint y: 155, endPoint x: 147, endPoint y: 158, distance: 62.0
click at [147, 158] on p "**********" at bounding box center [371, 158] width 483 height 9
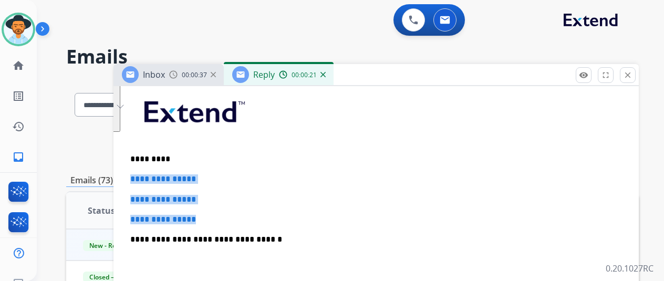
drag, startPoint x: 220, startPoint y: 212, endPoint x: 153, endPoint y: 179, distance: 74.2
click at [138, 172] on div "**********" at bounding box center [376, 264] width 500 height 361
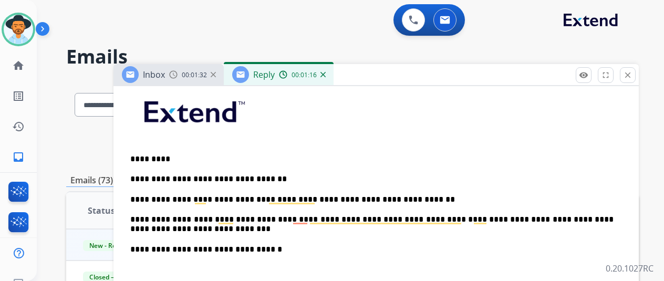
click at [313, 217] on p "**********" at bounding box center [371, 224] width 483 height 19
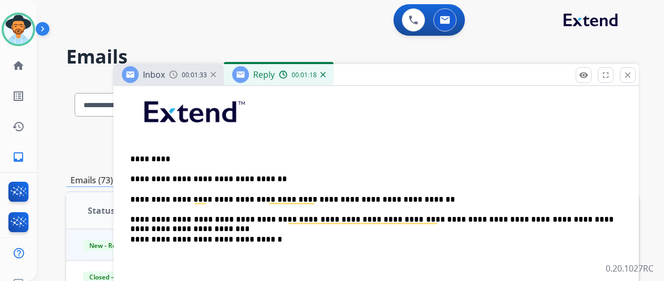
click at [320, 224] on div "**********" at bounding box center [376, 264] width 500 height 361
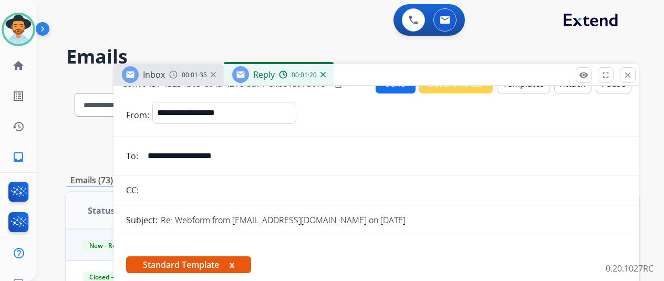
scroll to position [0, 0]
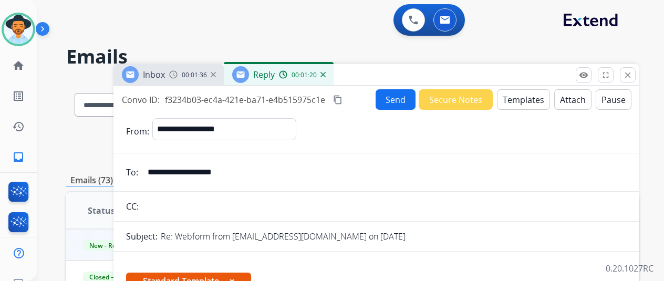
click at [403, 96] on button "Send" at bounding box center [396, 99] width 40 height 20
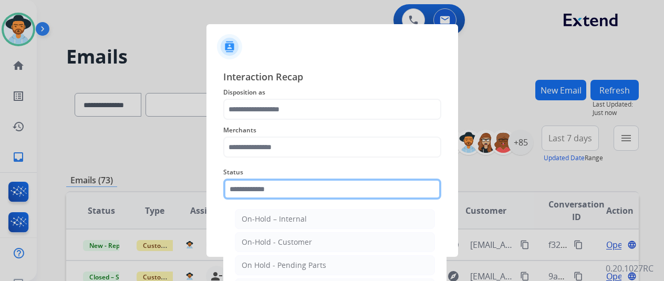
click at [293, 196] on input "text" at bounding box center [332, 189] width 218 height 21
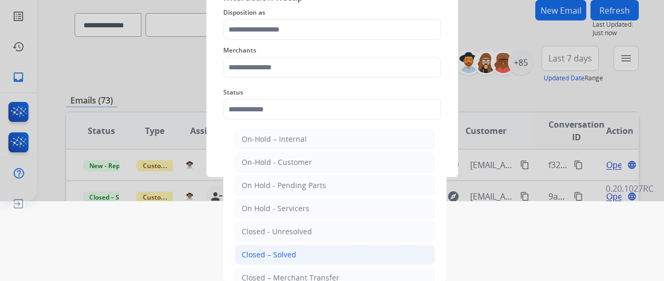
click at [289, 253] on div "Closed – Solved" at bounding box center [269, 254] width 55 height 11
type input "**********"
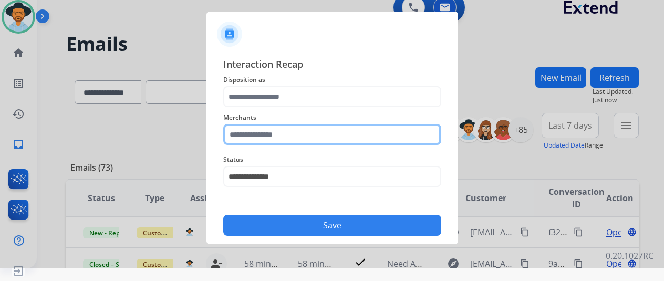
click at [303, 134] on div "Merchants" at bounding box center [332, 128] width 218 height 42
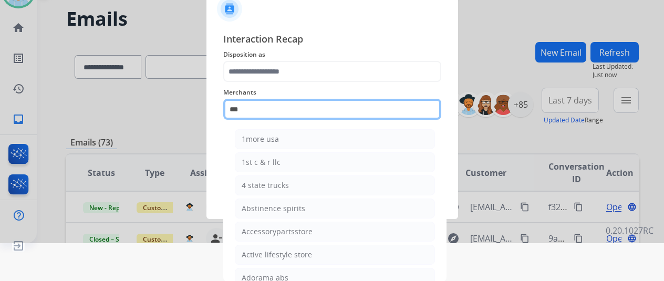
scroll to position [13, 0]
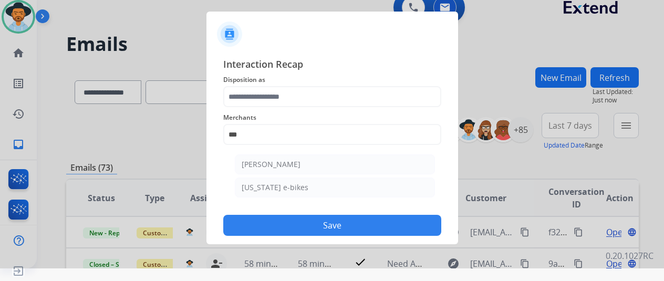
click at [292, 119] on span "Merchants" at bounding box center [332, 117] width 218 height 13
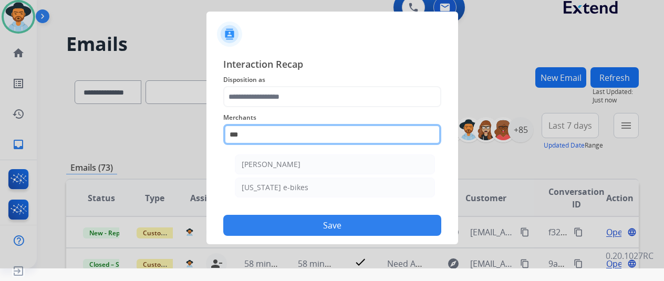
drag, startPoint x: 285, startPoint y: 131, endPoint x: 165, endPoint y: 121, distance: 120.7
click at [0, 121] on app-contact-recap-modal "**********" at bounding box center [0, 127] width 0 height 281
type input "*"
type input "****"
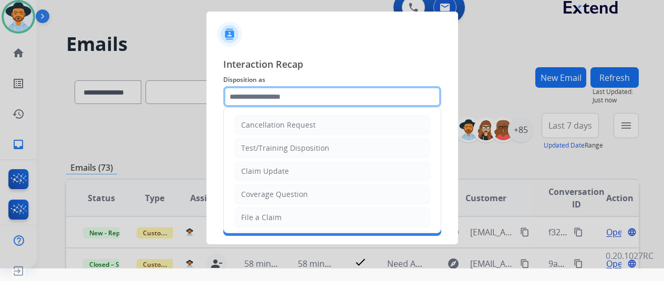
click at [246, 99] on input "text" at bounding box center [332, 96] width 218 height 21
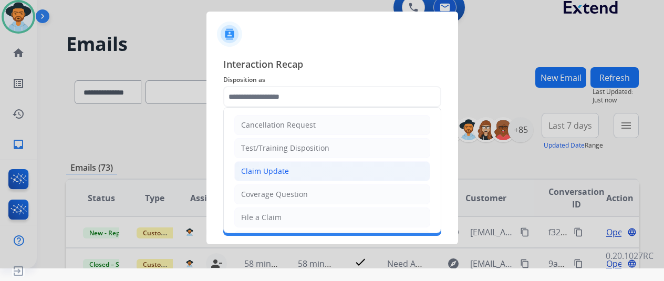
click at [266, 162] on li "Claim Update" at bounding box center [332, 171] width 196 height 20
type input "**********"
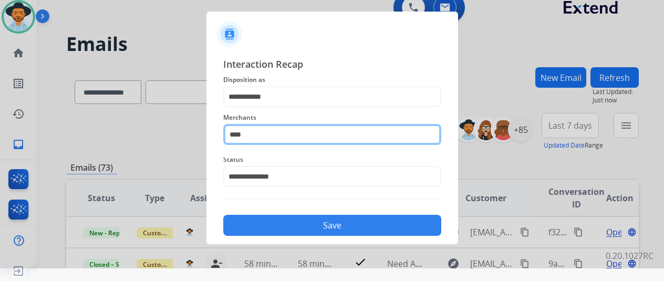
drag, startPoint x: 264, startPoint y: 136, endPoint x: 150, endPoint y: 141, distance: 114.1
click at [0, 141] on app-contact-recap-modal "**********" at bounding box center [0, 127] width 0 height 281
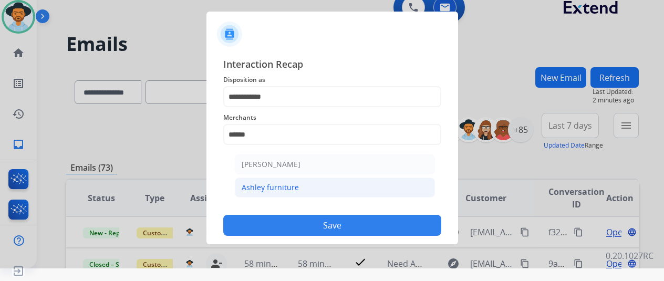
click at [288, 185] on div "Ashley furniture" at bounding box center [270, 187] width 57 height 11
type input "**********"
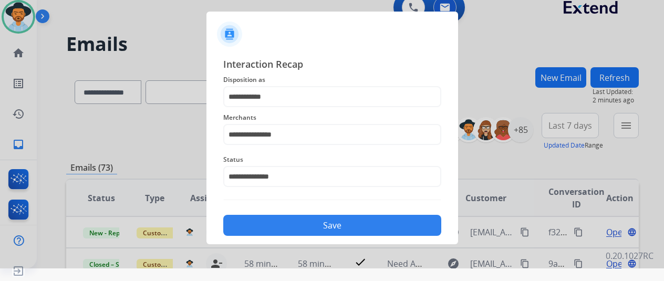
click at [296, 228] on button "Save" at bounding box center [332, 225] width 218 height 21
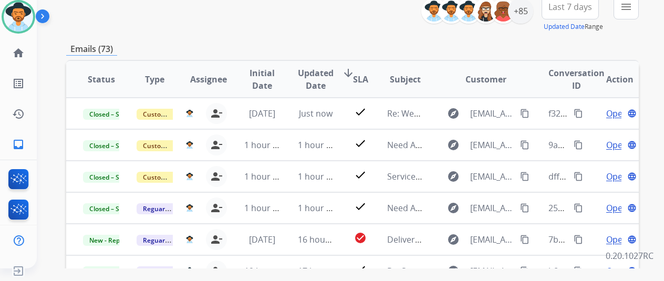
scroll to position [210, 0]
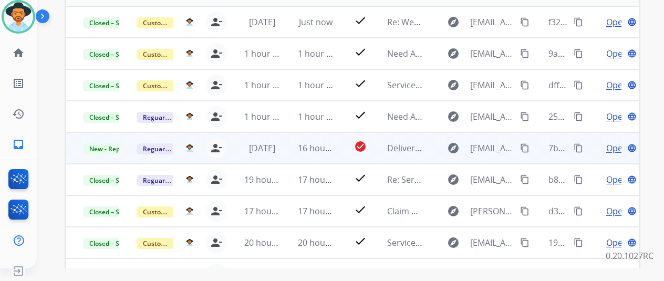
click at [609, 147] on span "Open" at bounding box center [617, 148] width 22 height 13
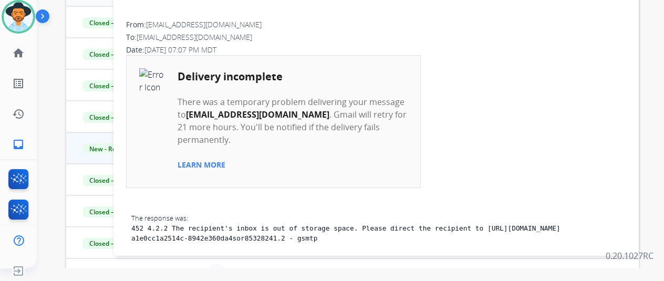
scroll to position [0, 0]
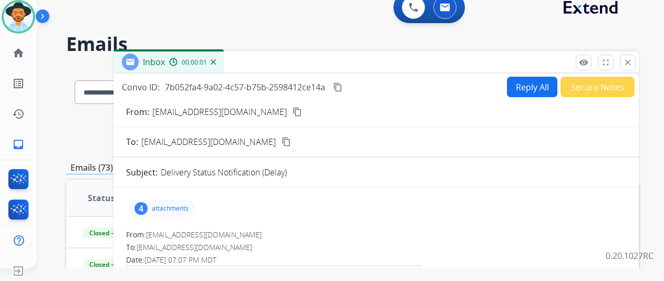
click at [587, 94] on button "Secure Notes" at bounding box center [597, 87] width 74 height 20
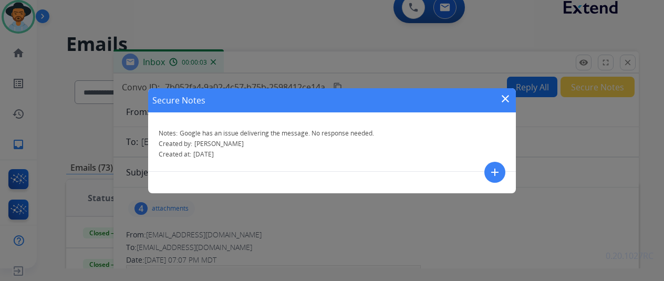
click at [501, 102] on mat-icon "close" at bounding box center [505, 98] width 13 height 13
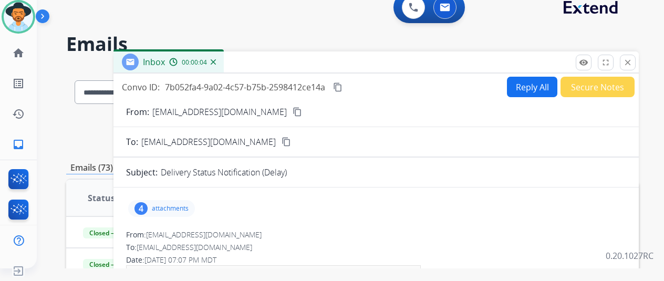
click at [175, 208] on p "attachments" at bounding box center [170, 208] width 37 height 8
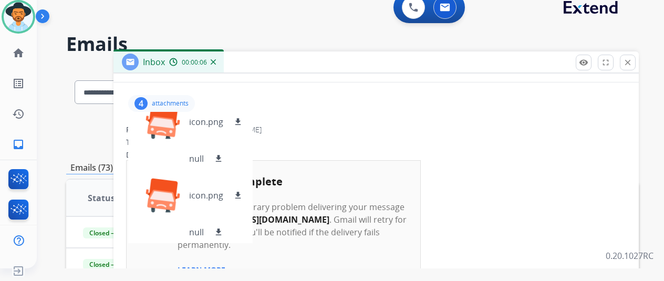
scroll to position [16, 0]
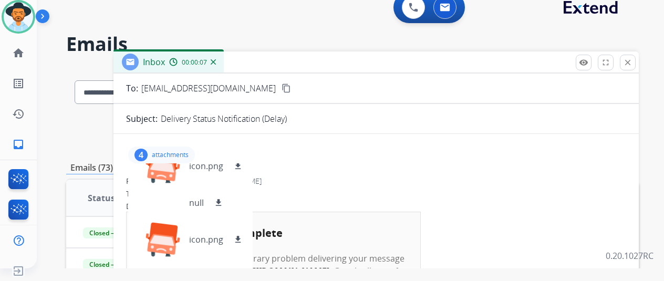
scroll to position [0, 0]
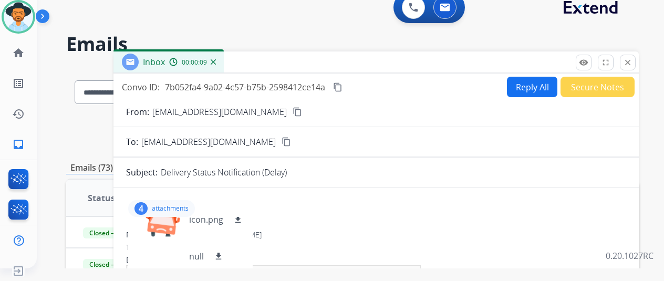
click at [632, 64] on mat-icon "close" at bounding box center [627, 62] width 9 height 9
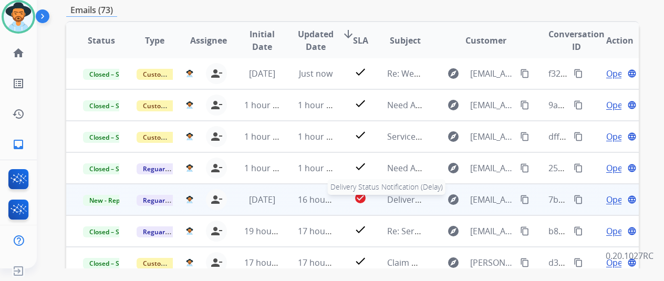
scroll to position [1, 0]
click at [617, 197] on span "Open" at bounding box center [617, 199] width 22 height 13
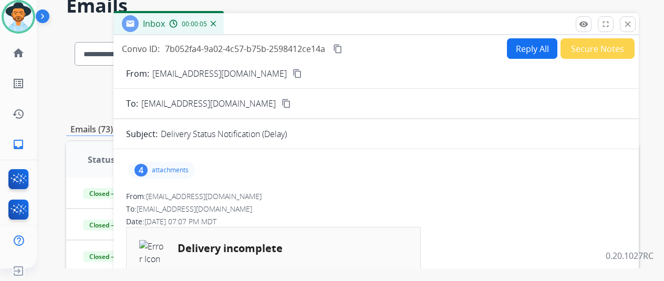
scroll to position [0, 0]
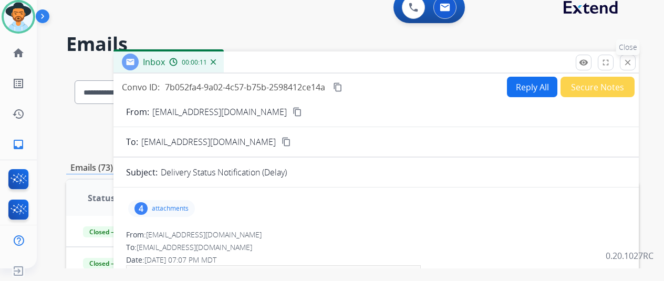
click at [639, 64] on div "Inbox 00:00:11" at bounding box center [375, 62] width 525 height 22
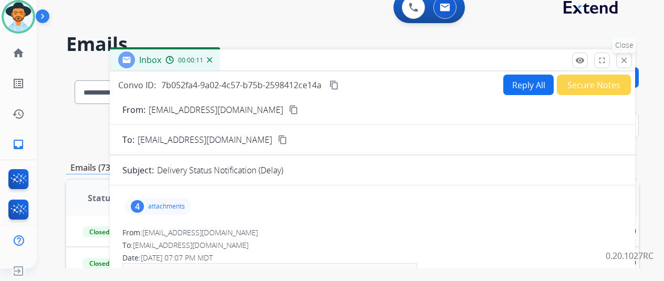
click at [632, 62] on div "remove_red_eye Logs fullscreen Expand close Close" at bounding box center [602, 61] width 60 height 16
click at [632, 60] on div "remove_red_eye Logs fullscreen Expand close Close" at bounding box center [602, 61] width 60 height 16
click at [629, 58] on mat-icon "close" at bounding box center [623, 60] width 9 height 9
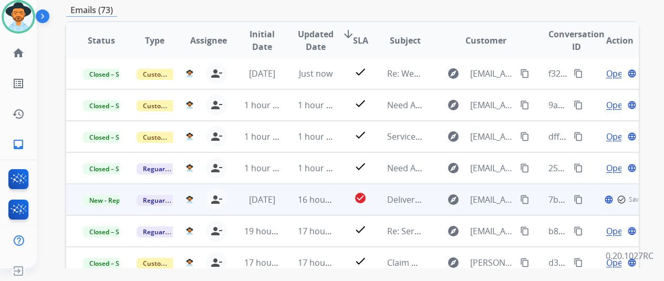
scroll to position [1, 0]
click at [106, 200] on span "New - Reply" at bounding box center [107, 200] width 48 height 11
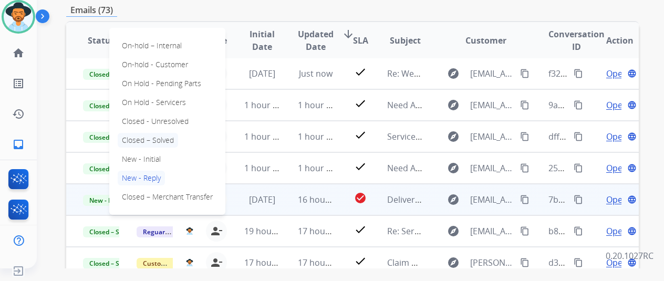
click at [151, 143] on p "Closed – Solved" at bounding box center [148, 140] width 60 height 15
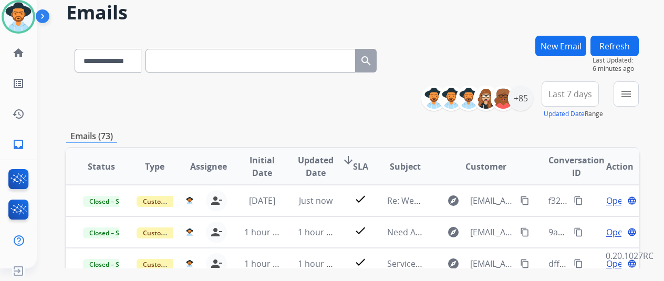
scroll to position [0, 0]
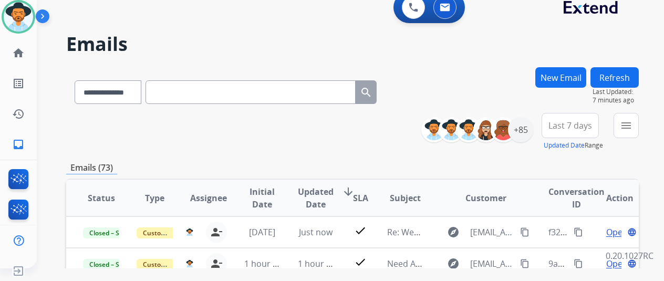
click at [628, 78] on button "Refresh" at bounding box center [614, 77] width 48 height 20
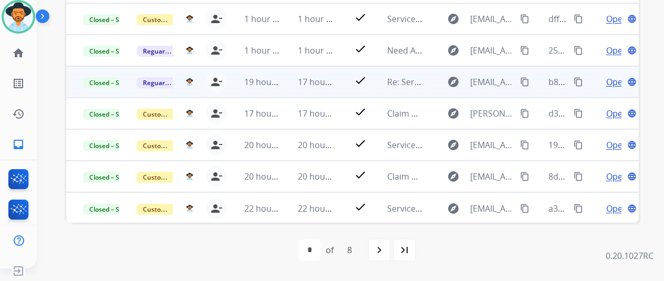
scroll to position [45, 0]
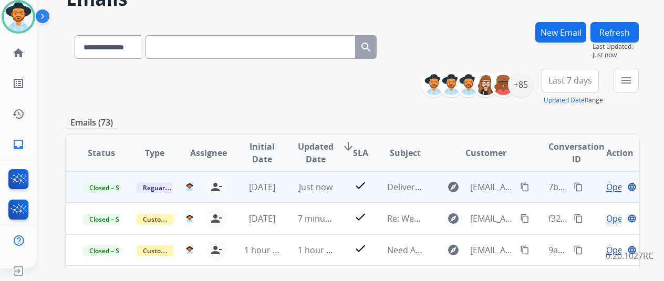
click at [525, 186] on mat-icon "content_copy" at bounding box center [524, 186] width 9 height 9
click at [26, 44] on link "home Home" at bounding box center [18, 52] width 29 height 29
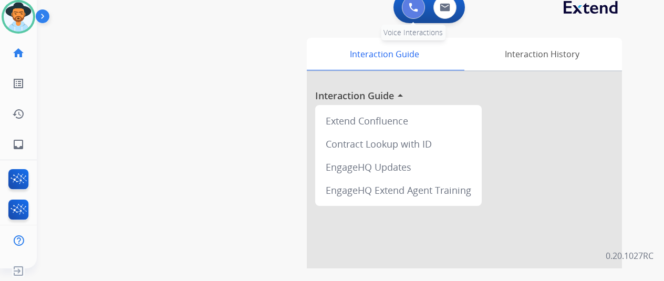
click at [414, 14] on button at bounding box center [413, 7] width 23 height 23
click at [415, 15] on button at bounding box center [413, 7] width 23 height 23
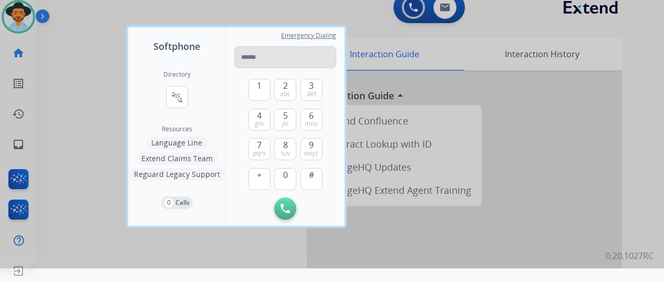
click at [259, 66] on input "tel" at bounding box center [285, 57] width 102 height 22
click at [314, 96] on span "def" at bounding box center [311, 94] width 9 height 8
click at [269, 92] on button "1" at bounding box center [259, 90] width 22 height 22
click at [283, 172] on span "0" at bounding box center [285, 175] width 5 height 13
click at [303, 116] on button "6 mno" at bounding box center [311, 120] width 22 height 22
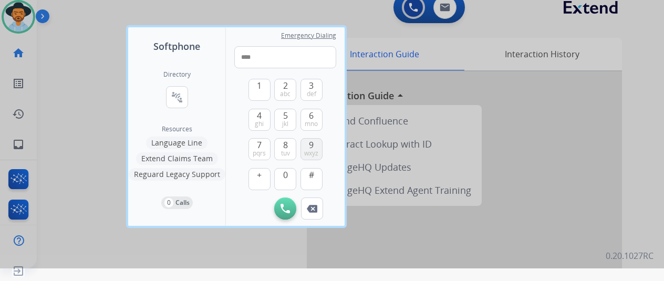
click at [311, 155] on span "wxyz" at bounding box center [311, 153] width 14 height 8
click at [303, 144] on button "9 wxyz" at bounding box center [311, 149] width 22 height 22
click at [267, 92] on button "1" at bounding box center [259, 90] width 22 height 22
click at [309, 118] on span "6" at bounding box center [311, 115] width 5 height 13
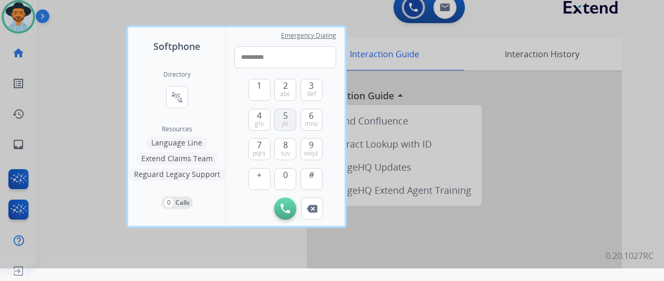
click at [284, 118] on span "5" at bounding box center [285, 115] width 5 height 13
type input "**********"
click at [278, 213] on button "Initiate Call" at bounding box center [285, 208] width 22 height 22
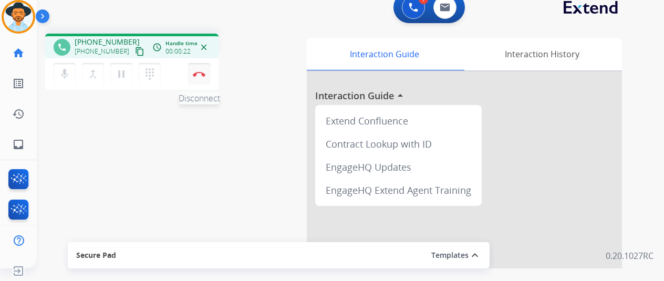
click at [196, 73] on img at bounding box center [199, 73] width 13 height 5
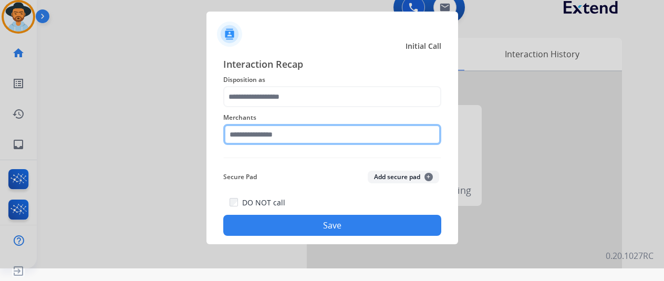
click at [293, 131] on input "text" at bounding box center [332, 134] width 218 height 21
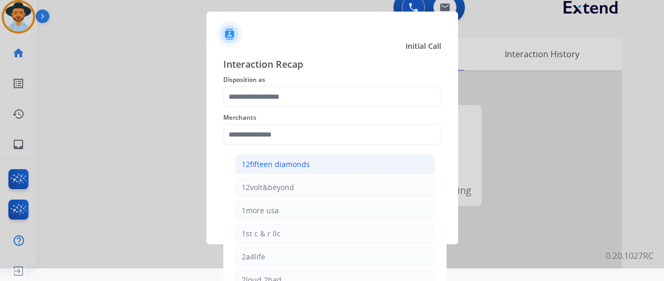
click at [319, 161] on li "12fifteen diamonds" at bounding box center [335, 164] width 200 height 20
type input "**********"
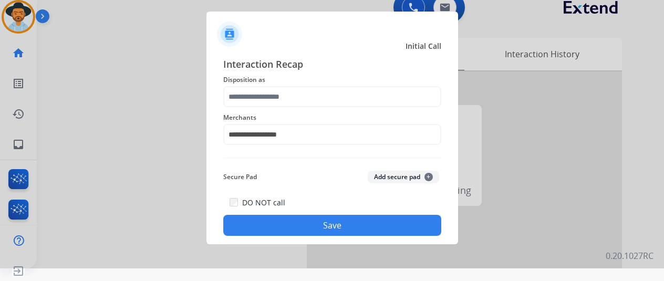
click at [312, 108] on div "**********" at bounding box center [332, 128] width 218 height 42
click at [309, 75] on span "Disposition as" at bounding box center [332, 80] width 218 height 13
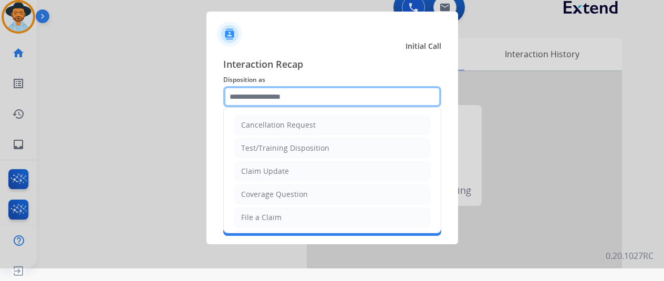
click at [310, 93] on input "text" at bounding box center [332, 96] width 218 height 21
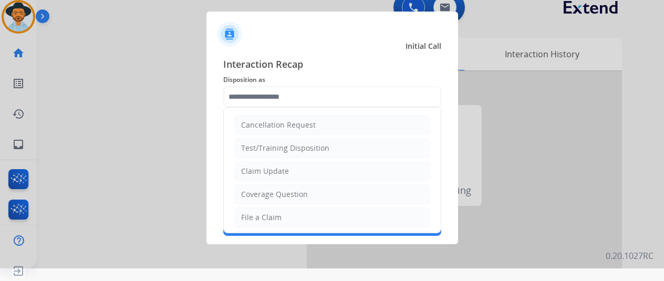
click at [314, 135] on ul "Cancellation Request Test/Training Disposition Claim Update Coverage Question F…" at bounding box center [332, 275] width 217 height 335
click at [286, 116] on li "Cancellation Request" at bounding box center [332, 125] width 196 height 20
type input "**********"
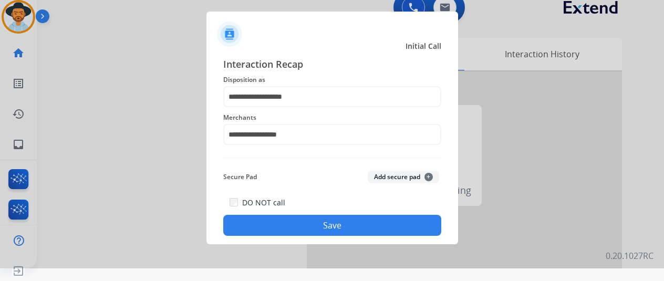
click at [310, 217] on button "Save" at bounding box center [332, 225] width 218 height 21
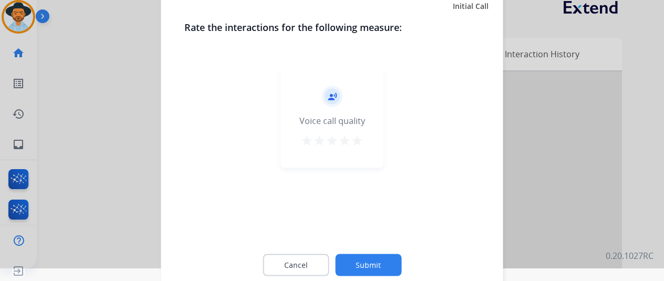
click at [364, 257] on button "Submit" at bounding box center [368, 265] width 66 height 22
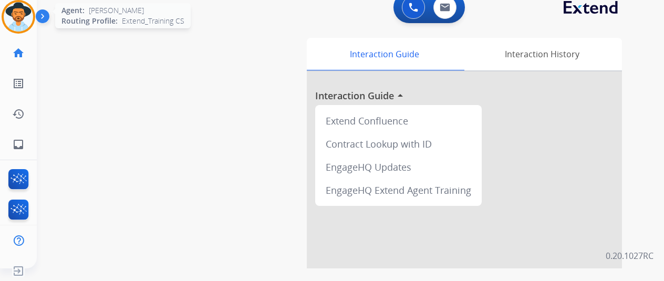
drag, startPoint x: 11, startPoint y: 23, endPoint x: 36, endPoint y: 28, distance: 25.2
click at [11, 23] on img at bounding box center [18, 16] width 29 height 29
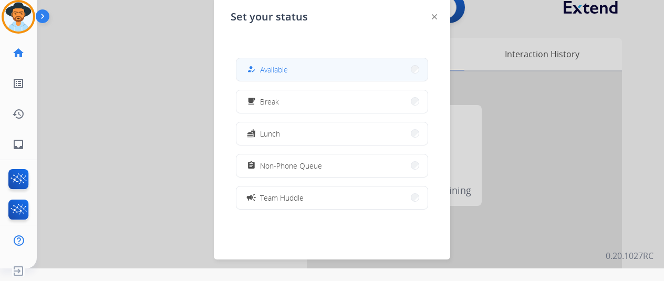
click at [274, 69] on span "Available" at bounding box center [274, 69] width 28 height 11
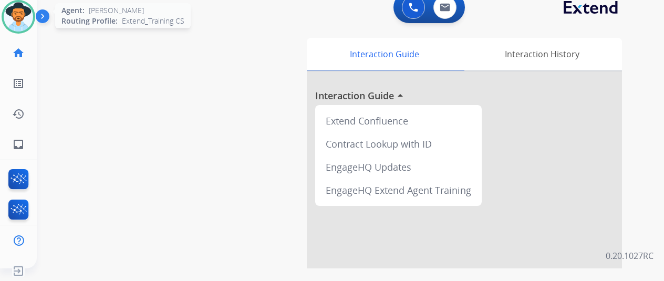
click at [8, 30] on div at bounding box center [19, 17] width 34 height 34
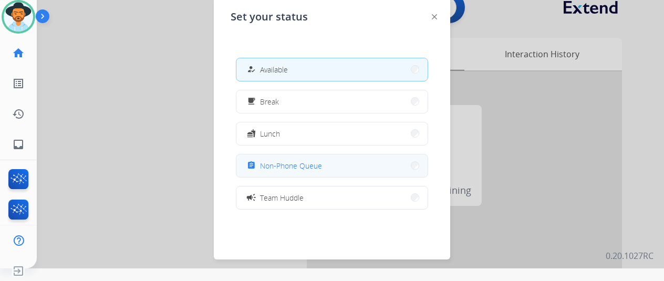
click at [273, 173] on button "assignment Non-Phone Queue" at bounding box center [331, 165] width 191 height 23
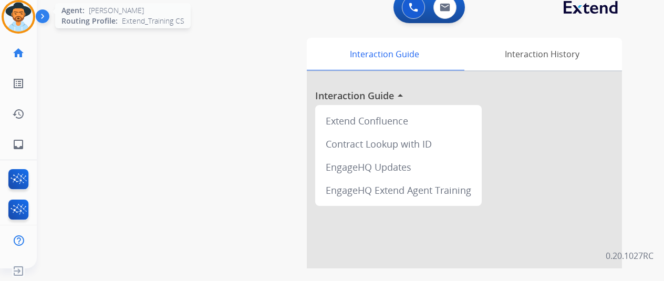
click at [17, 1] on div at bounding box center [19, 17] width 34 height 34
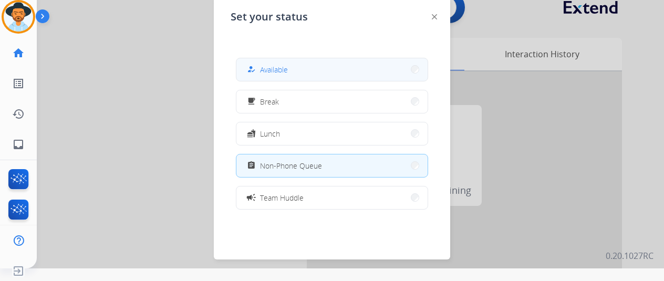
click at [305, 76] on button "how_to_reg Available" at bounding box center [331, 69] width 191 height 23
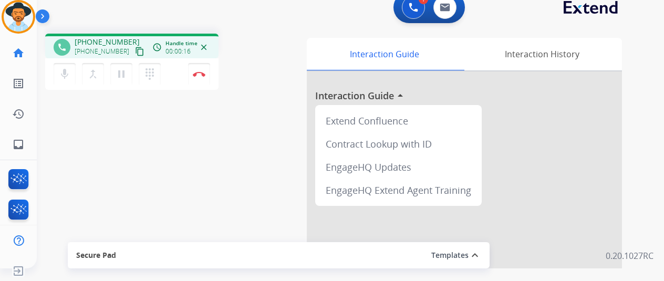
click at [135, 51] on mat-icon "content_copy" at bounding box center [139, 51] width 9 height 9
click at [182, 63] on div "mic Mute merge_type Bridge pause Hold dialpad Dialpad Disconnect" at bounding box center [131, 74] width 173 height 32
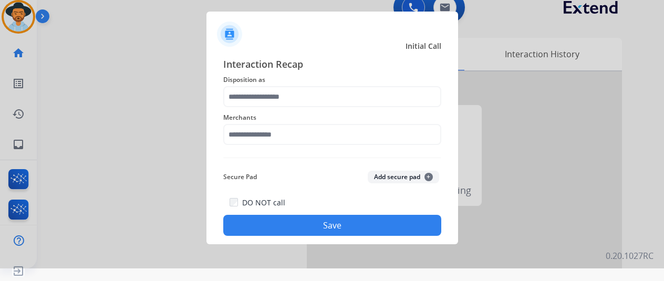
click at [194, 71] on div at bounding box center [332, 127] width 664 height 281
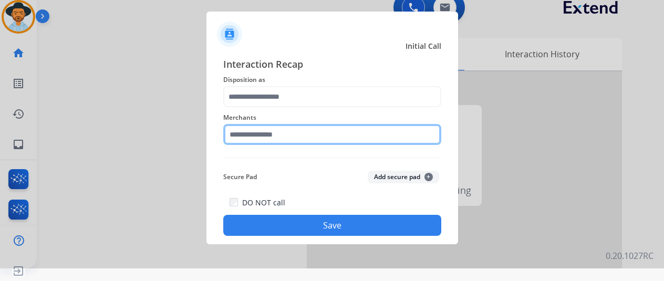
click at [286, 134] on input "text" at bounding box center [332, 134] width 218 height 21
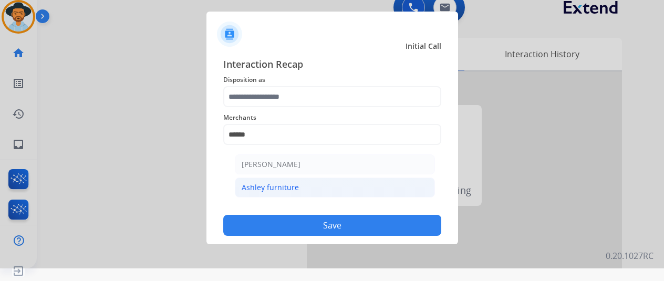
click at [268, 187] on div "Ashley furniture" at bounding box center [270, 187] width 57 height 11
type input "**********"
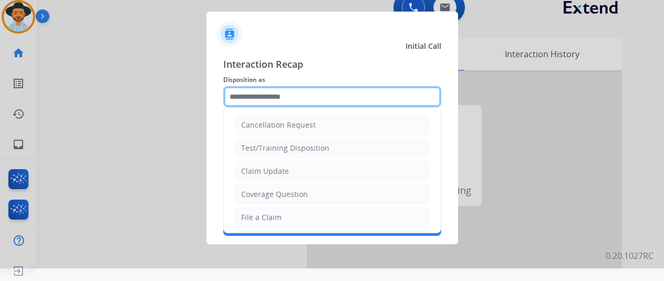
click at [284, 91] on input "text" at bounding box center [332, 96] width 218 height 21
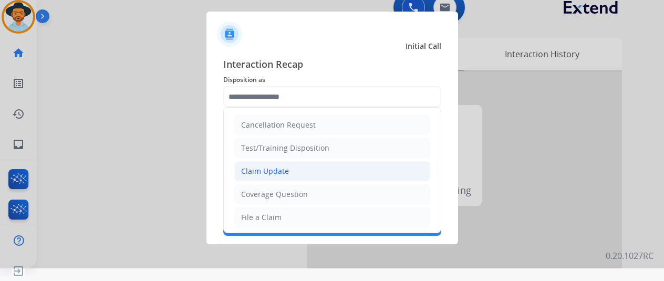
click at [304, 175] on li "Claim Update" at bounding box center [332, 171] width 196 height 20
type input "**********"
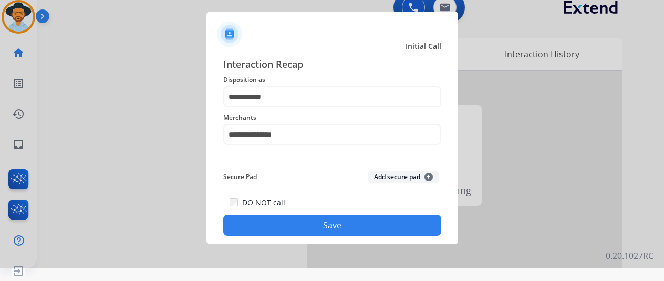
click at [329, 226] on button "Save" at bounding box center [332, 225] width 218 height 21
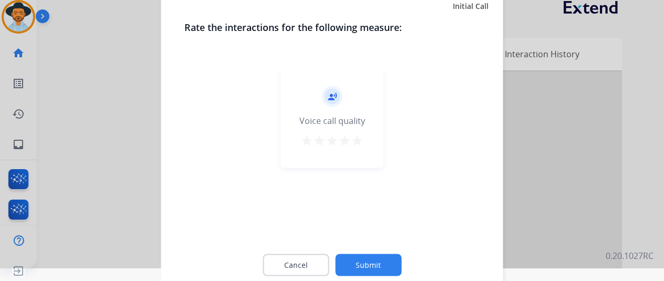
click at [366, 262] on button "Submit" at bounding box center [368, 265] width 66 height 22
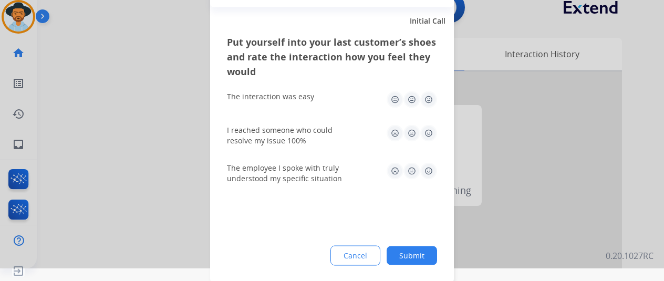
click at [424, 266] on div "Put yourself into your last customer’s shoes and rate the interaction how you f…" at bounding box center [332, 158] width 244 height 248
click at [422, 261] on button "Submit" at bounding box center [412, 255] width 50 height 19
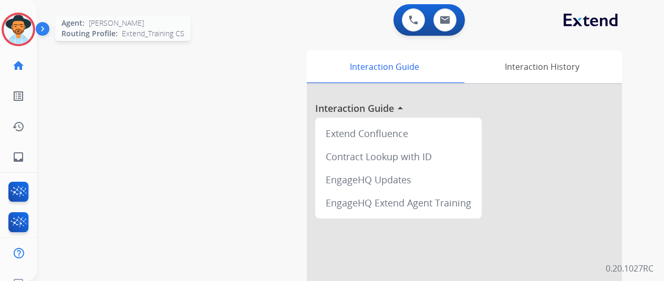
click at [9, 28] on img at bounding box center [18, 29] width 29 height 29
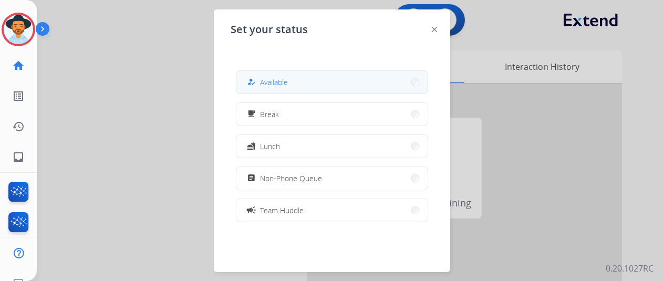
click at [319, 89] on button "how_to_reg Available" at bounding box center [331, 82] width 191 height 23
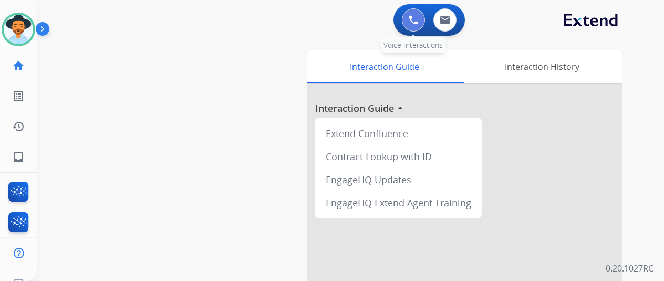
click at [418, 16] on img at bounding box center [413, 19] width 9 height 9
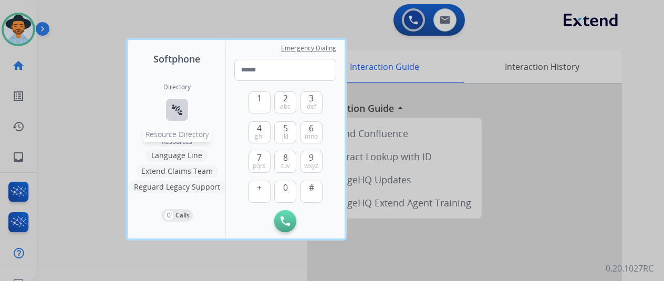
click at [181, 107] on mat-icon "connect_without_contact" at bounding box center [177, 109] width 13 height 13
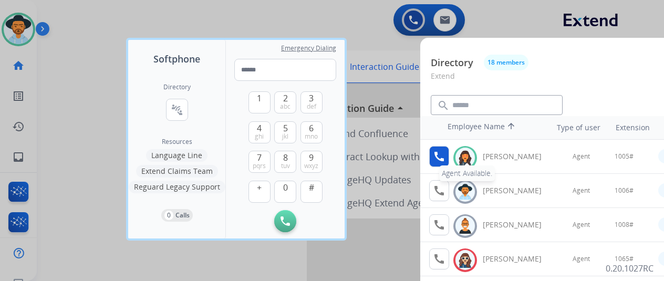
click at [433, 160] on mat-icon "call" at bounding box center [439, 156] width 13 height 13
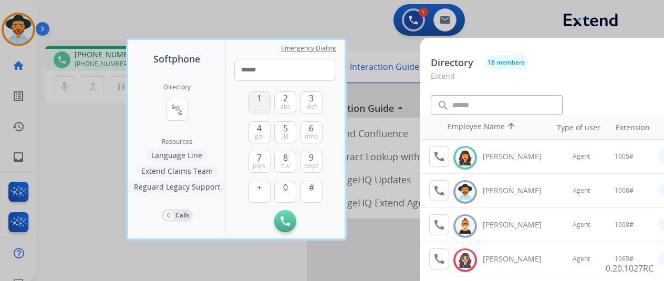
click at [266, 103] on button "1" at bounding box center [259, 102] width 22 height 22
click at [282, 190] on button "0" at bounding box center [285, 192] width 22 height 22
click at [287, 133] on span "jkl" at bounding box center [285, 136] width 6 height 8
click at [313, 185] on span "#" at bounding box center [311, 187] width 5 height 13
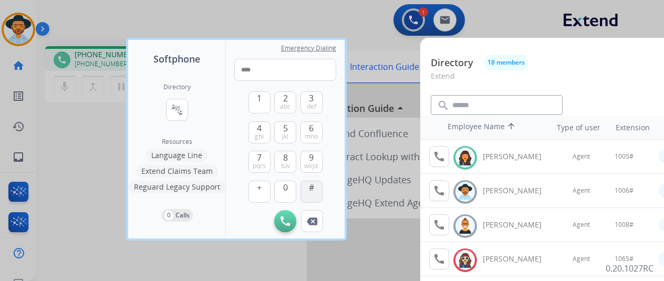
type input "*****"
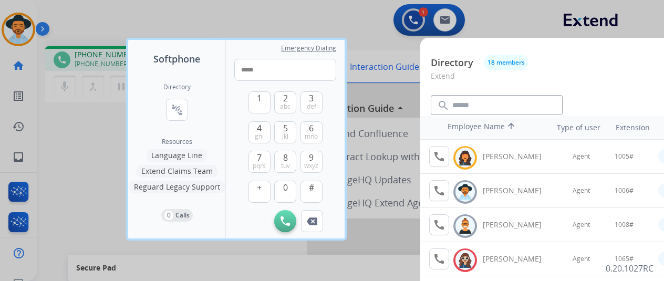
click at [355, 24] on div at bounding box center [332, 140] width 664 height 281
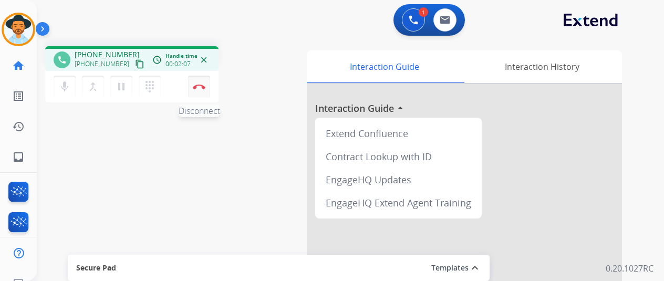
click at [193, 87] on img at bounding box center [199, 86] width 13 height 5
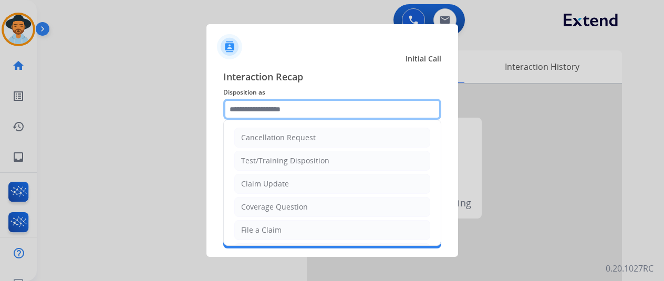
click at [322, 111] on input "text" at bounding box center [332, 109] width 218 height 21
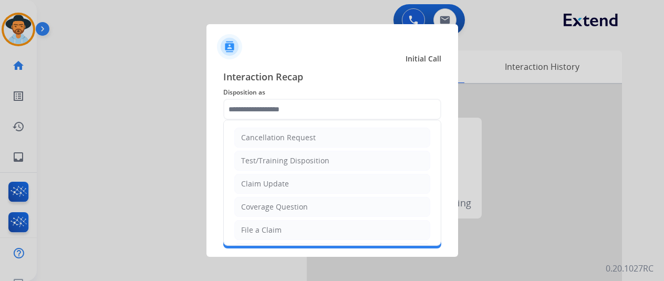
click at [310, 199] on li "Coverage Question" at bounding box center [332, 207] width 196 height 20
type input "**********"
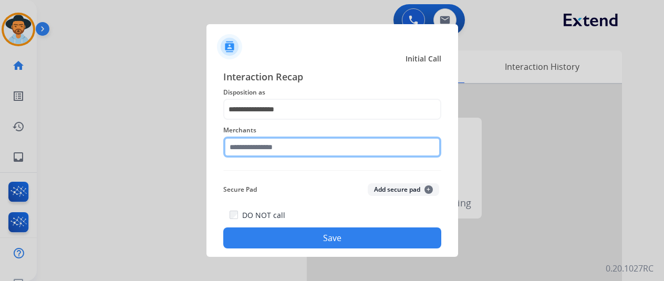
click at [308, 154] on input "text" at bounding box center [332, 147] width 218 height 21
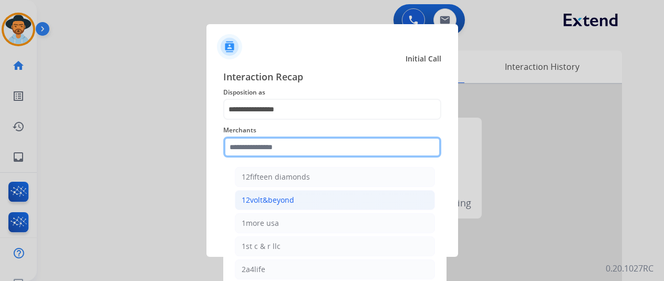
scroll to position [53, 0]
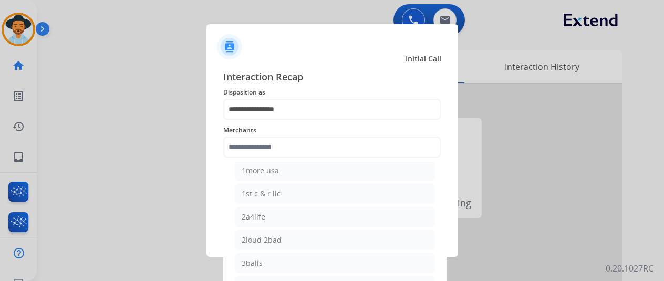
click at [297, 193] on li "1st c & r llc" at bounding box center [335, 194] width 200 height 20
type input "**********"
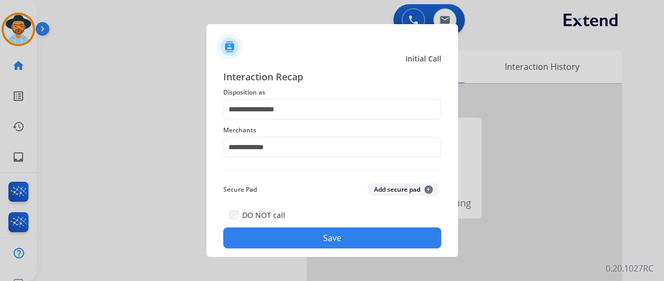
click at [316, 242] on button "Save" at bounding box center [332, 237] width 218 height 21
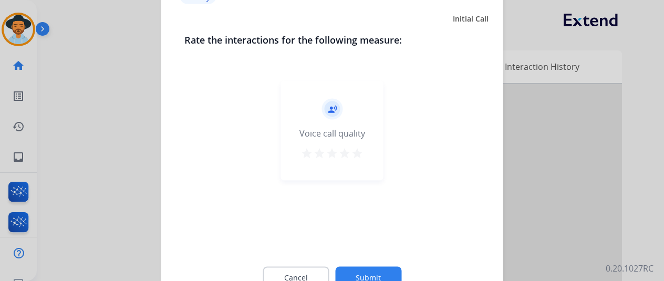
click at [376, 267] on button "Submit" at bounding box center [368, 277] width 66 height 22
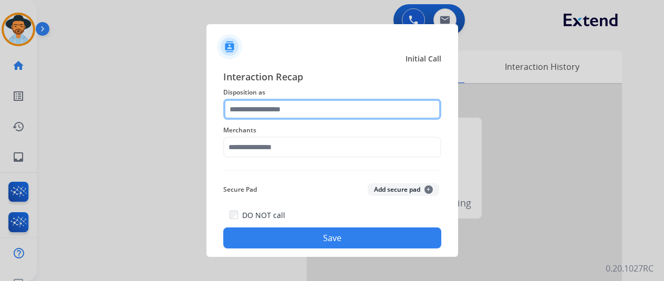
click at [274, 120] on div "Interaction Recap Disposition as Merchants Secure Pad Add secure pad + DO NOT c…" at bounding box center [332, 158] width 218 height 179
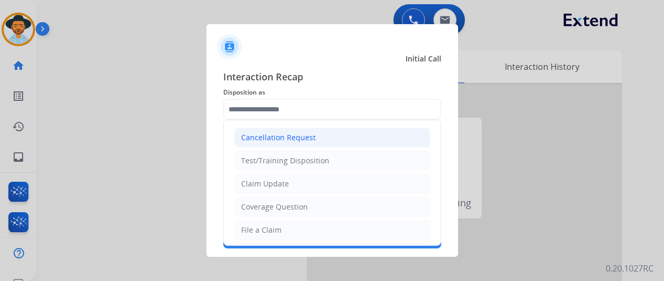
click at [276, 131] on li "Cancellation Request" at bounding box center [332, 138] width 196 height 20
type input "**********"
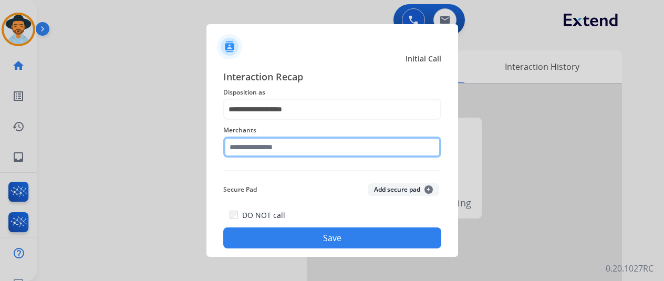
click at [280, 150] on input "text" at bounding box center [332, 147] width 218 height 21
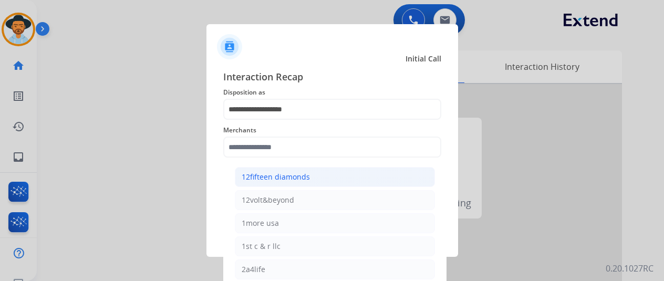
click at [280, 172] on div "12fifteen diamonds" at bounding box center [276, 177] width 68 height 11
type input "**********"
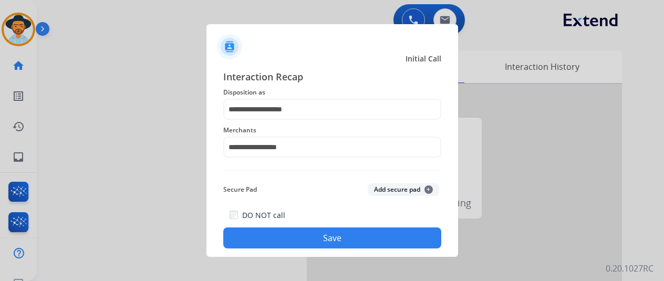
click at [301, 244] on button "Save" at bounding box center [332, 237] width 218 height 21
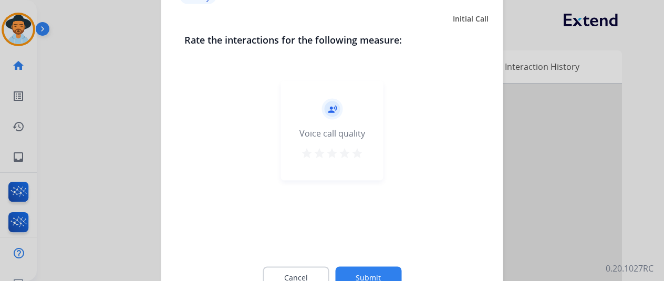
click at [353, 260] on div "Cancel Submit" at bounding box center [332, 277] width 296 height 47
click at [354, 261] on div "Cancel Submit" at bounding box center [332, 277] width 296 height 47
click at [359, 269] on button "Submit" at bounding box center [368, 277] width 66 height 22
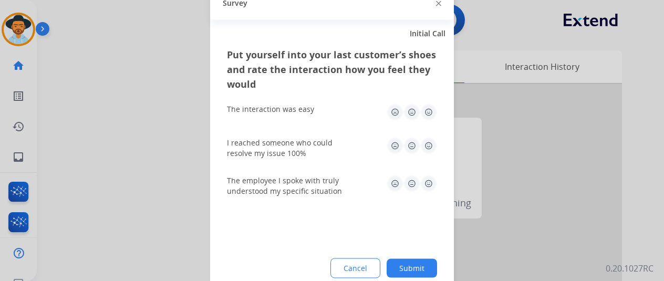
click at [421, 261] on button "Submit" at bounding box center [412, 267] width 50 height 19
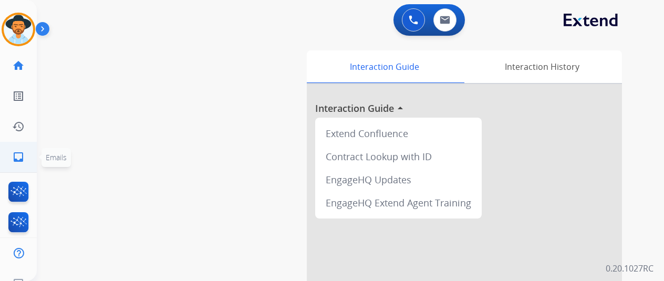
click at [27, 159] on link "inbox Emails" at bounding box center [18, 156] width 29 height 29
select select "**********"
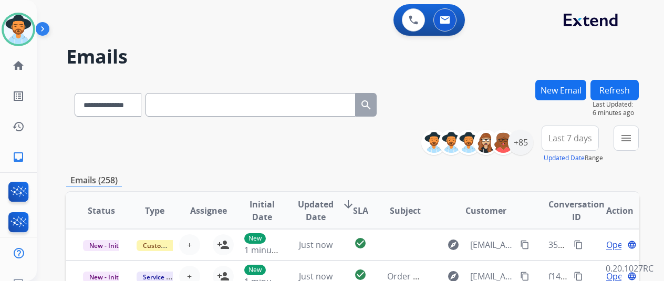
click at [565, 96] on button "New Email" at bounding box center [560, 90] width 51 height 20
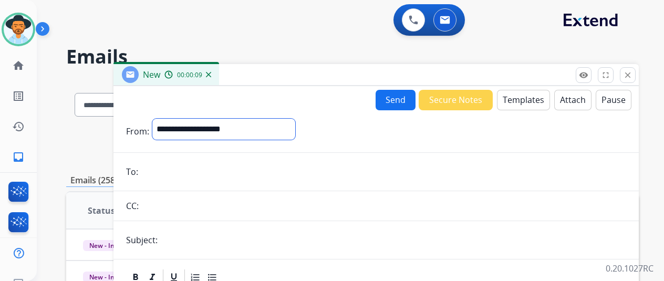
click at [228, 139] on select "**********" at bounding box center [223, 129] width 143 height 21
select select "**********"
click at [160, 119] on select "**********" at bounding box center [223, 129] width 143 height 21
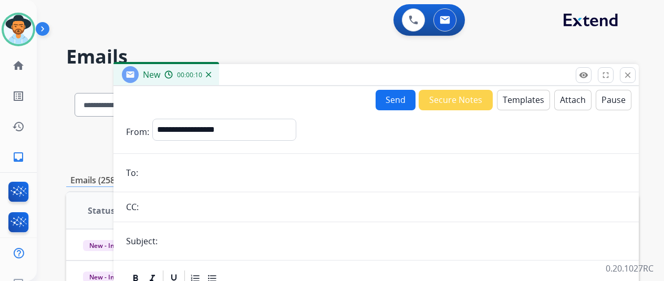
click at [234, 173] on input "email" at bounding box center [383, 172] width 485 height 21
paste input "**********"
type input "**********"
click at [242, 238] on input "text" at bounding box center [393, 241] width 465 height 21
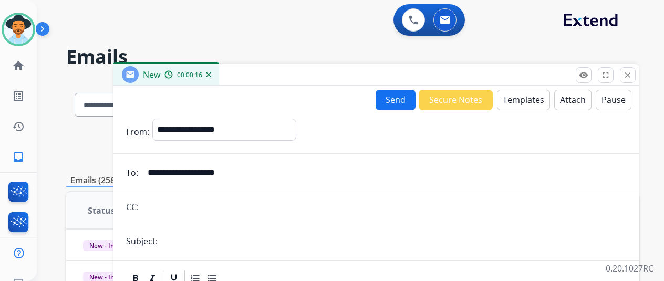
type input "**********"
click at [539, 105] on button "Templates" at bounding box center [523, 100] width 53 height 20
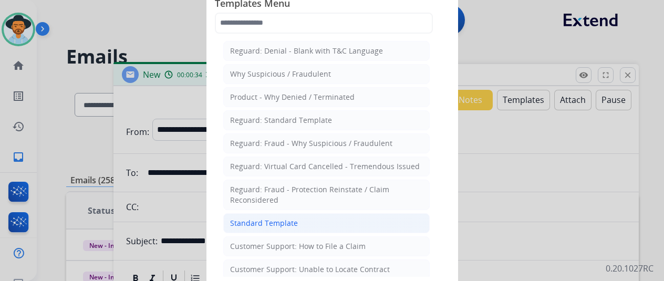
click at [313, 214] on li "Standard Template" at bounding box center [326, 223] width 206 height 20
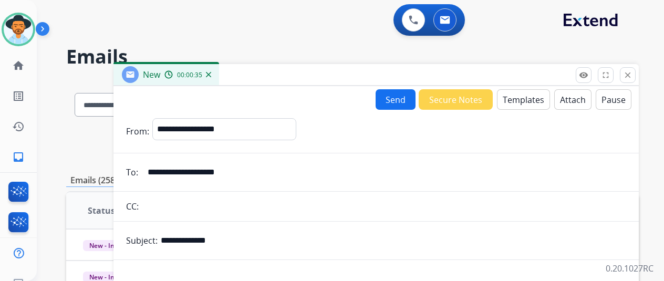
scroll to position [210, 0]
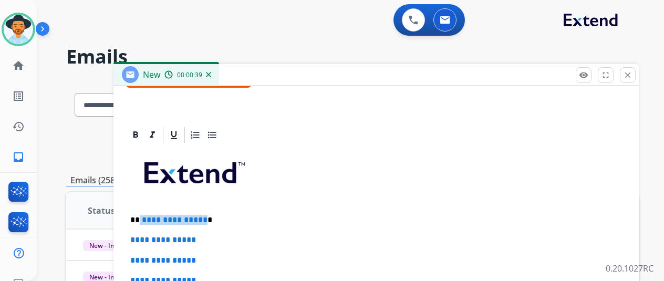
drag, startPoint x: 210, startPoint y: 220, endPoint x: 147, endPoint y: 216, distance: 63.1
click at [147, 216] on p "**********" at bounding box center [371, 219] width 483 height 9
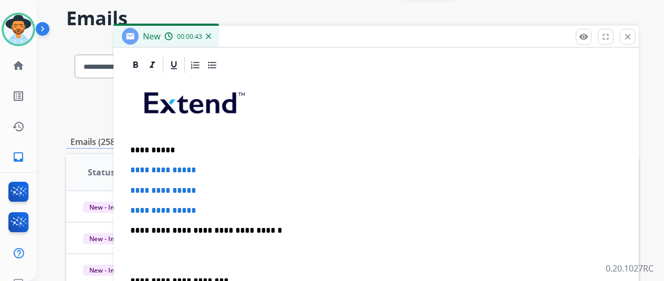
scroll to position [53, 0]
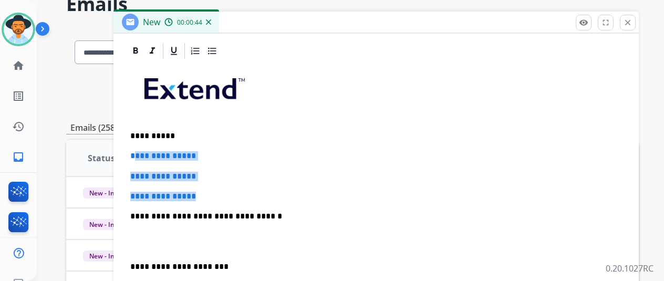
drag, startPoint x: 234, startPoint y: 196, endPoint x: 141, endPoint y: 150, distance: 104.3
click at [141, 150] on div "**********" at bounding box center [376, 240] width 500 height 361
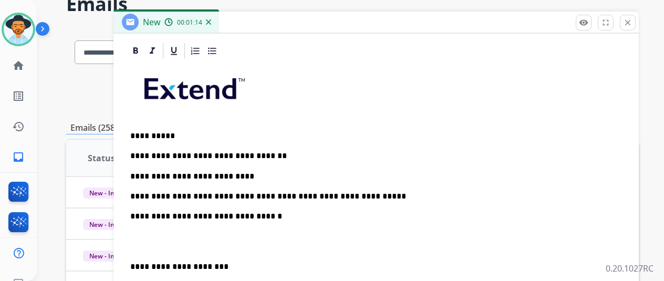
scroll to position [0, 0]
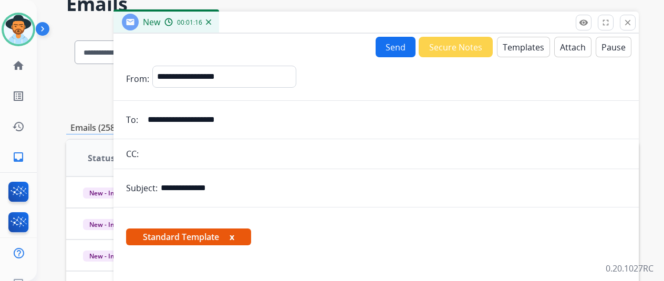
click at [396, 49] on button "Send" at bounding box center [396, 47] width 40 height 20
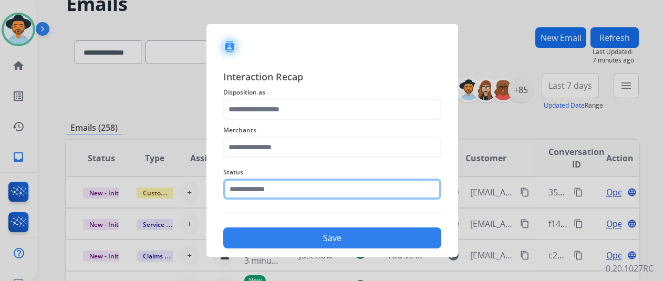
click at [327, 191] on input "text" at bounding box center [332, 189] width 218 height 21
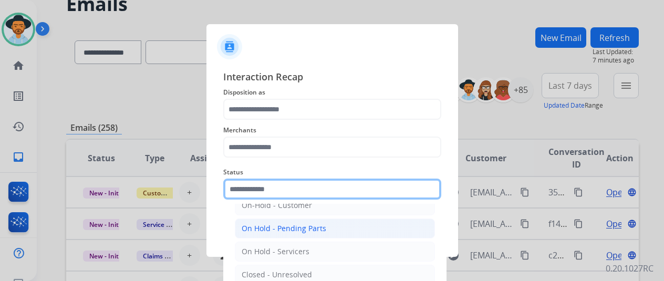
scroll to position [60, 0]
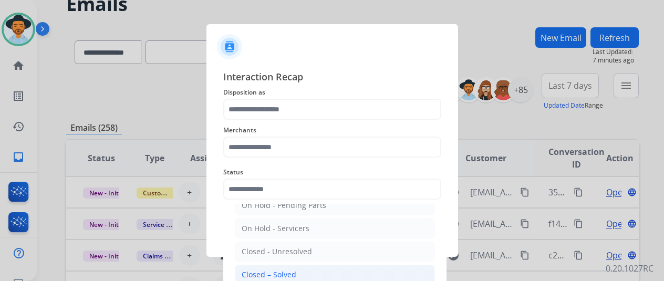
click at [313, 270] on li "Closed – Solved" at bounding box center [335, 275] width 200 height 20
type input "**********"
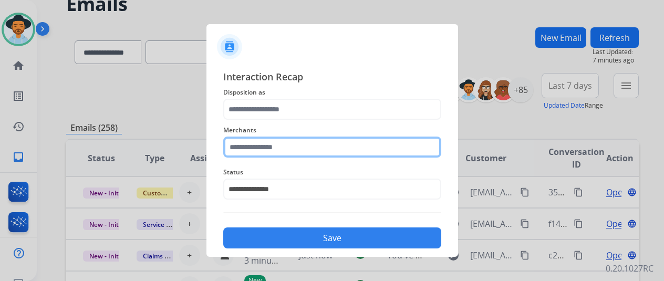
click at [316, 149] on input "text" at bounding box center [332, 147] width 218 height 21
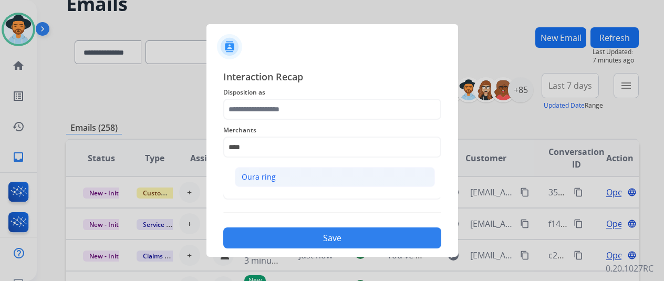
click at [300, 179] on li "Oura ring" at bounding box center [335, 177] width 200 height 20
type input "*********"
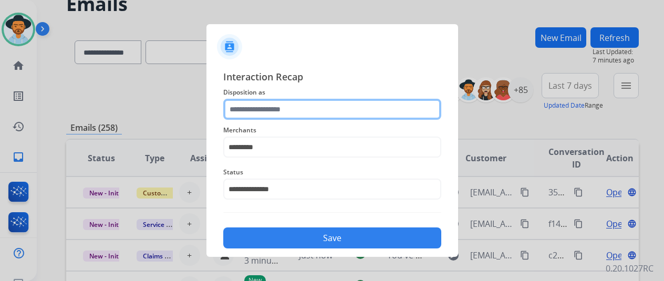
click at [294, 113] on input "text" at bounding box center [332, 109] width 218 height 21
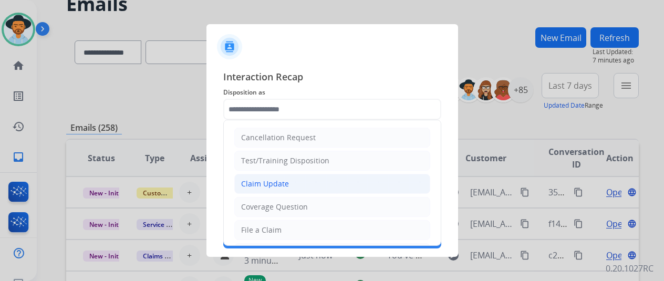
click at [290, 184] on li "Claim Update" at bounding box center [332, 184] width 196 height 20
type input "**********"
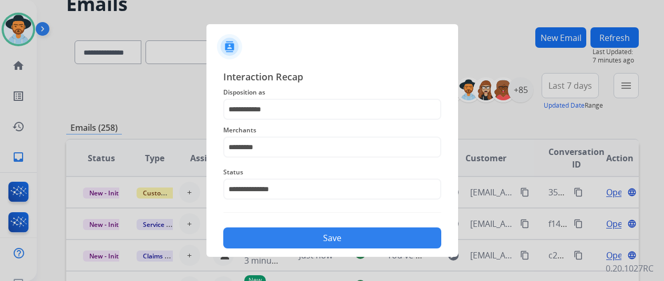
click at [289, 247] on button "Save" at bounding box center [332, 237] width 218 height 21
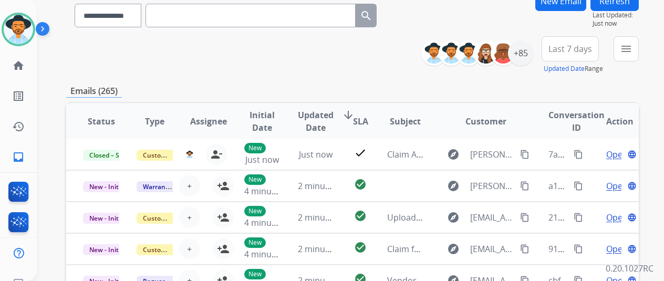
scroll to position [105, 0]
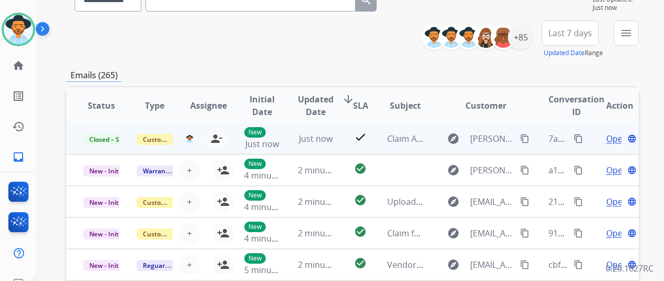
click at [578, 139] on mat-icon "content_copy" at bounding box center [578, 138] width 9 height 9
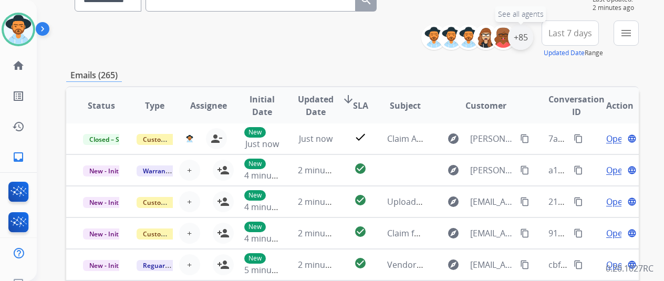
click at [525, 42] on div "+85" at bounding box center [520, 37] width 25 height 25
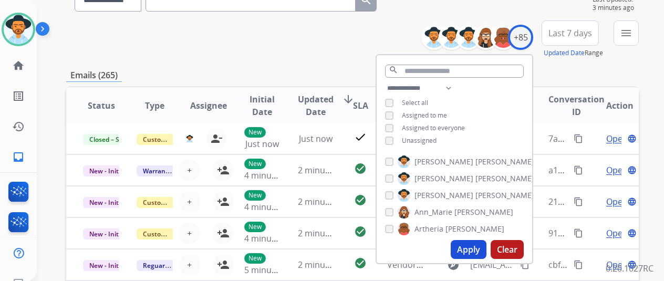
click at [409, 139] on span "Unassigned" at bounding box center [419, 140] width 35 height 9
click at [481, 244] on button "Apply" at bounding box center [469, 249] width 36 height 19
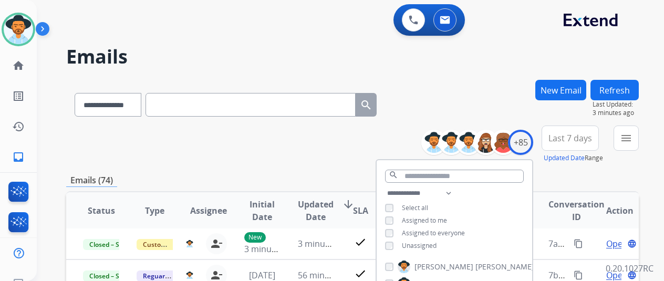
click at [336, 179] on div "Emails (74)" at bounding box center [352, 180] width 573 height 13
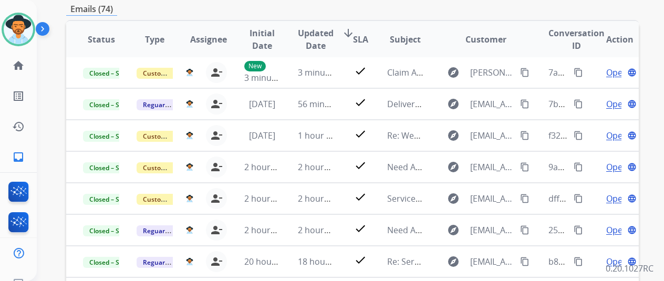
scroll to position [210, 0]
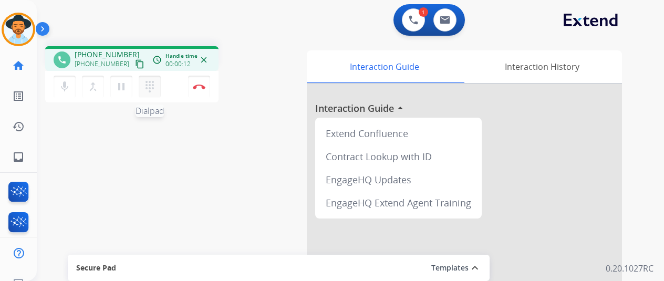
click at [153, 85] on mat-icon "dialpad" at bounding box center [149, 86] width 13 height 13
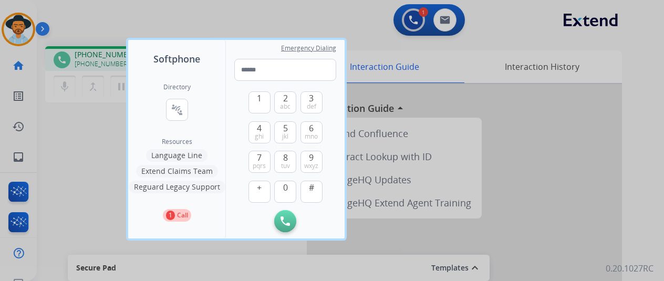
click at [117, 82] on div at bounding box center [332, 140] width 664 height 281
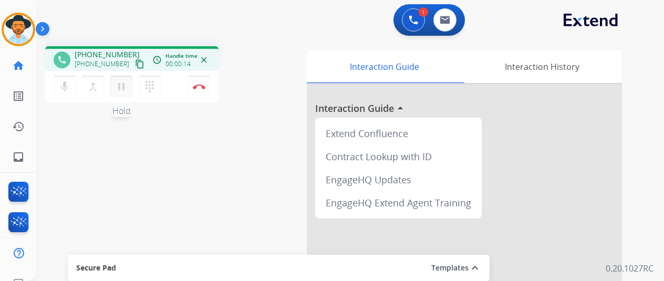
click at [119, 82] on mat-icon "pause" at bounding box center [121, 86] width 13 height 13
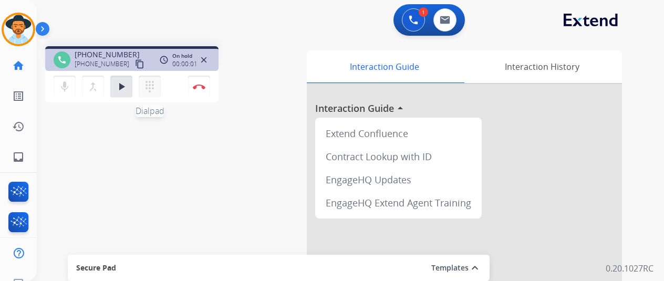
click at [153, 88] on mat-icon "dialpad" at bounding box center [149, 86] width 13 height 13
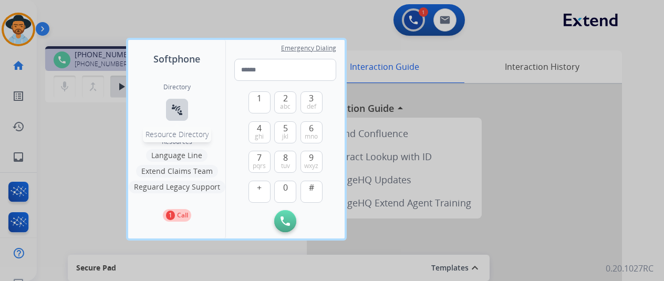
click at [183, 111] on button "connect_without_contact Resource Directory" at bounding box center [177, 110] width 22 height 22
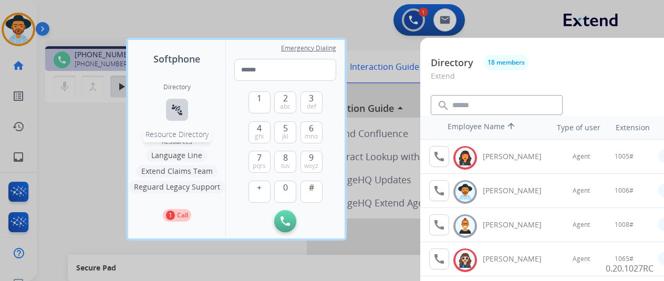
click at [167, 108] on button "connect_without_contact Resource Directory" at bounding box center [177, 110] width 22 height 22
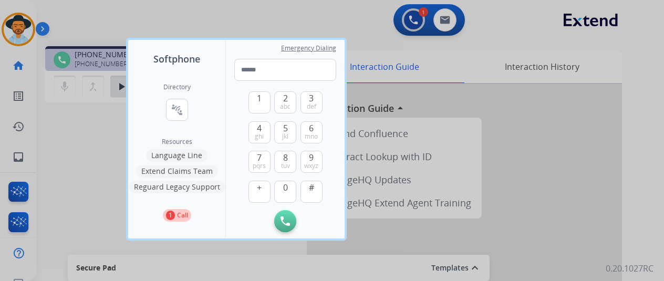
click at [185, 153] on button "Language Line" at bounding box center [176, 155] width 61 height 13
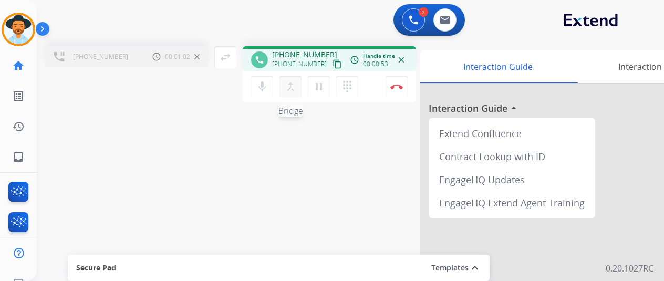
click at [290, 92] on mat-icon "merge_type" at bounding box center [290, 86] width 13 height 13
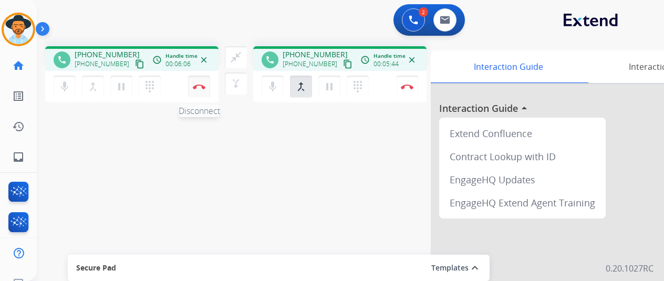
click at [199, 82] on button "Disconnect" at bounding box center [199, 87] width 22 height 22
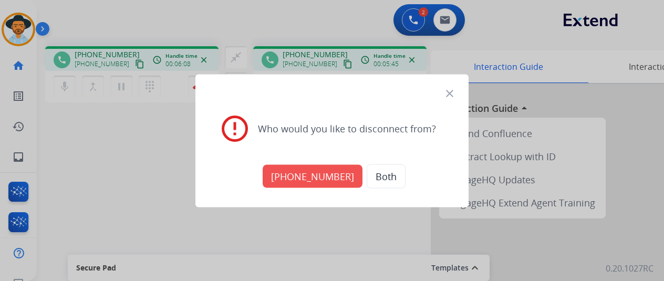
click at [297, 173] on button "+15303002809" at bounding box center [313, 175] width 100 height 23
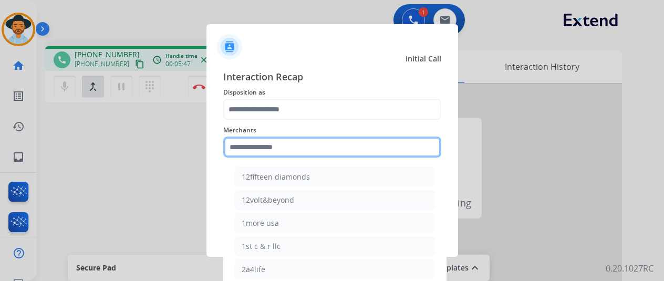
click at [277, 150] on input "text" at bounding box center [332, 147] width 218 height 21
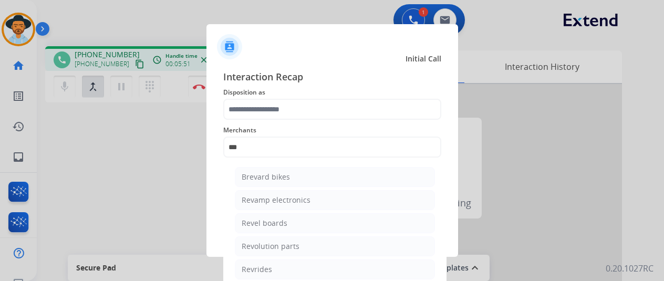
click at [268, 242] on div "Revolution parts" at bounding box center [271, 246] width 58 height 11
type input "**********"
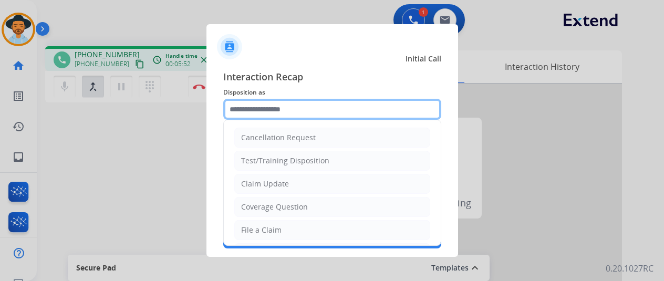
click at [287, 107] on input "text" at bounding box center [332, 109] width 218 height 21
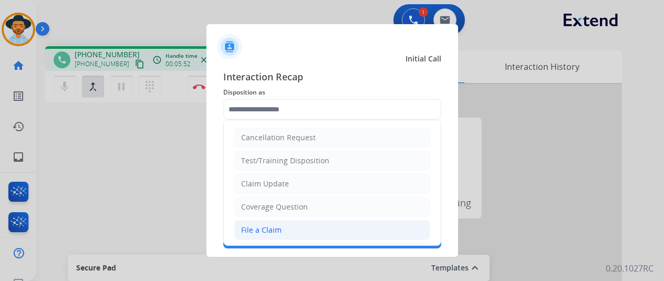
click at [291, 222] on li "File a Claim" at bounding box center [332, 230] width 196 height 20
type input "**********"
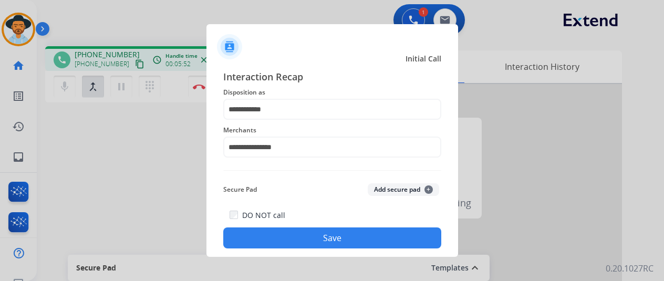
click at [292, 231] on button "Save" at bounding box center [332, 237] width 218 height 21
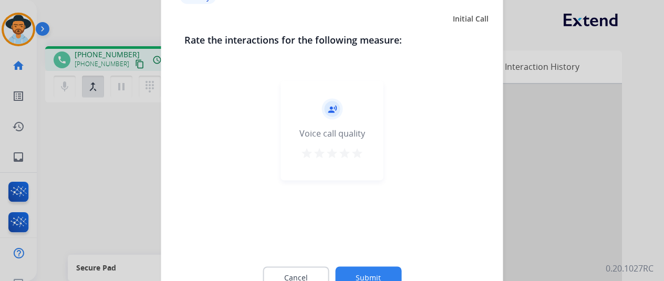
click at [370, 273] on button "Submit" at bounding box center [368, 277] width 66 height 22
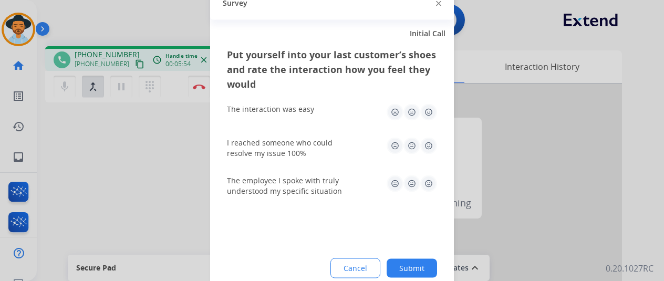
click at [407, 266] on button "Submit" at bounding box center [412, 267] width 50 height 19
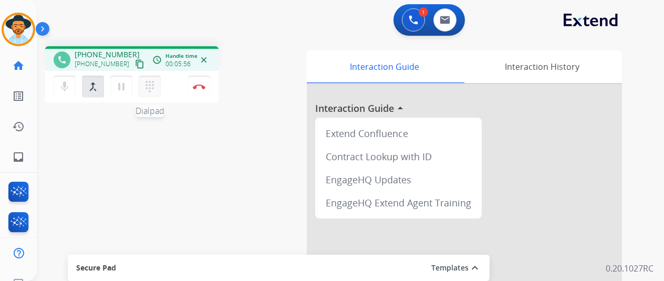
click at [155, 84] on mat-icon "dialpad" at bounding box center [149, 86] width 13 height 13
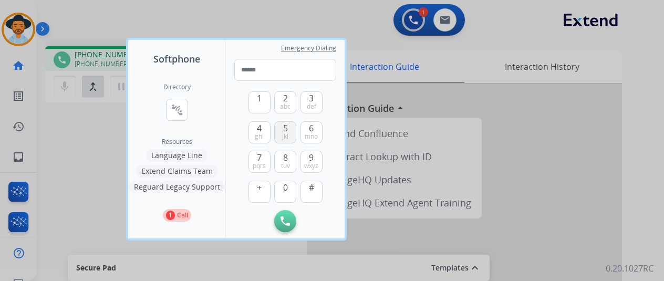
click at [283, 133] on span "jkl" at bounding box center [285, 136] width 6 height 8
type input "*"
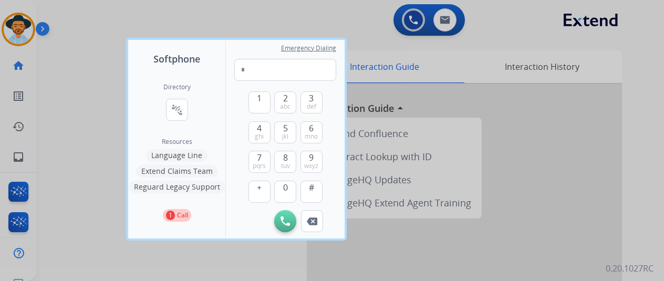
click at [501, 75] on div at bounding box center [332, 140] width 664 height 281
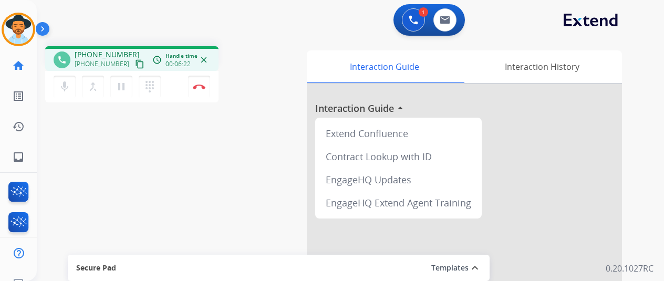
click at [76, 86] on div "mic Mute merge_type Bridge pause Hold dialpad Dialpad" at bounding box center [110, 87] width 113 height 22
click at [74, 84] on button "mic Mute" at bounding box center [65, 87] width 22 height 22
click at [130, 84] on button "pause Hold" at bounding box center [121, 87] width 22 height 22
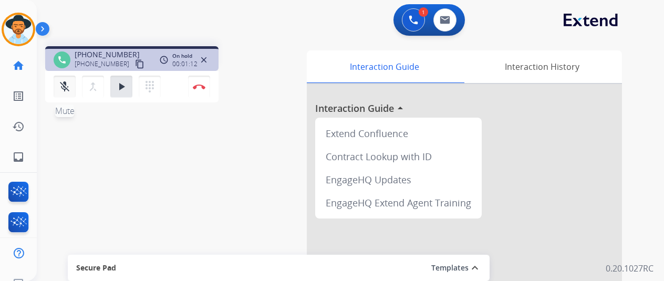
click at [64, 81] on mat-icon "mic_off" at bounding box center [64, 86] width 13 height 13
click at [113, 82] on button "play_arrow Hold" at bounding box center [121, 87] width 22 height 22
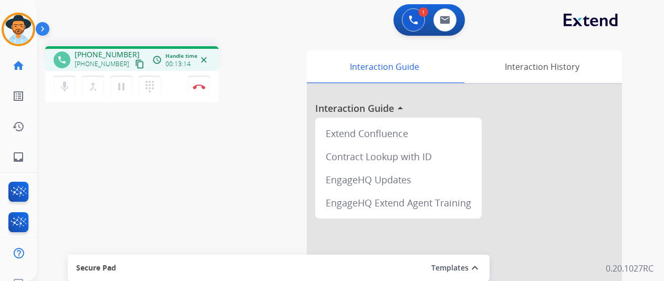
click at [165, 88] on div "dialpad Dialpad" at bounding box center [153, 87] width 28 height 22
click at [125, 97] on button "pause Hold" at bounding box center [121, 87] width 22 height 22
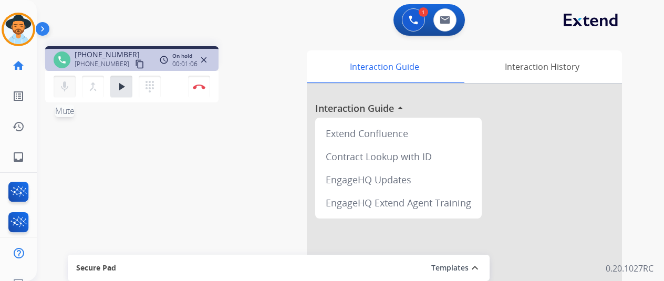
click at [62, 85] on mat-icon "mic" at bounding box center [64, 86] width 13 height 13
click at [62, 85] on mat-icon "mic_off" at bounding box center [64, 86] width 13 height 13
click at [113, 89] on button "play_arrow Hold" at bounding box center [121, 87] width 22 height 22
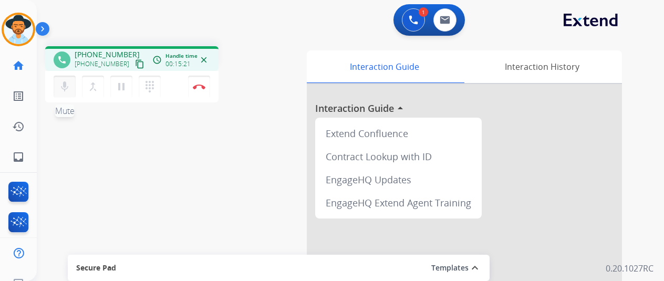
click at [69, 84] on mat-icon "mic" at bounding box center [64, 86] width 13 height 13
click at [127, 88] on mat-icon "pause" at bounding box center [121, 86] width 13 height 13
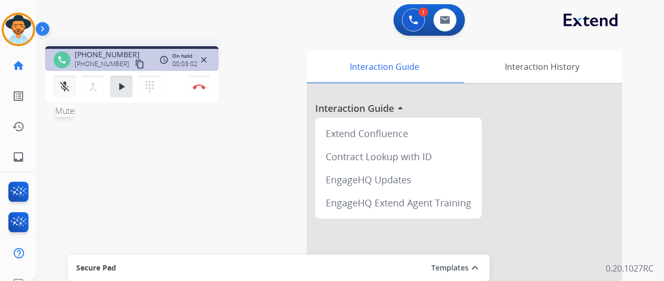
click at [68, 91] on mat-icon "mic_off" at bounding box center [64, 86] width 13 height 13
click at [126, 88] on mat-icon "play_arrow" at bounding box center [121, 86] width 13 height 13
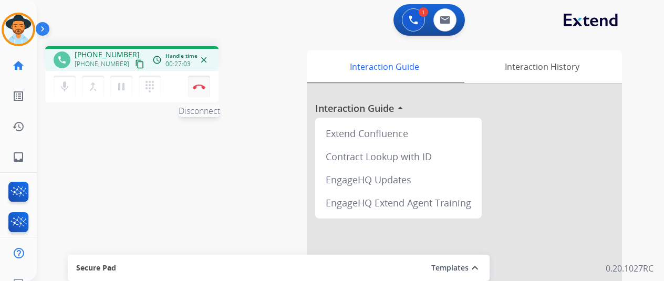
click at [198, 89] on button "Disconnect" at bounding box center [199, 87] width 22 height 22
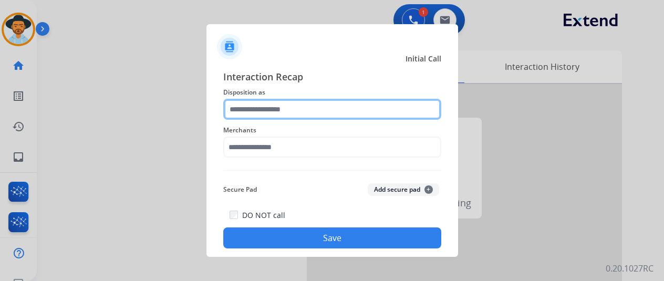
click at [298, 106] on input "text" at bounding box center [332, 109] width 218 height 21
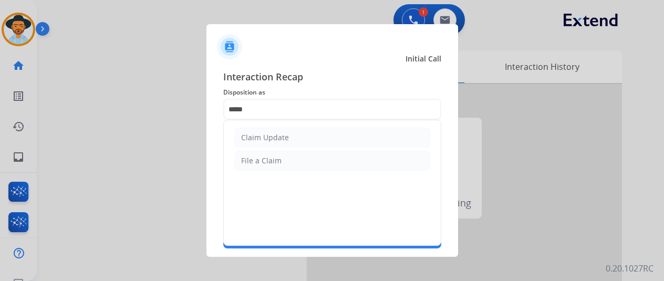
drag, startPoint x: 339, startPoint y: 140, endPoint x: 275, endPoint y: 142, distance: 64.1
click at [339, 140] on li "Claim Update" at bounding box center [332, 138] width 196 height 20
type input "**********"
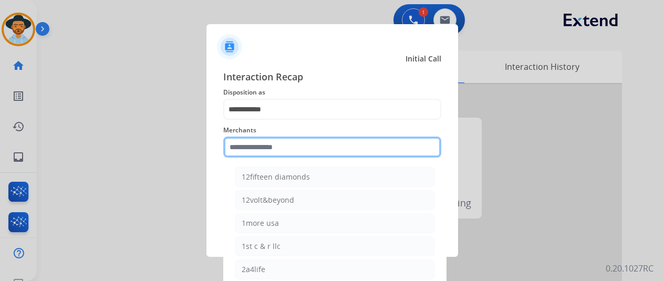
click at [275, 142] on input "text" at bounding box center [332, 147] width 218 height 21
type input "*"
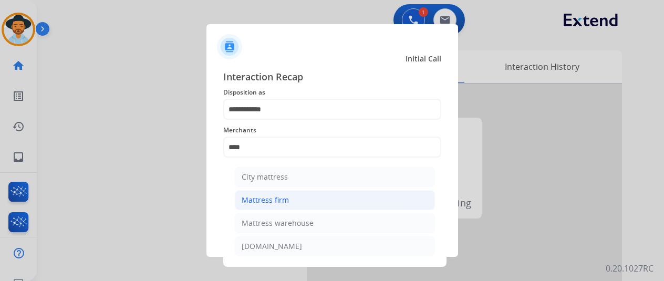
click at [306, 204] on li "Mattress firm" at bounding box center [335, 200] width 200 height 20
type input "**********"
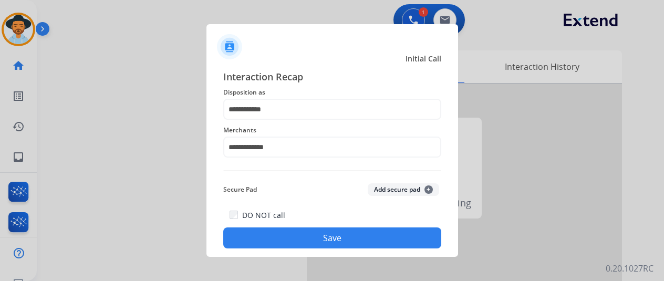
click at [310, 239] on button "Save" at bounding box center [332, 237] width 218 height 21
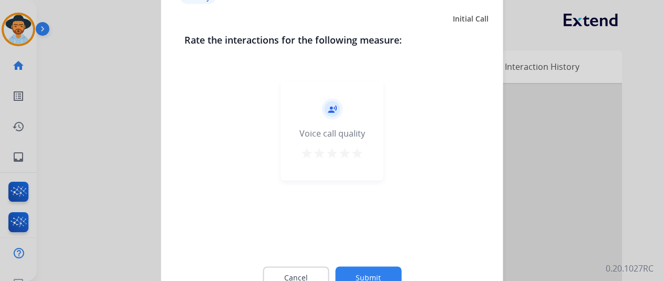
click at [359, 150] on mat-icon "star" at bounding box center [357, 153] width 13 height 13
click at [368, 271] on button "Submit" at bounding box center [368, 277] width 66 height 22
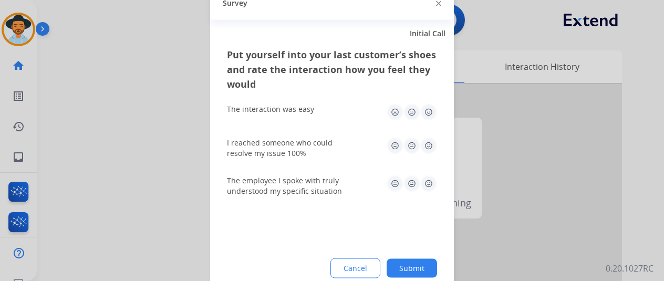
click at [425, 116] on img at bounding box center [428, 111] width 17 height 17
click at [432, 142] on img at bounding box center [428, 145] width 17 height 17
click at [428, 186] on img at bounding box center [428, 183] width 17 height 17
click at [422, 264] on button "Submit" at bounding box center [412, 267] width 50 height 19
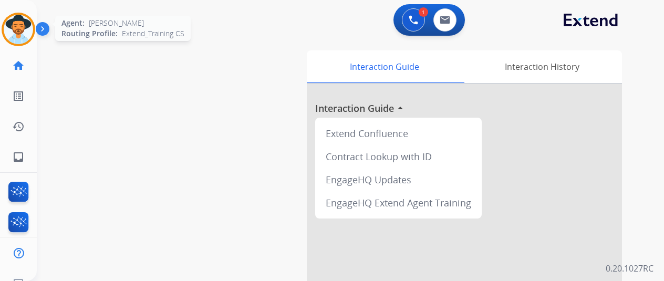
click at [22, 28] on img at bounding box center [18, 29] width 29 height 29
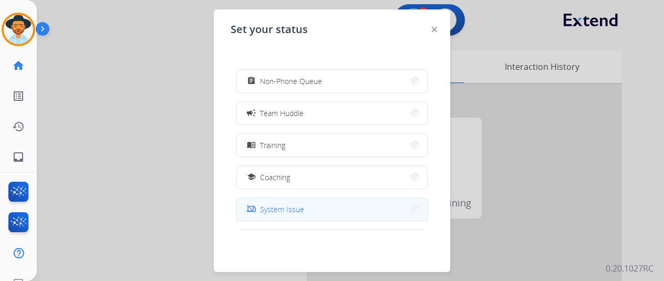
scroll to position [61, 0]
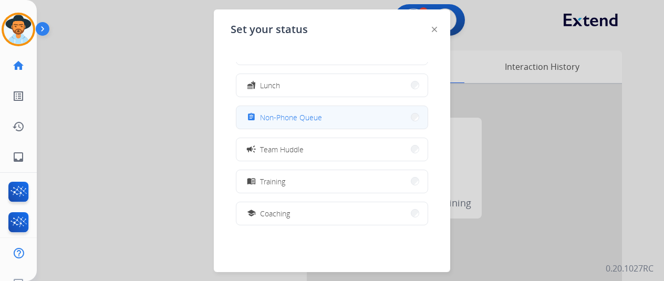
click at [307, 109] on button "assignment Non-Phone Queue" at bounding box center [331, 117] width 191 height 23
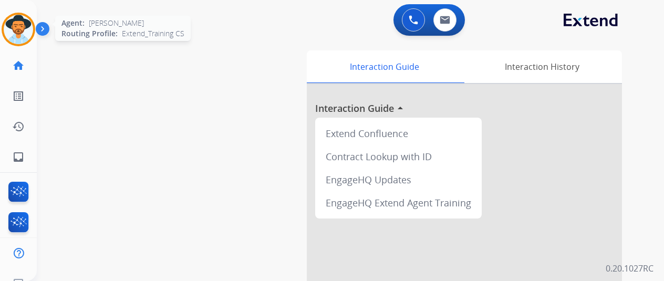
click at [28, 27] on img at bounding box center [18, 29] width 29 height 29
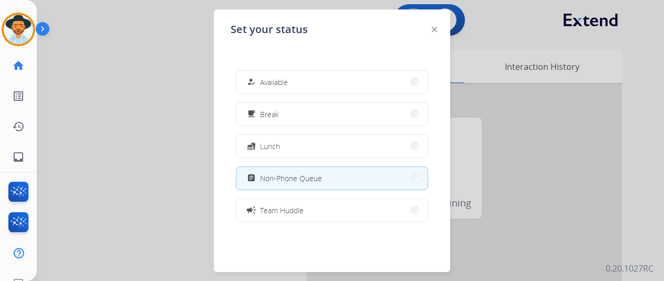
click at [526, 158] on div at bounding box center [332, 140] width 664 height 281
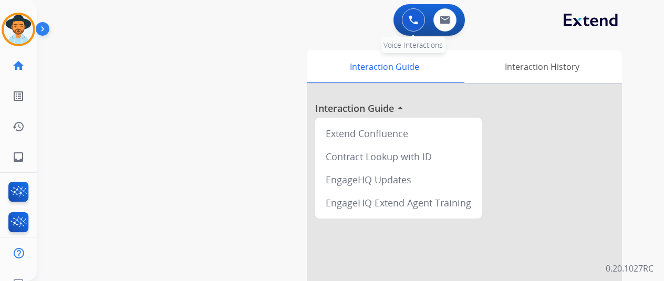
click at [418, 17] on img at bounding box center [413, 19] width 9 height 9
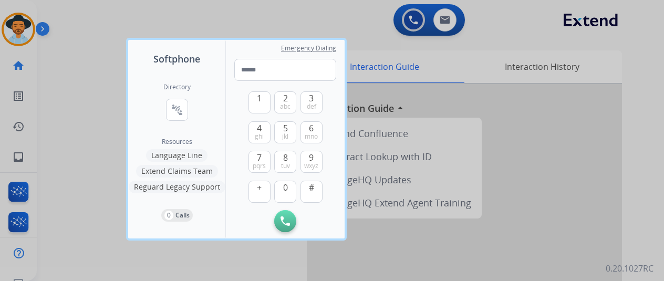
click at [276, 57] on div "Emergency Dialing" at bounding box center [285, 67] width 102 height 28
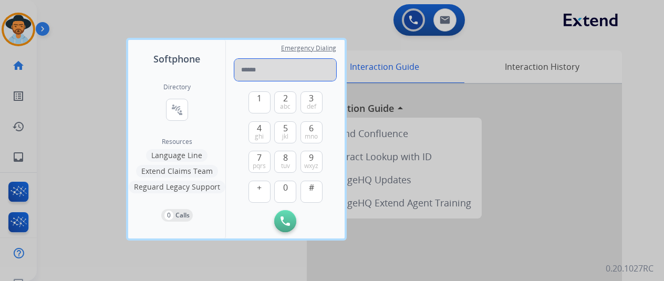
click at [274, 60] on input "tel" at bounding box center [285, 70] width 102 height 22
type input "**********"
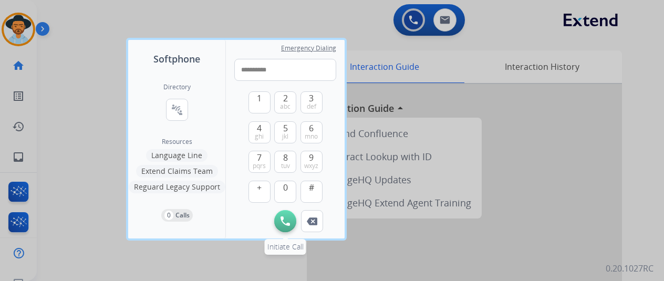
click at [289, 226] on button "Initiate Call" at bounding box center [285, 221] width 22 height 22
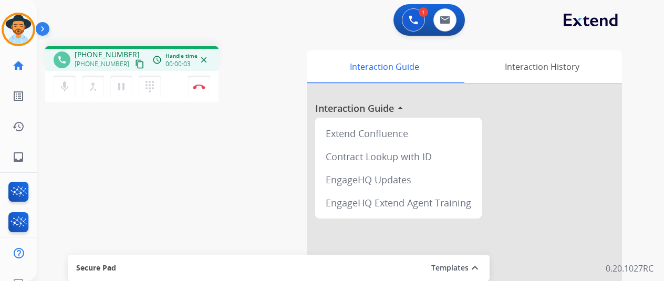
click at [137, 85] on div "mic Mute merge_type Bridge pause Hold dialpad Dialpad" at bounding box center [110, 87] width 113 height 22
click at [139, 85] on button "dialpad Dialpad" at bounding box center [150, 87] width 22 height 22
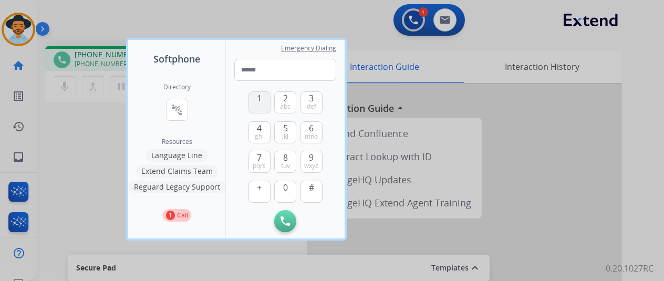
click at [250, 104] on button "1" at bounding box center [259, 102] width 22 height 22
click at [285, 101] on span "2" at bounding box center [285, 98] width 5 height 13
type input "**"
click at [454, 87] on div at bounding box center [332, 140] width 664 height 281
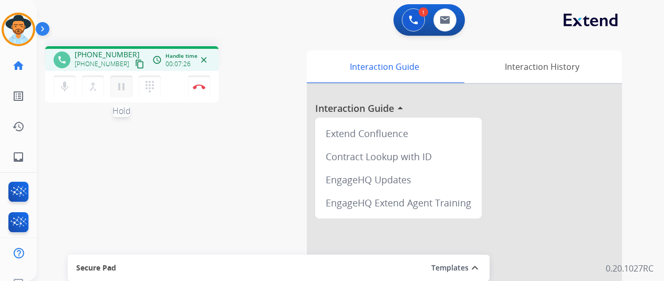
click at [127, 84] on mat-icon "pause" at bounding box center [121, 86] width 13 height 13
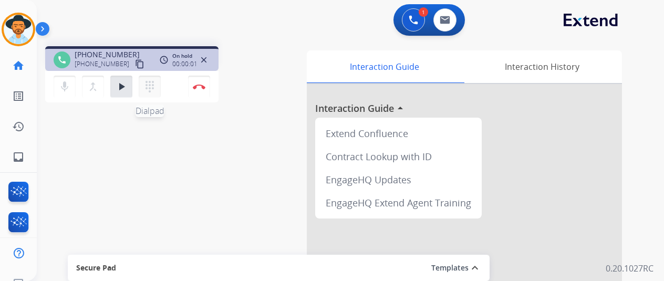
click at [143, 88] on button "dialpad Dialpad" at bounding box center [150, 87] width 22 height 22
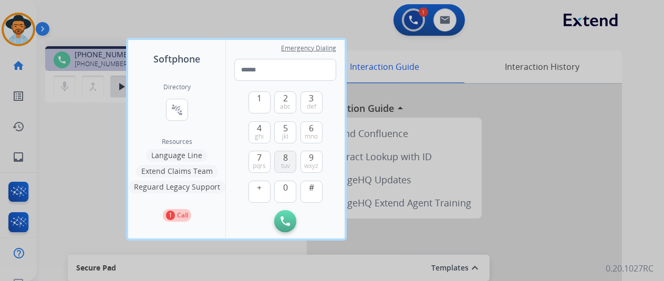
click at [293, 158] on button "8 tuv" at bounding box center [285, 162] width 22 height 22
click at [313, 107] on span "def" at bounding box center [311, 106] width 9 height 8
click at [286, 102] on span "abc" at bounding box center [285, 106] width 11 height 8
click at [305, 134] on span "mno" at bounding box center [311, 136] width 13 height 8
drag, startPoint x: 259, startPoint y: 106, endPoint x: 307, endPoint y: 99, distance: 47.8
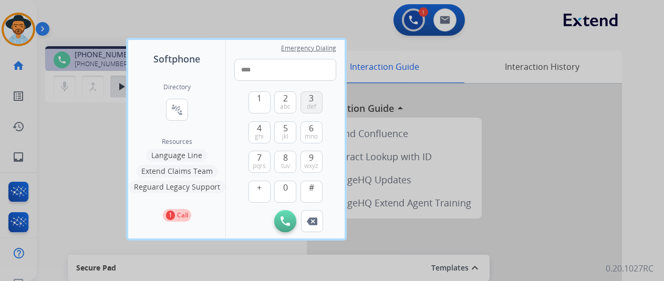
click at [259, 106] on button "1" at bounding box center [259, 102] width 22 height 22
click at [307, 99] on button "3 def" at bounding box center [311, 102] width 22 height 22
click at [261, 141] on button "4 ghi" at bounding box center [259, 132] width 22 height 22
click at [291, 103] on button "2 abc" at bounding box center [285, 102] width 22 height 22
drag, startPoint x: 253, startPoint y: 163, endPoint x: 306, endPoint y: 121, distance: 67.7
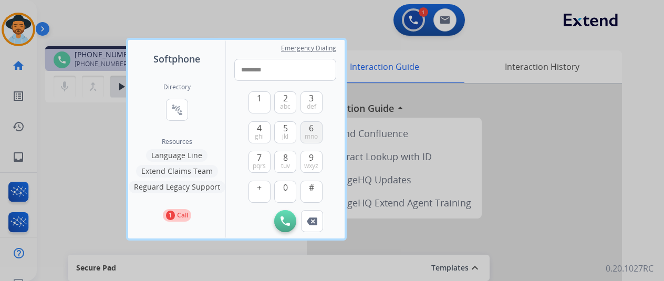
click at [253, 163] on span "pqrs" at bounding box center [259, 166] width 13 height 8
click at [313, 112] on button "3 def" at bounding box center [311, 102] width 22 height 22
type input "**********"
click at [282, 215] on button "Initiate Call" at bounding box center [285, 221] width 22 height 22
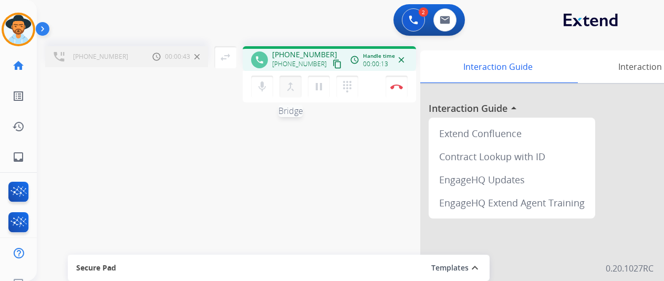
click at [285, 85] on mat-icon "merge_type" at bounding box center [290, 86] width 13 height 13
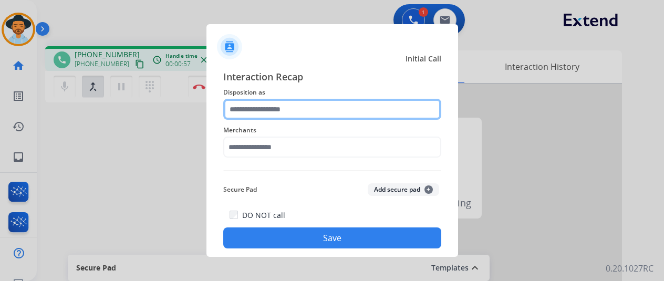
click at [296, 114] on input "text" at bounding box center [332, 109] width 218 height 21
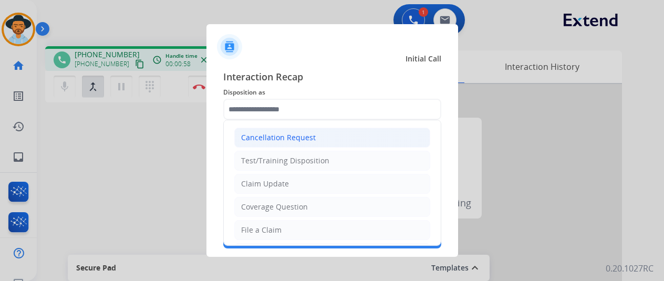
click at [294, 136] on div "Cancellation Request" at bounding box center [278, 137] width 75 height 11
type input "**********"
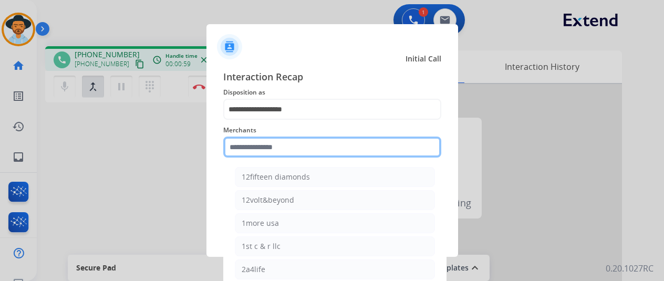
click at [292, 149] on input "text" at bounding box center [332, 147] width 218 height 21
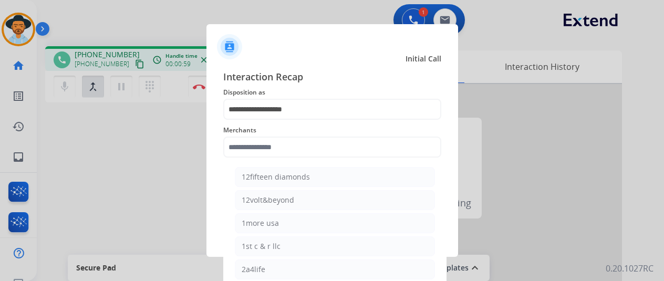
click at [295, 173] on div "12fifteen diamonds" at bounding box center [276, 177] width 68 height 11
type input "**********"
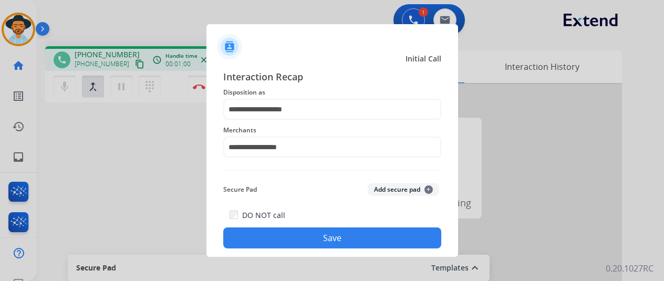
click at [313, 238] on button "Save" at bounding box center [332, 237] width 218 height 21
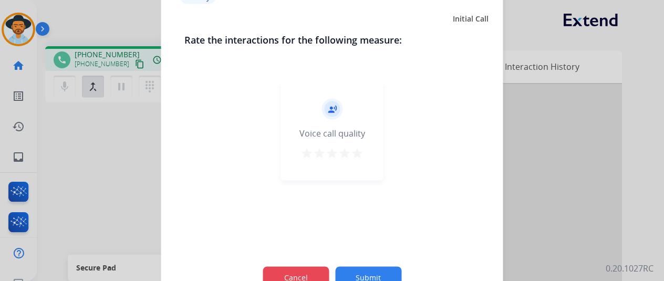
drag, startPoint x: 310, startPoint y: 262, endPoint x: 316, endPoint y: 271, distance: 10.6
click at [310, 265] on div "Cancel Submit" at bounding box center [332, 277] width 296 height 47
click at [363, 277] on button "Submit" at bounding box center [368, 277] width 66 height 22
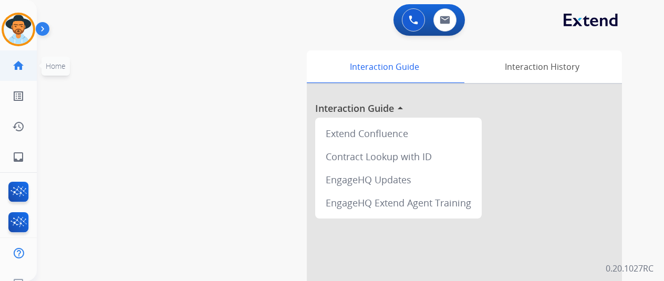
click at [30, 69] on link "home Home" at bounding box center [18, 65] width 29 height 29
click at [30, 31] on img at bounding box center [18, 29] width 29 height 29
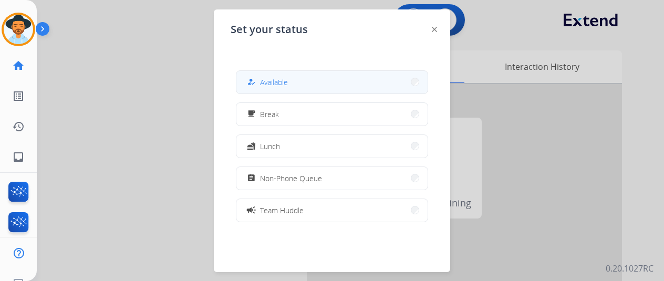
click at [241, 78] on button "how_to_reg Available" at bounding box center [331, 82] width 191 height 23
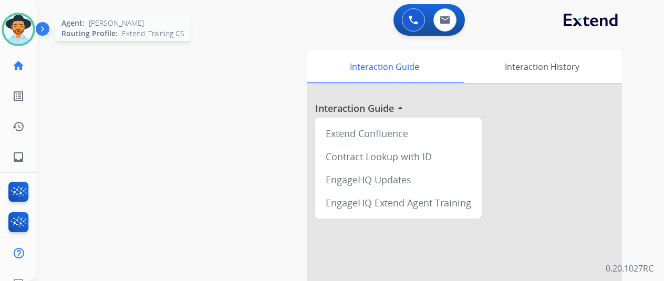
click at [20, 32] on img at bounding box center [18, 29] width 29 height 29
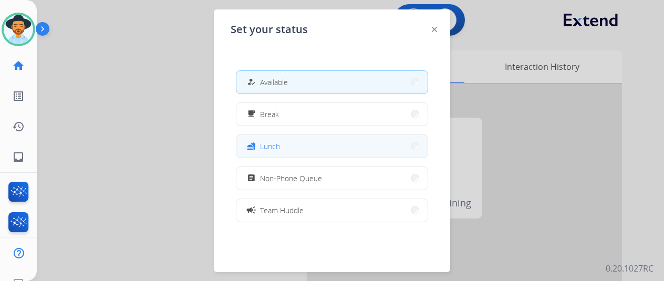
click at [299, 152] on button "fastfood Lunch" at bounding box center [331, 146] width 191 height 23
